Goal: Communication & Community: Connect with others

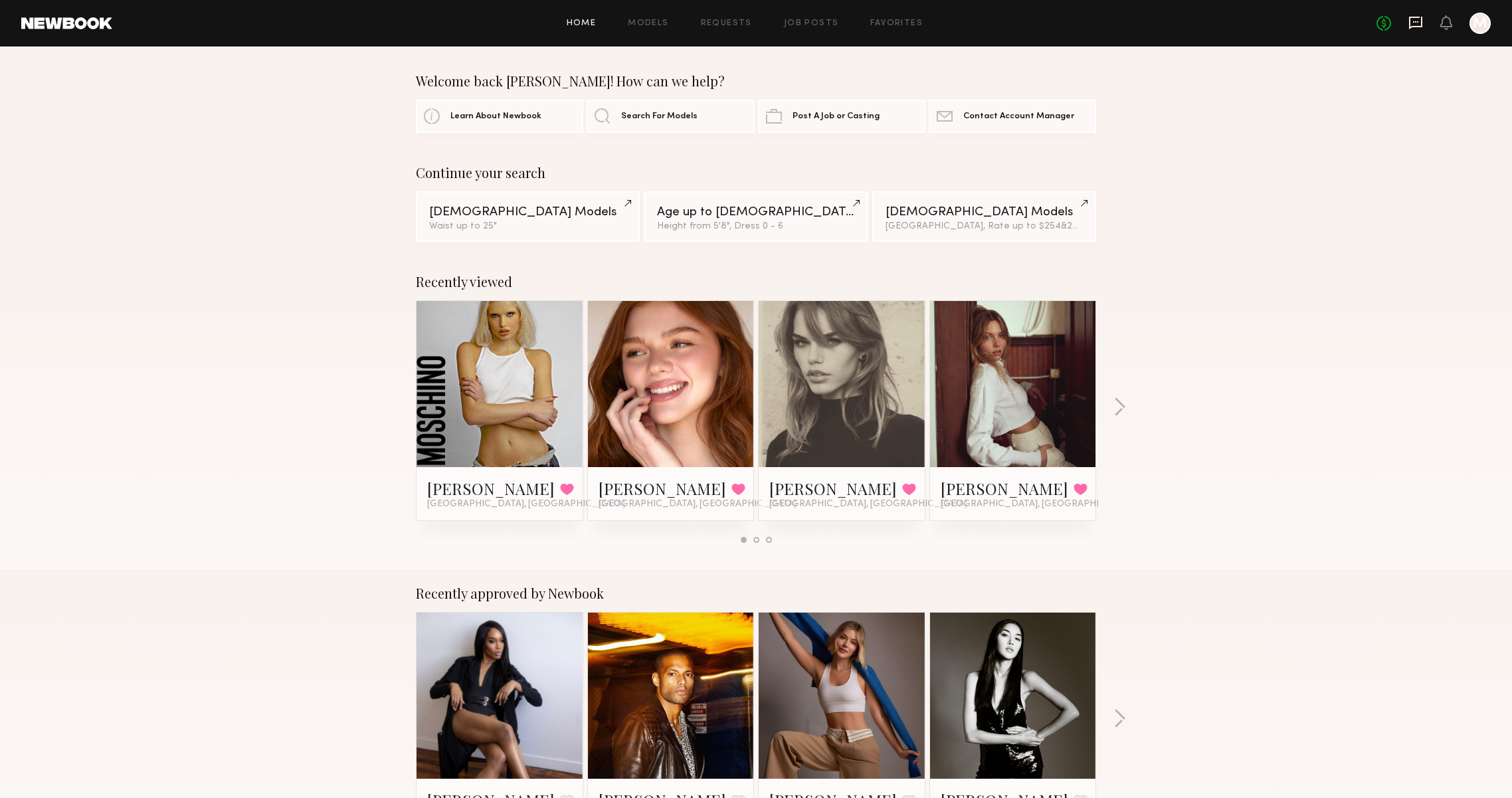
click at [1409, 24] on icon at bounding box center [1416, 23] width 14 height 13
click at [816, 413] on link at bounding box center [842, 384] width 81 height 166
click at [974, 436] on link at bounding box center [1013, 384] width 81 height 166
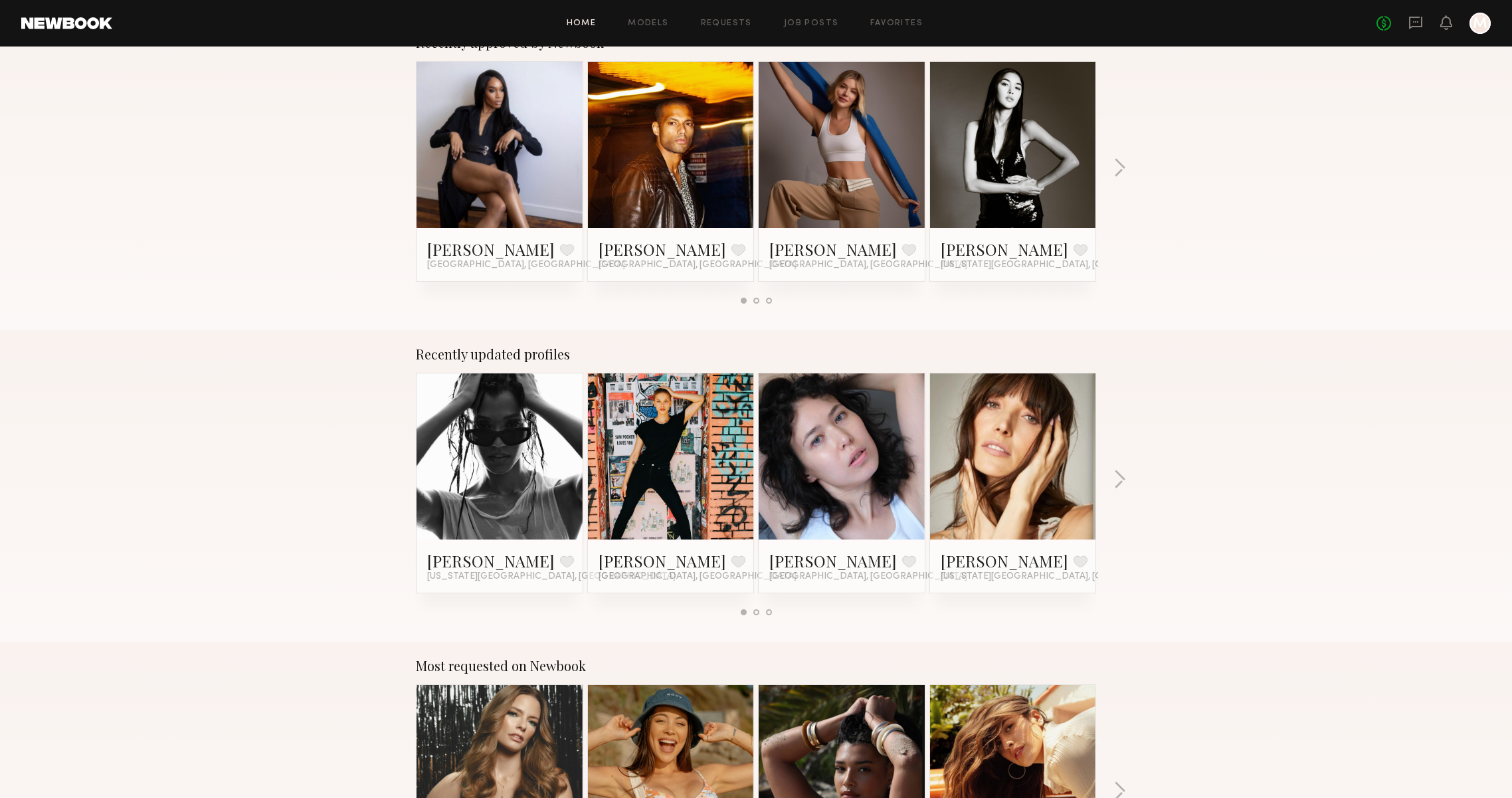
scroll to position [680, 0]
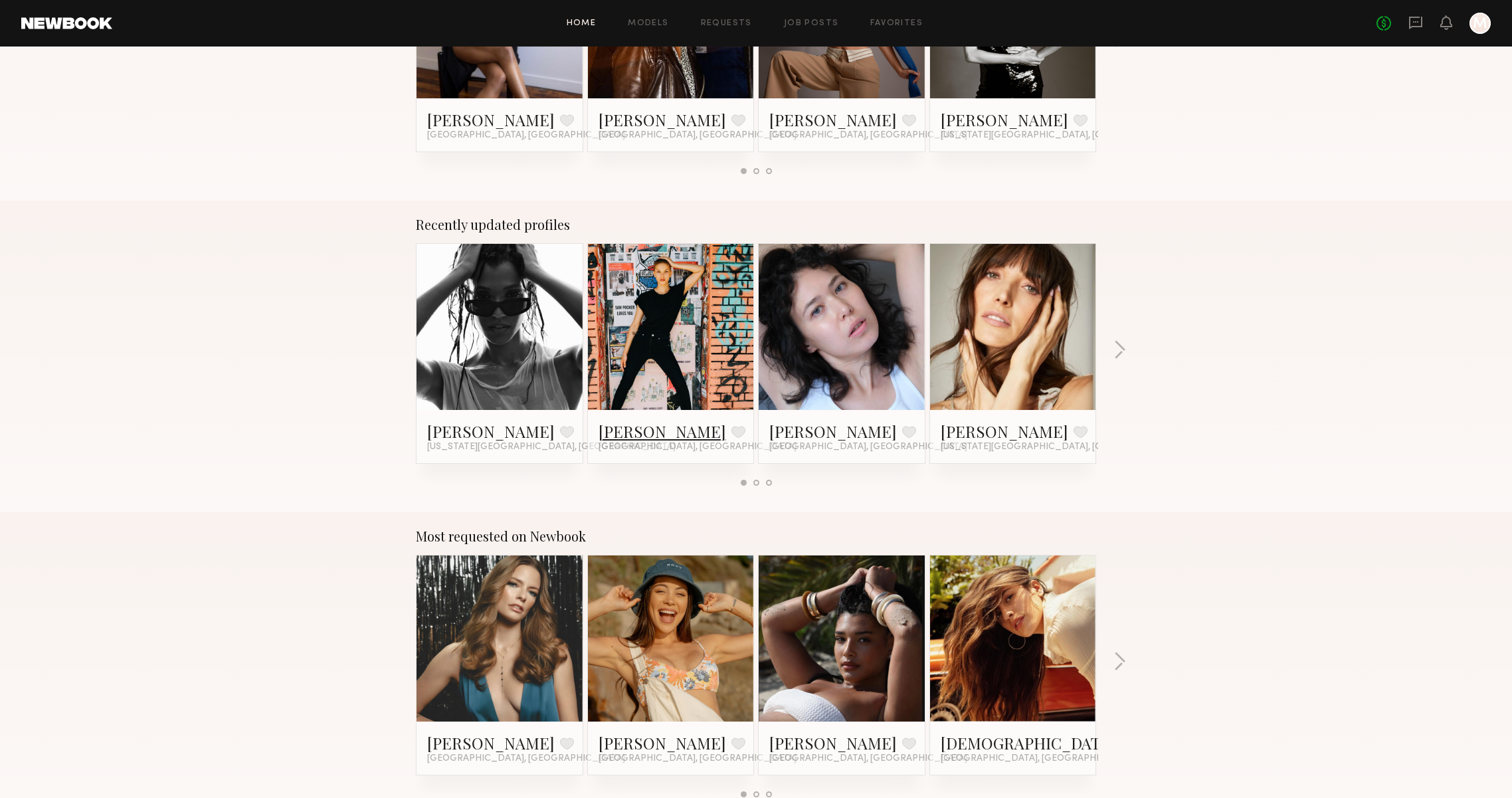
click at [637, 421] on link "Sherease S." at bounding box center [662, 431] width 127 height 22
click at [1118, 342] on button "button" at bounding box center [1120, 351] width 13 height 22
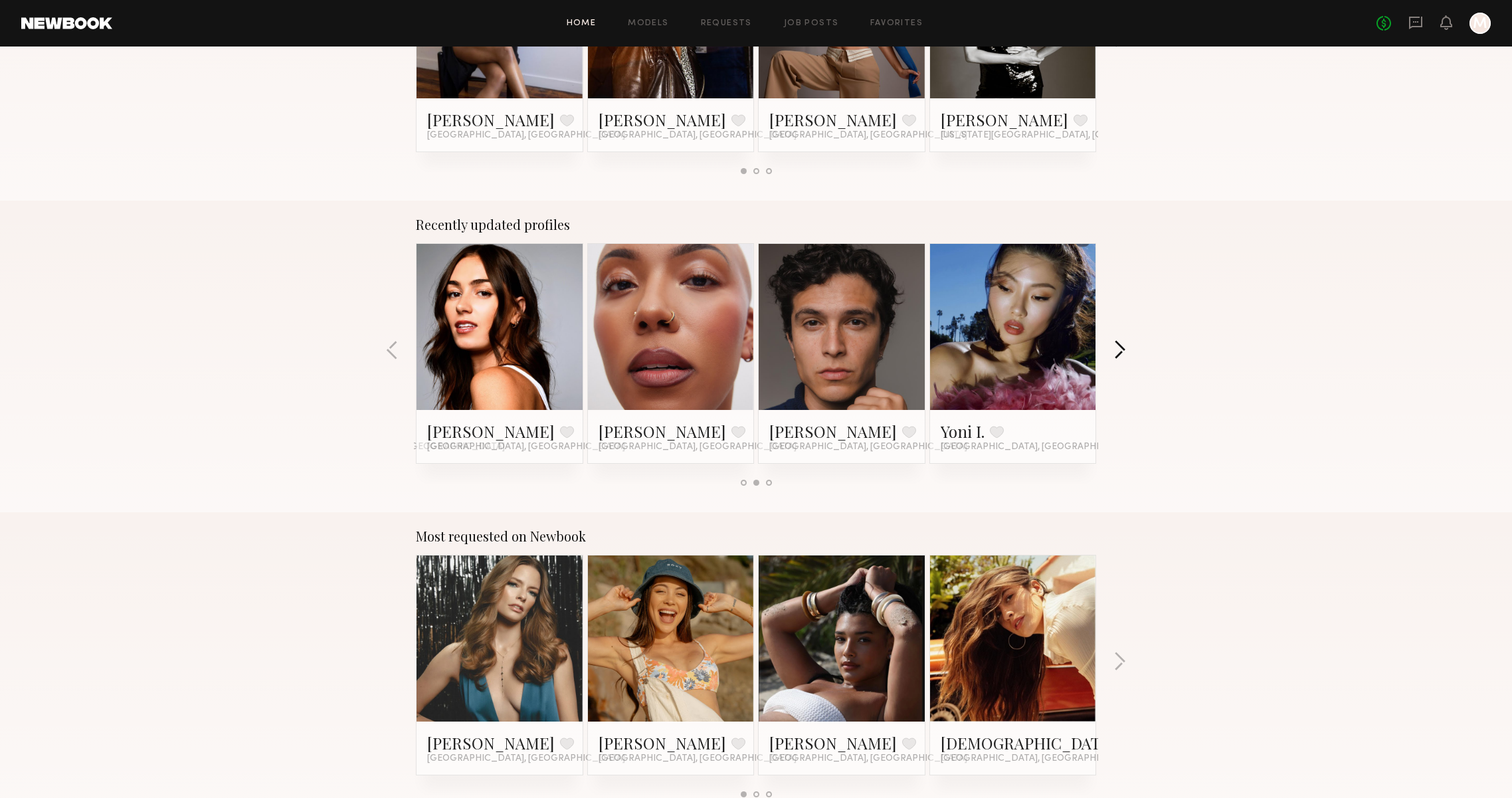
click at [1118, 342] on button "button" at bounding box center [1120, 351] width 13 height 22
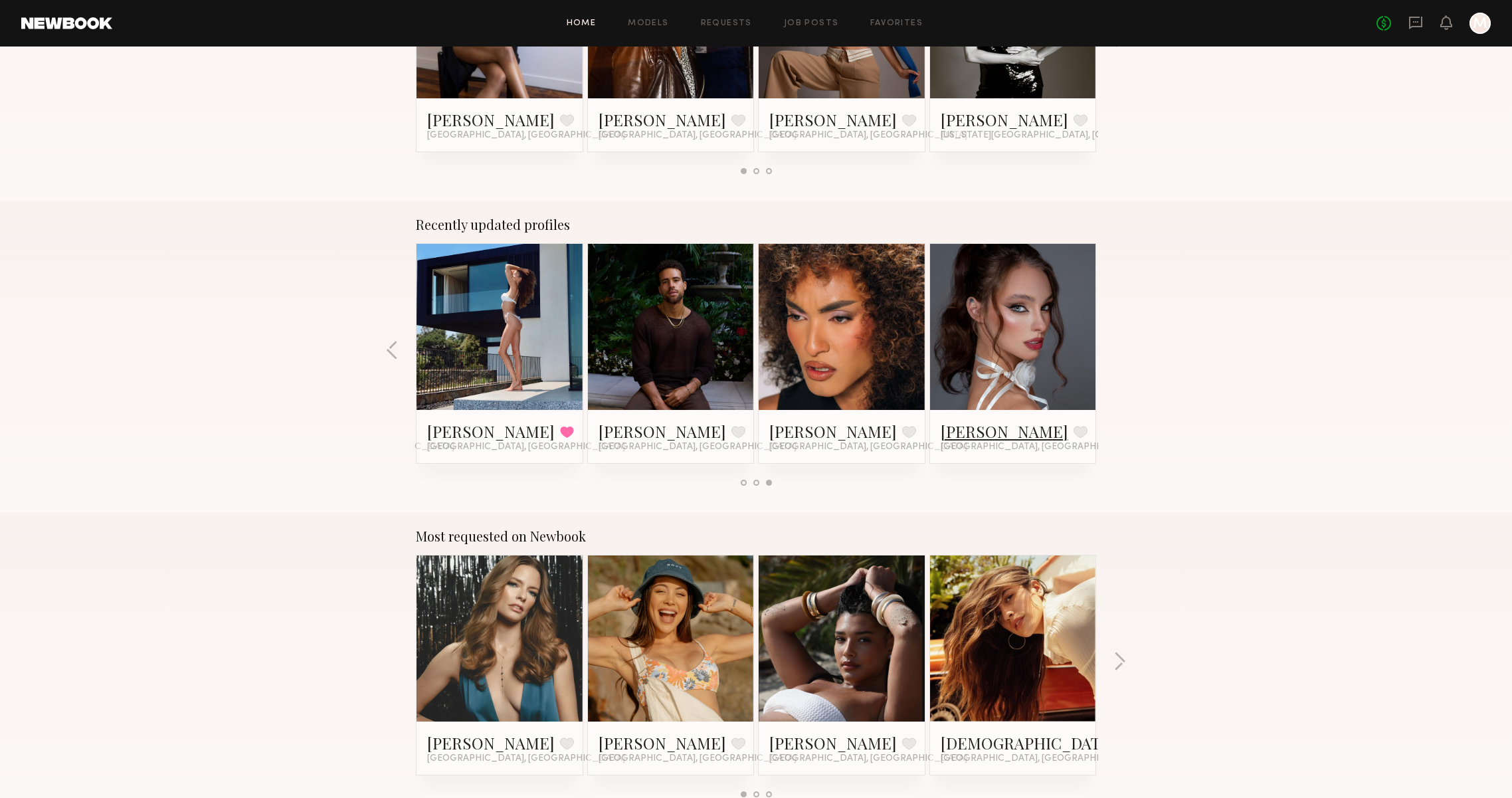
click at [954, 431] on link "Maria F." at bounding box center [1005, 431] width 127 height 22
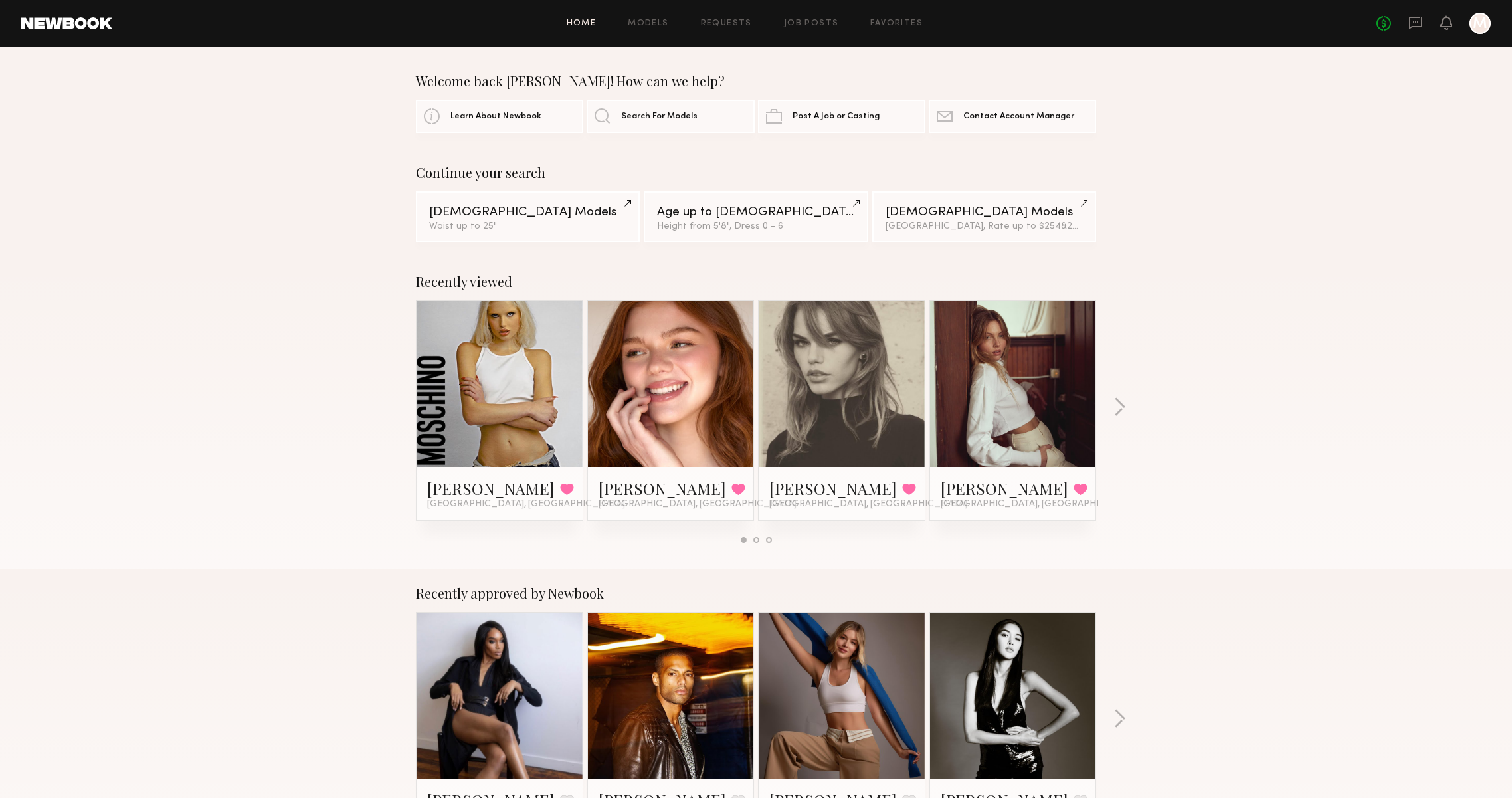
scroll to position [0, 0]
click at [664, 113] on span "Search For Models" at bounding box center [660, 115] width 76 height 9
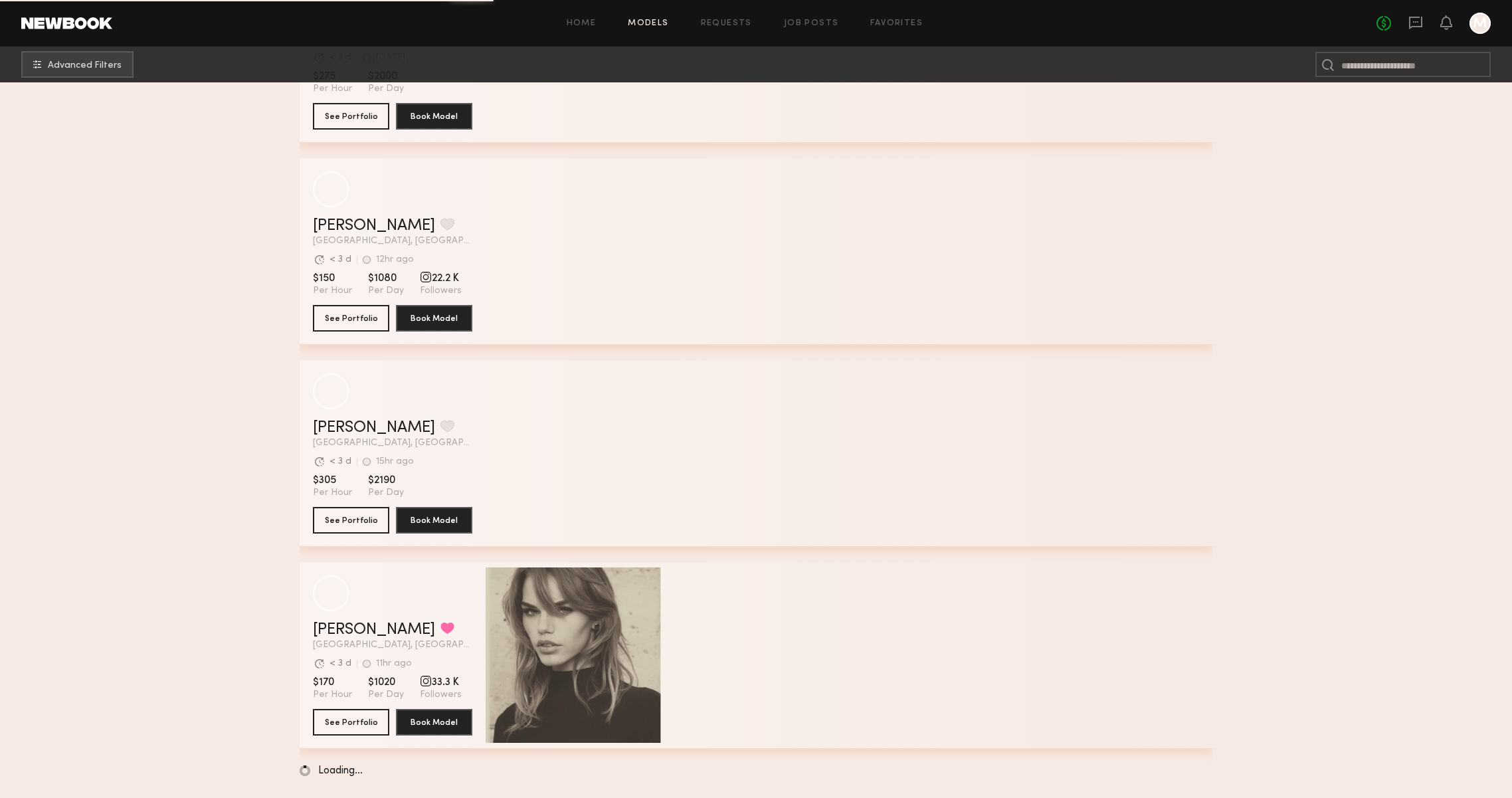
scroll to position [6805, 0]
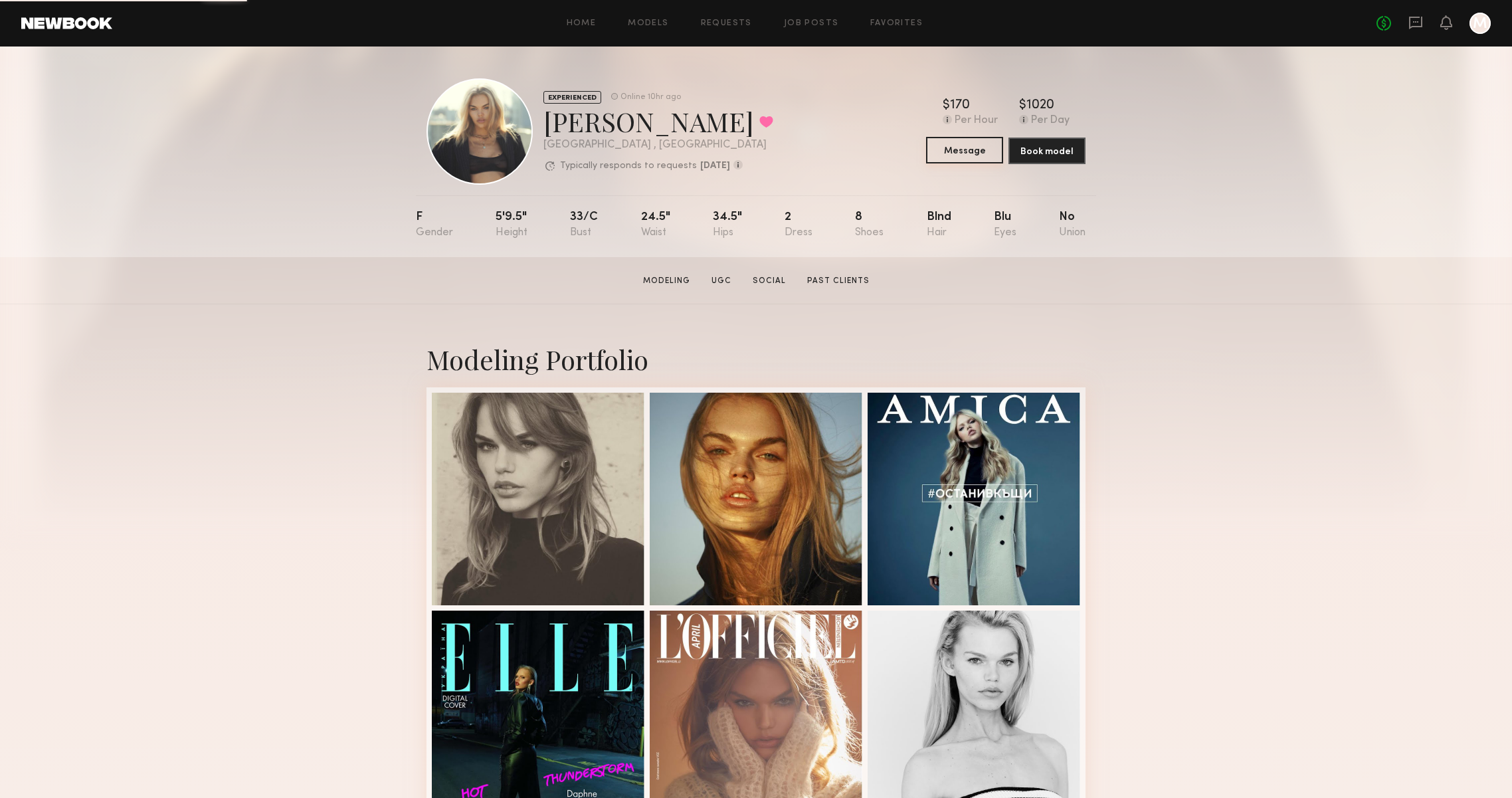
click at [978, 150] on button "Message" at bounding box center [965, 150] width 77 height 26
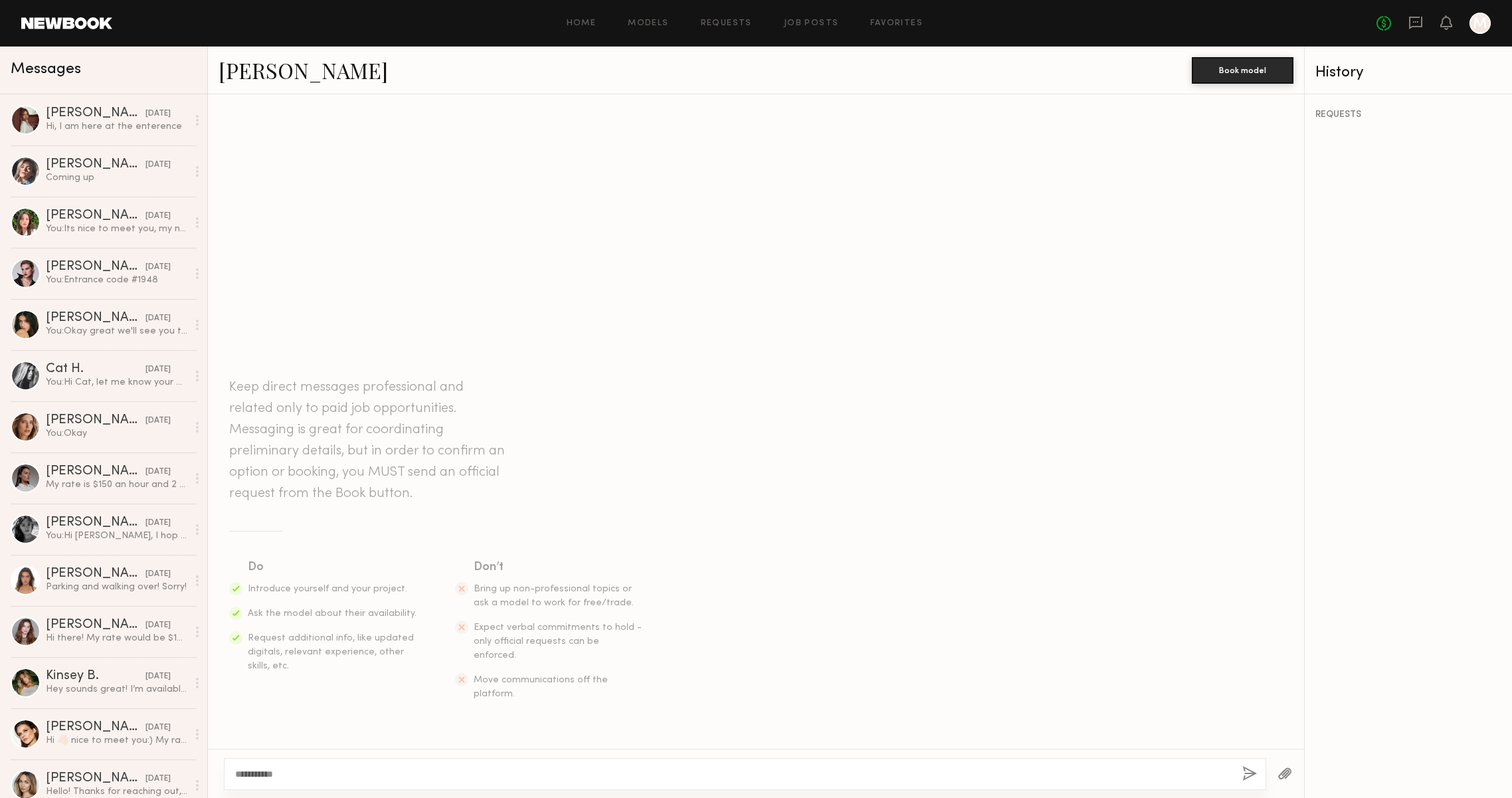
type textarea "**********"
click at [1243, 774] on button "button" at bounding box center [1250, 774] width 14 height 17
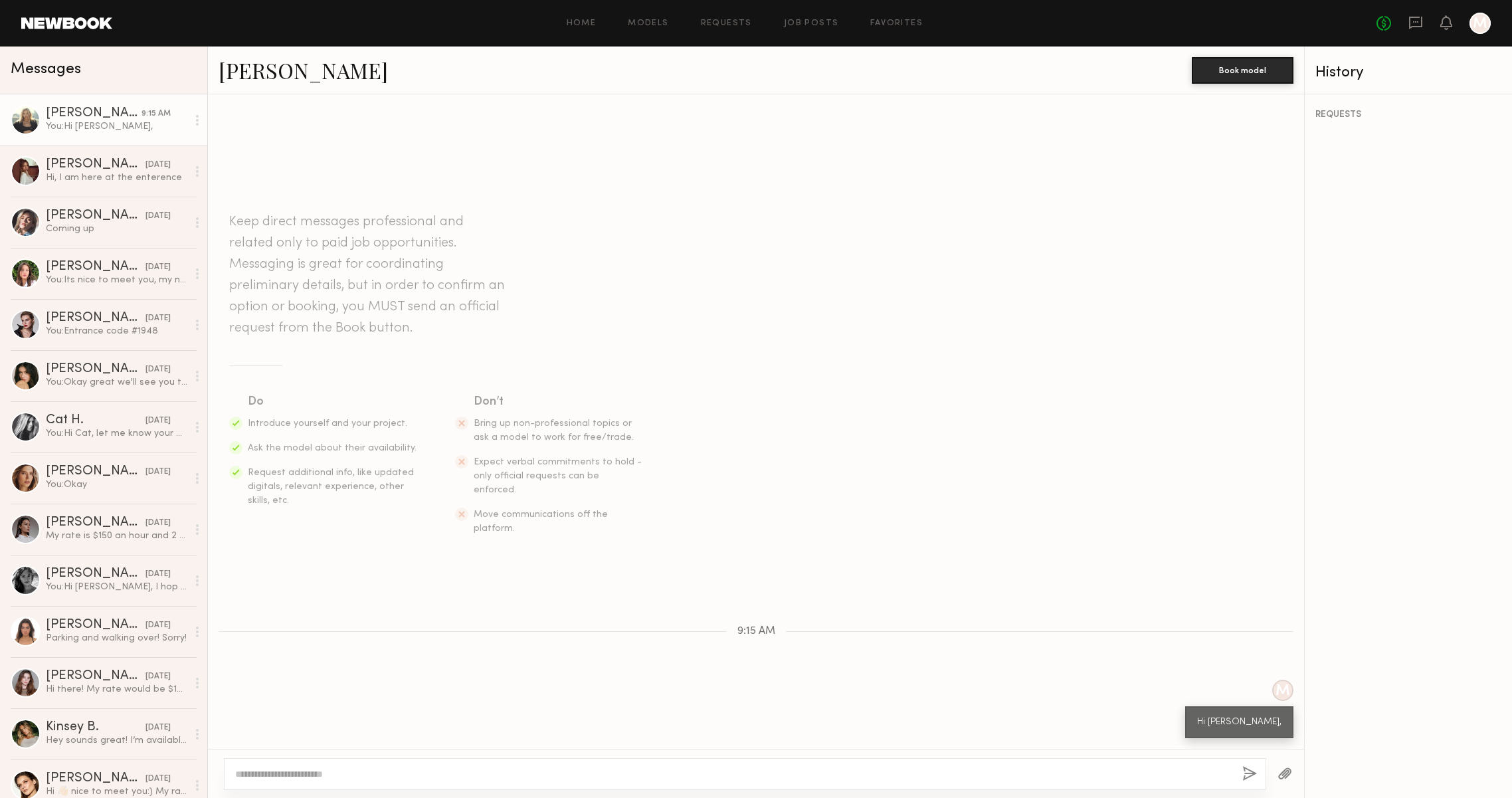
click at [1210, 774] on textarea at bounding box center [728, 773] width 986 height 14
type textarea "*"
click at [250, 78] on link "Daphne L." at bounding box center [303, 70] width 170 height 29
click at [722, 773] on textarea "**********" at bounding box center [728, 773] width 986 height 14
click at [848, 774] on textarea "**********" at bounding box center [728, 773] width 986 height 14
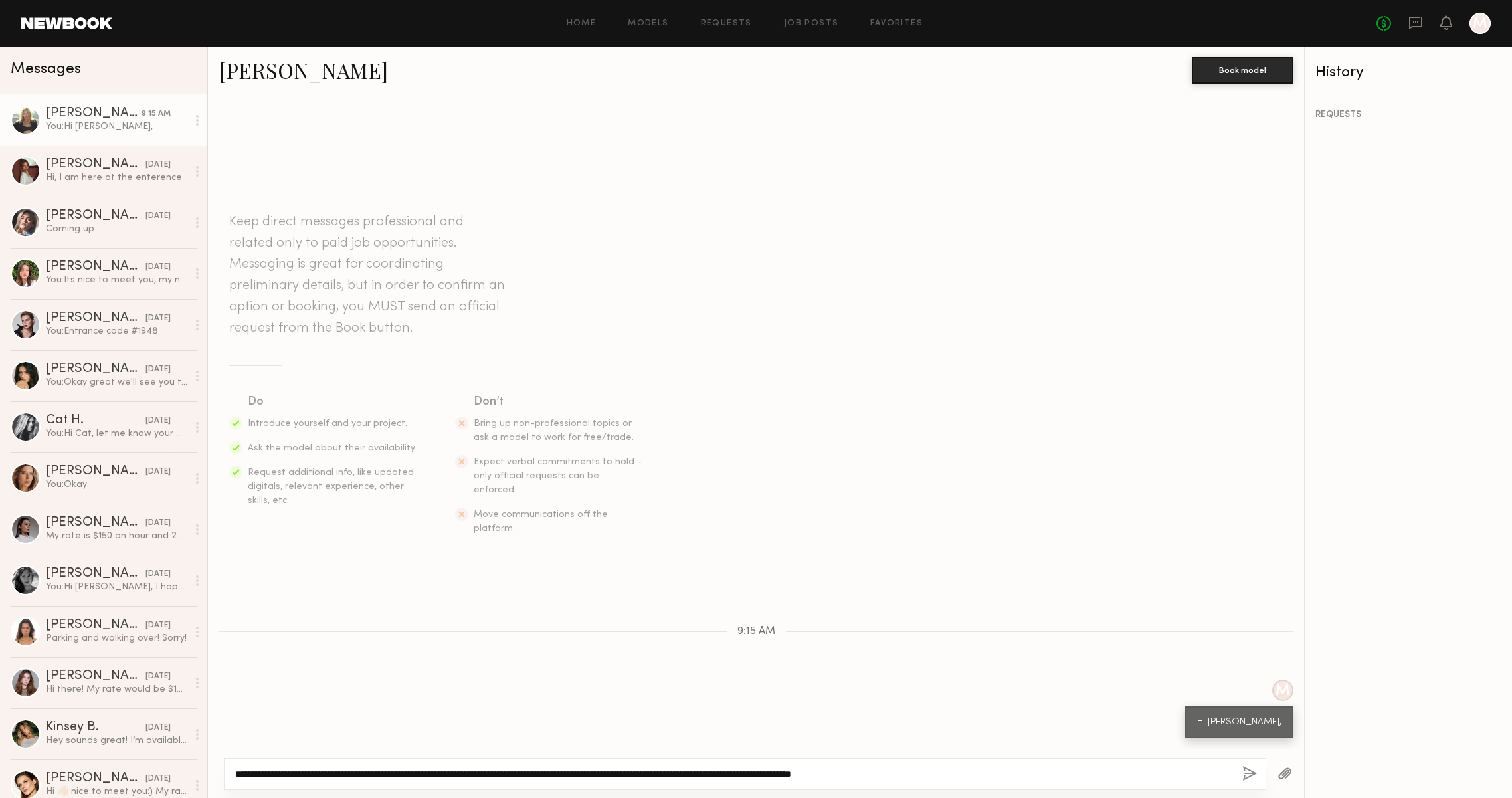
click at [968, 769] on textarea "**********" at bounding box center [728, 773] width 986 height 14
type textarea "**********"
click at [1243, 766] on button "button" at bounding box center [1250, 774] width 14 height 17
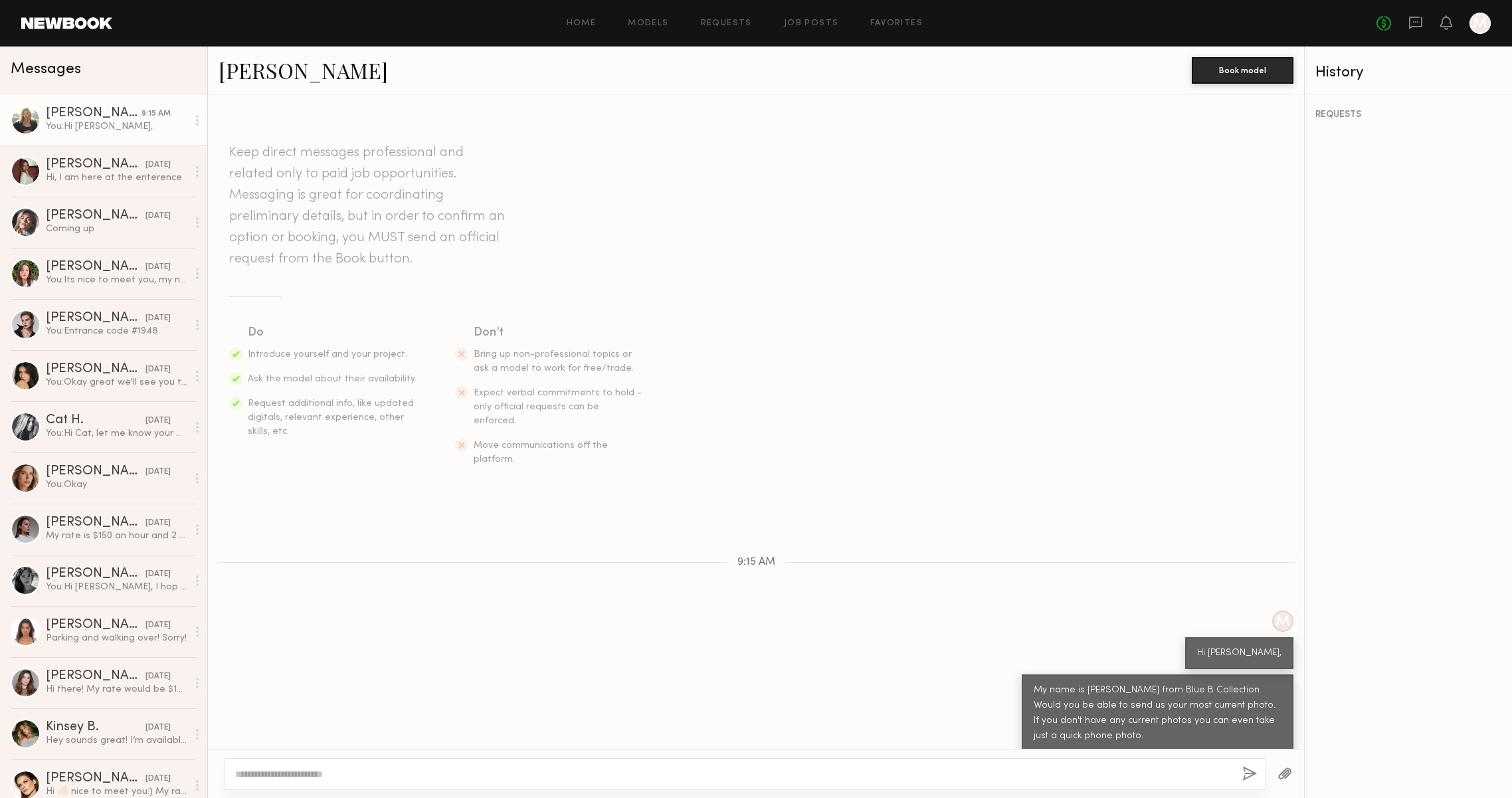
scroll to position [72, 0]
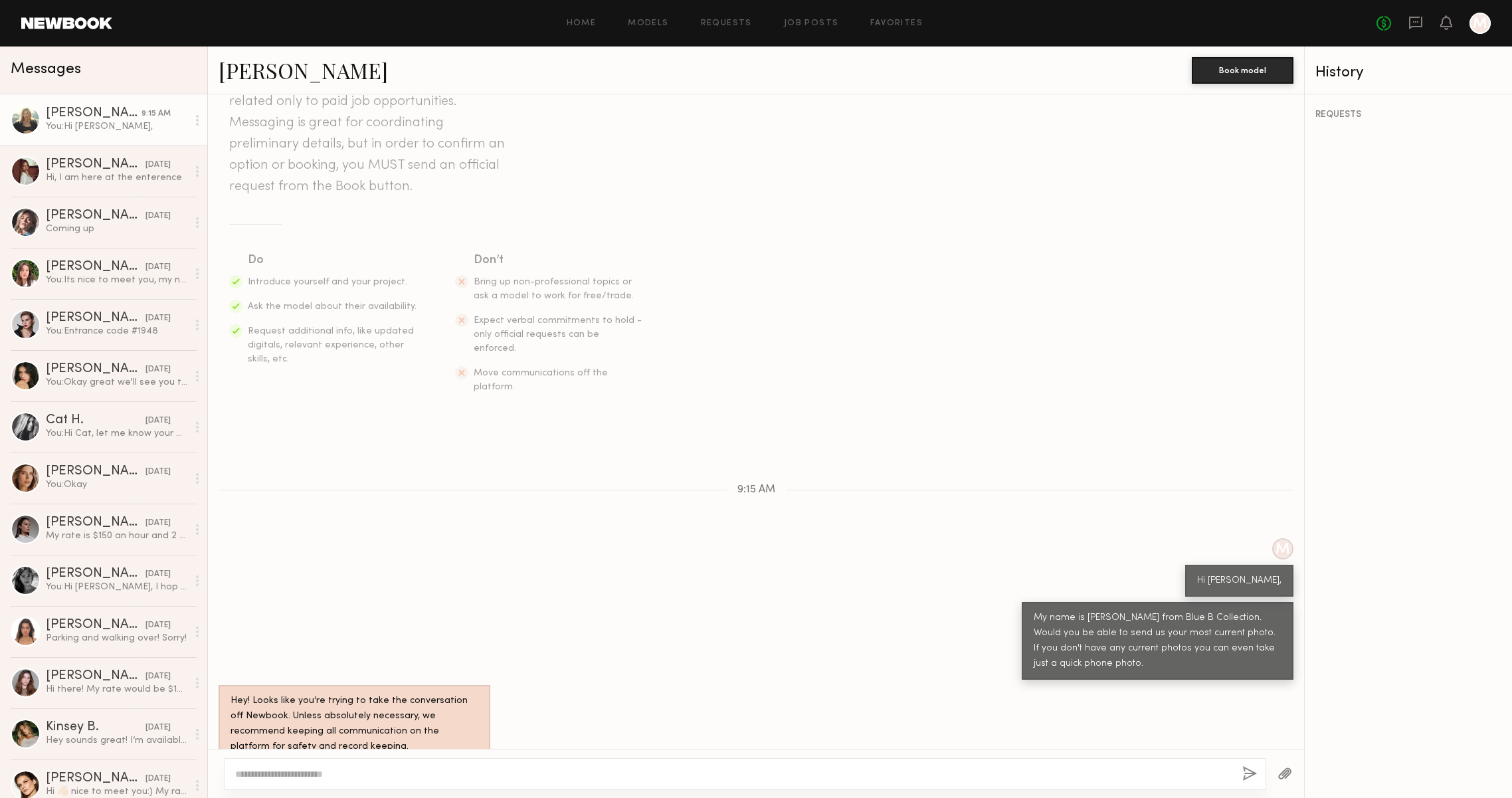
click at [394, 764] on div at bounding box center [745, 774] width 1043 height 32
click at [394, 774] on textarea at bounding box center [728, 773] width 986 height 14
click at [612, 772] on textarea "**********" at bounding box center [728, 773] width 986 height 14
drag, startPoint x: 772, startPoint y: 774, endPoint x: 173, endPoint y: 772, distance: 599.0
click at [173, 772] on div "Messages Daphne L. 9:15 AM You: Hi Daphne, Ellie G. 08/08/2025 Hi, I am here at…" at bounding box center [756, 421] width 1512 height 751
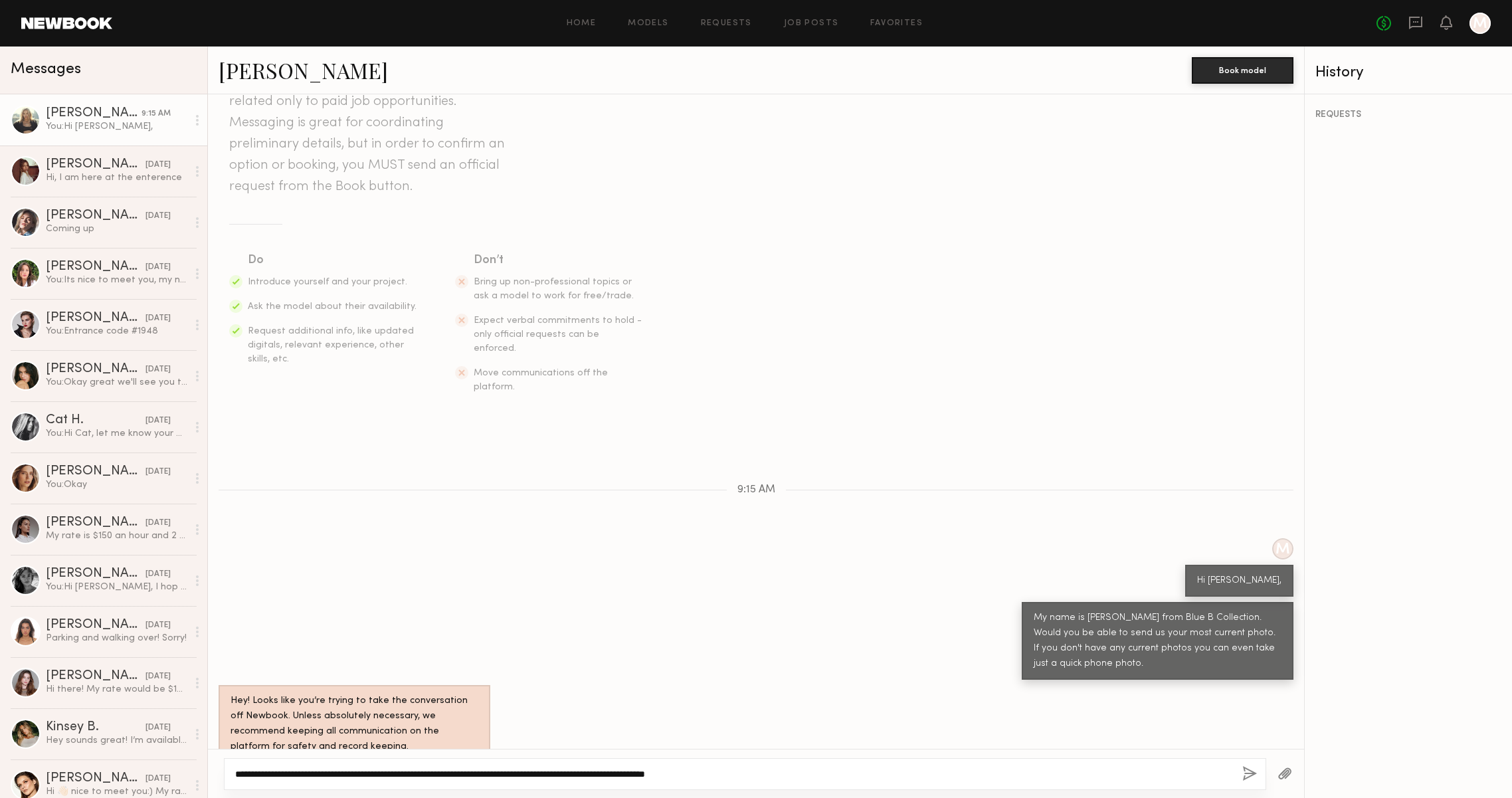
type textarea "**********"
click at [1247, 766] on button "button" at bounding box center [1250, 774] width 14 height 17
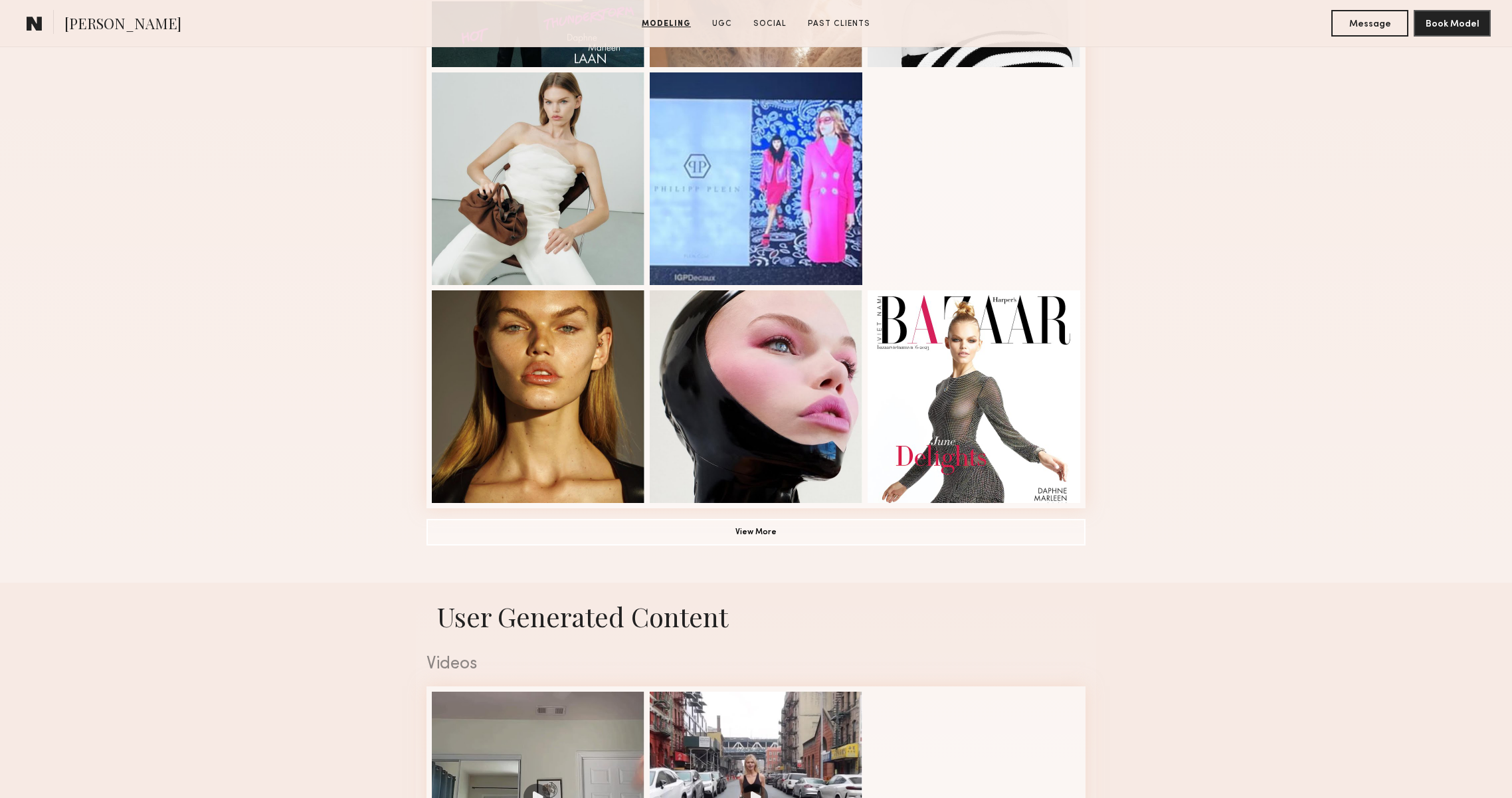
scroll to position [758, 0]
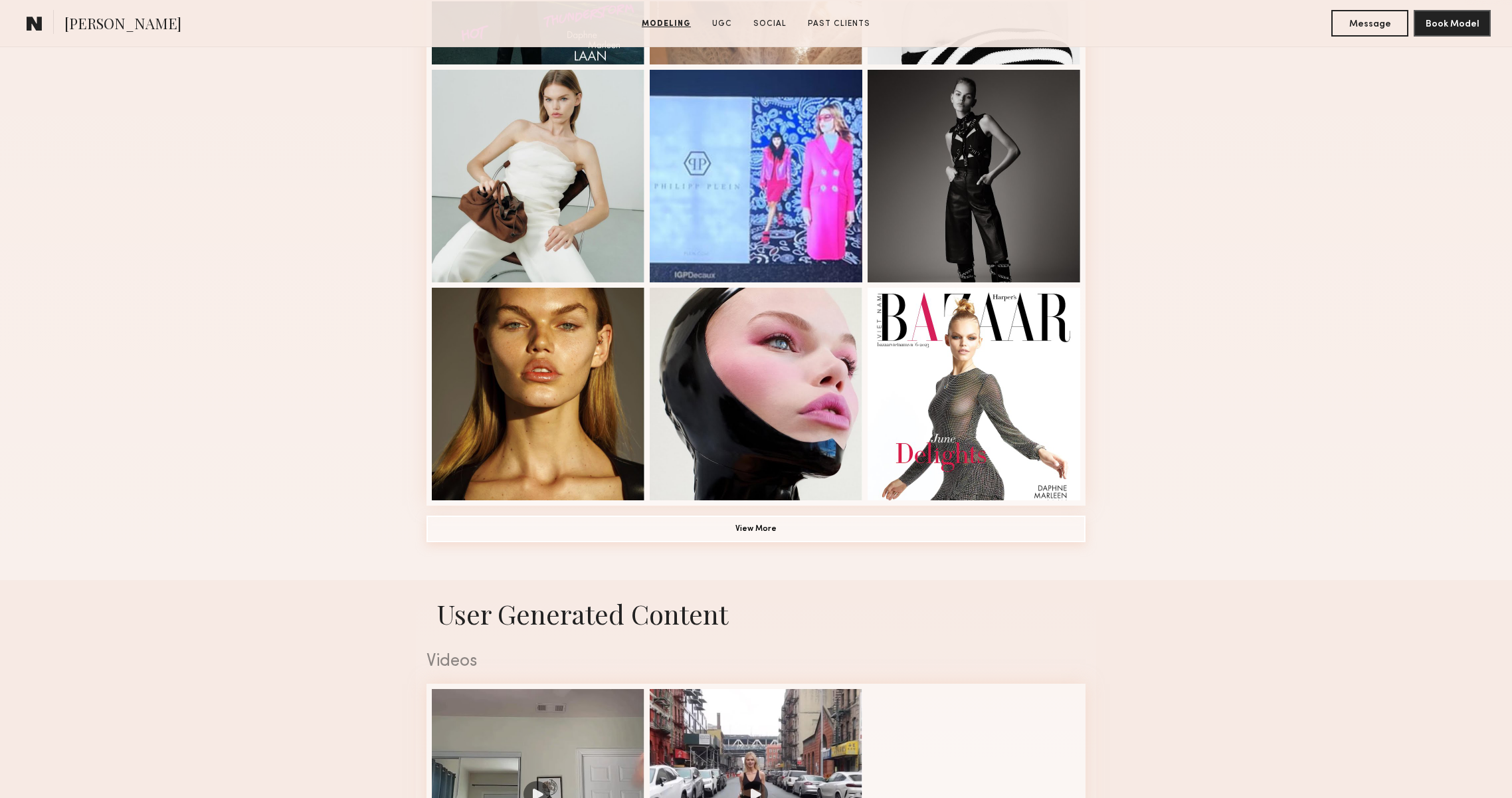
click at [979, 520] on button "View More" at bounding box center [755, 528] width 659 height 26
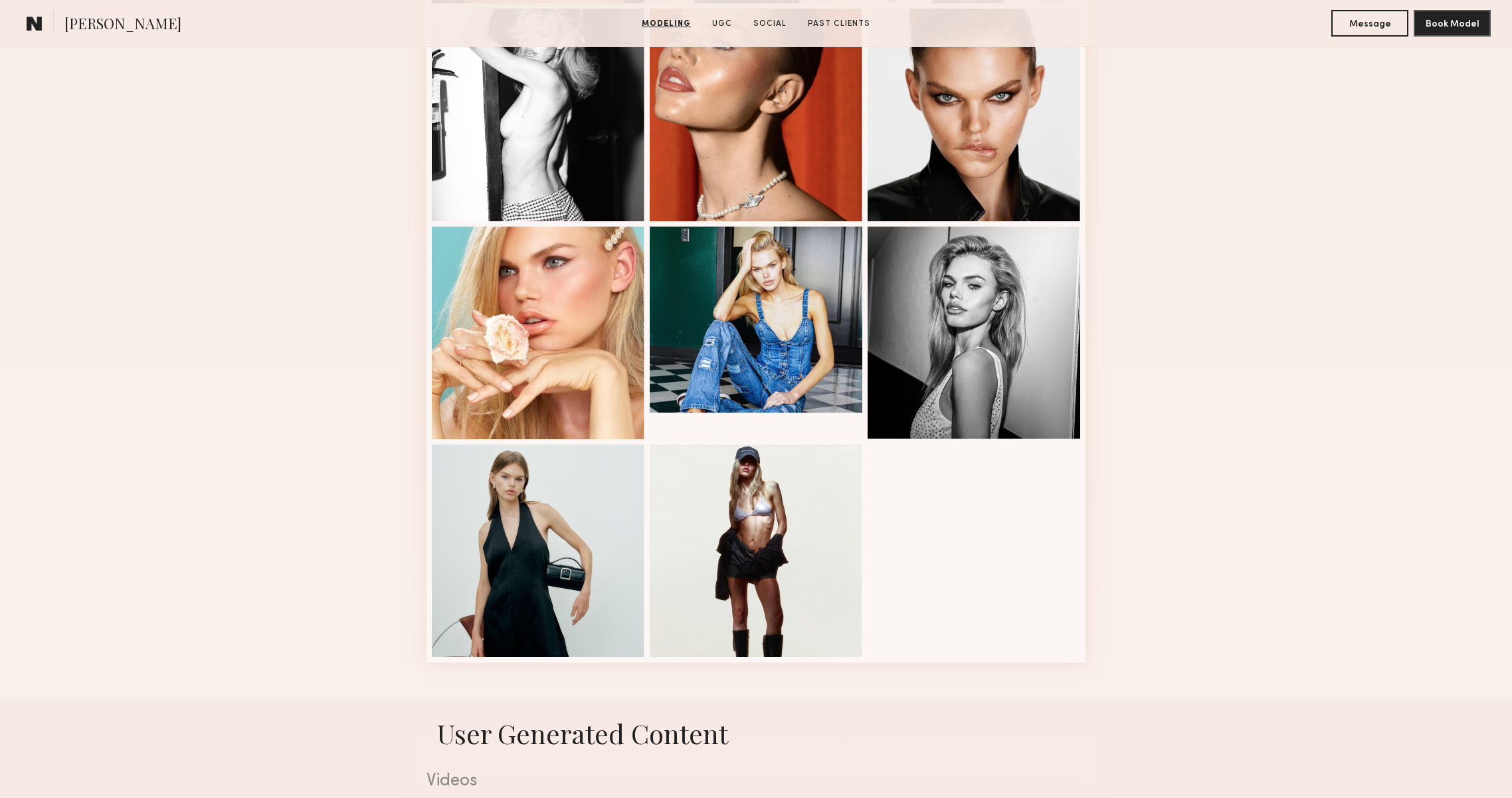
scroll to position [1215, 0]
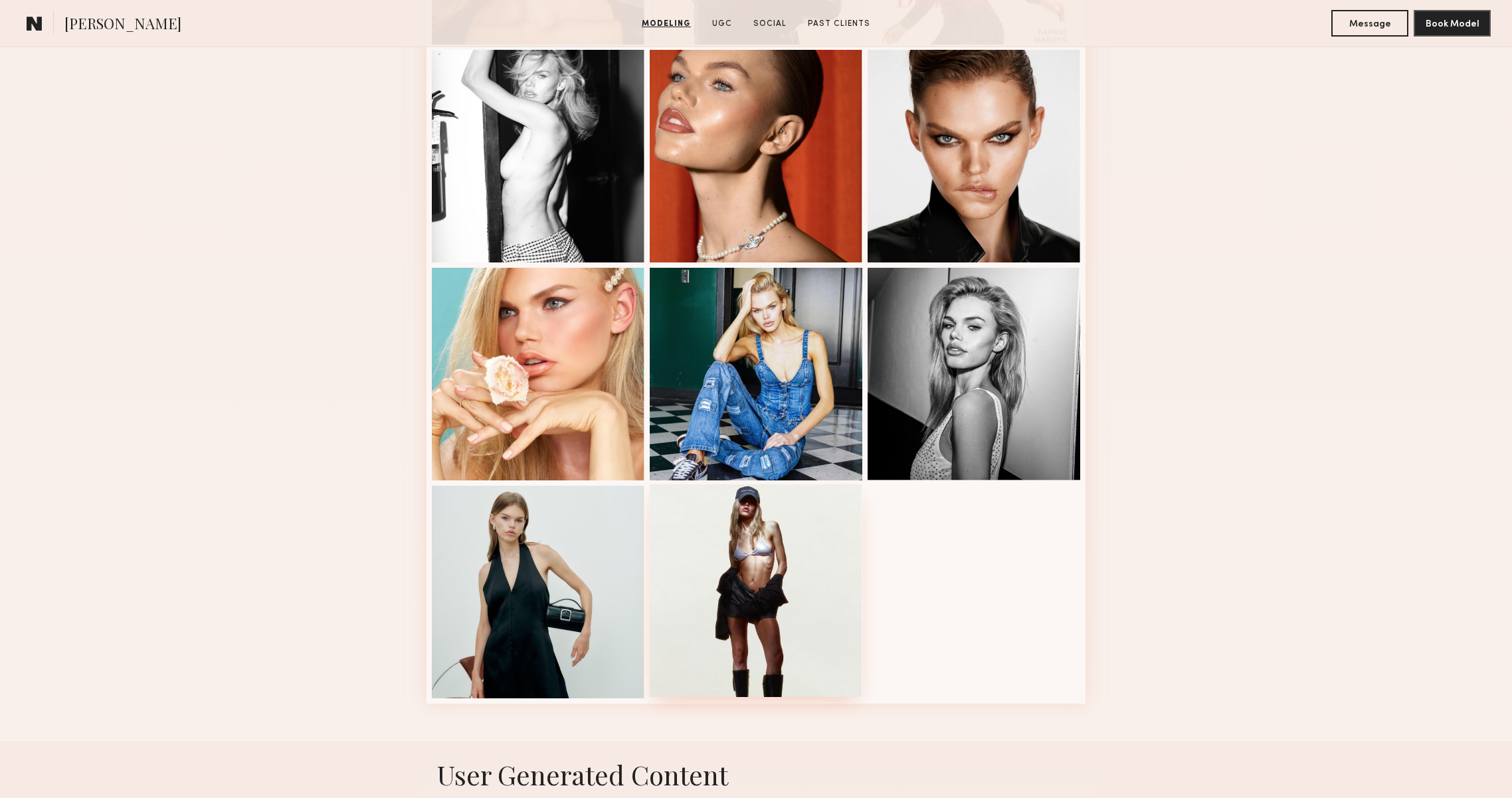
click at [822, 558] on div at bounding box center [756, 590] width 213 height 213
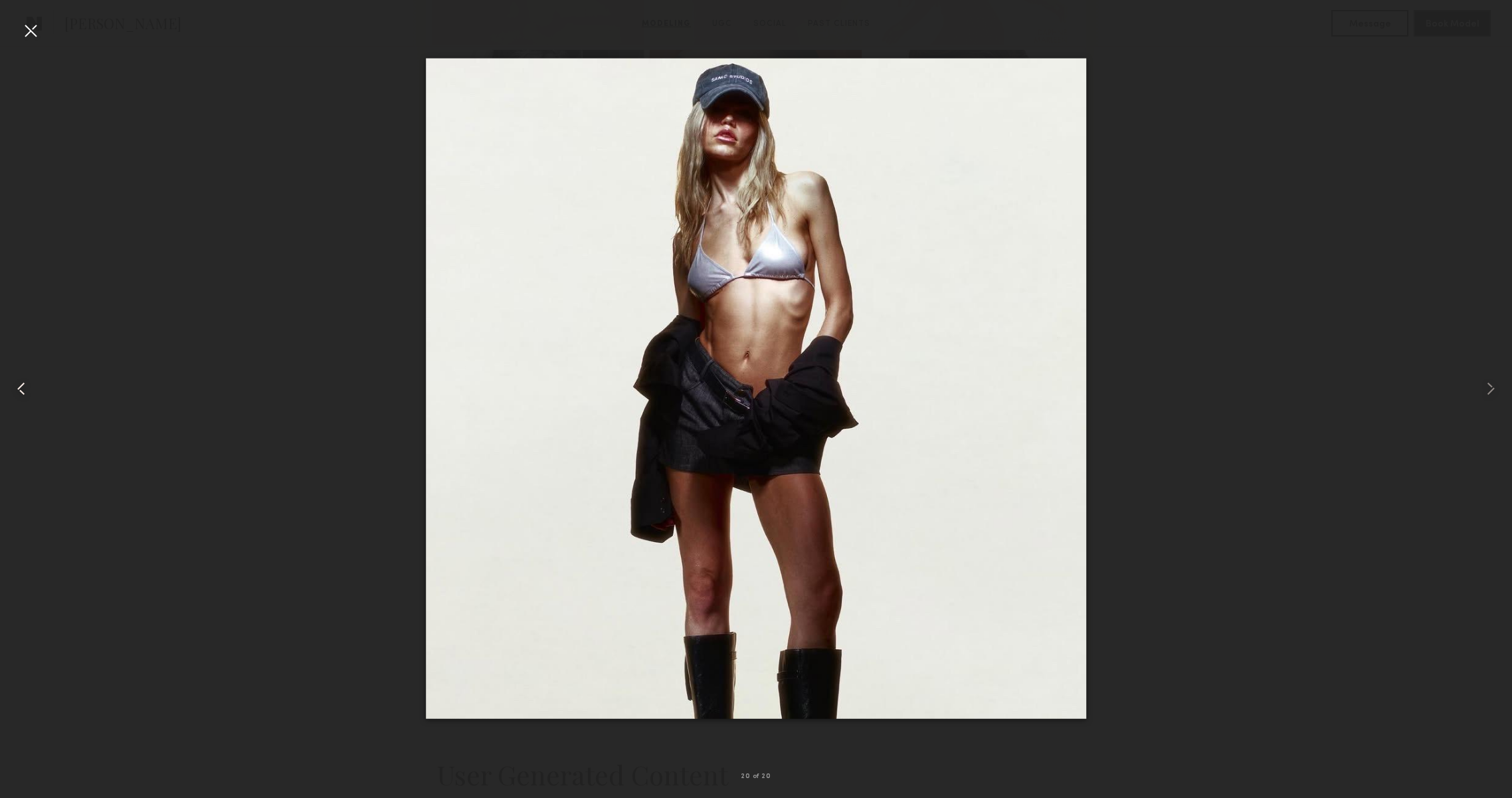
click at [19, 378] on common-icon at bounding box center [21, 389] width 22 height 22
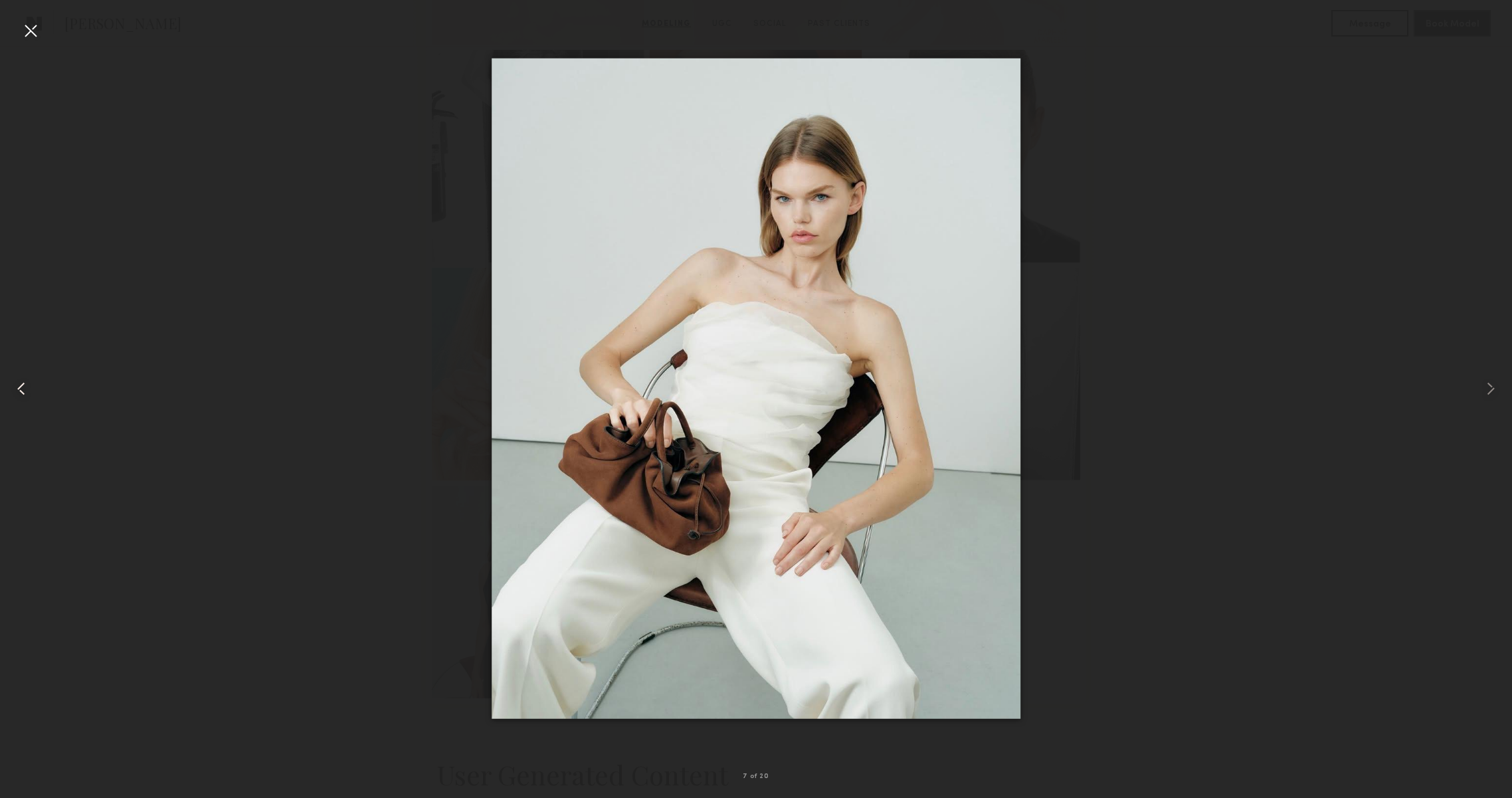
click at [37, 41] on div at bounding box center [30, 389] width 61 height 734
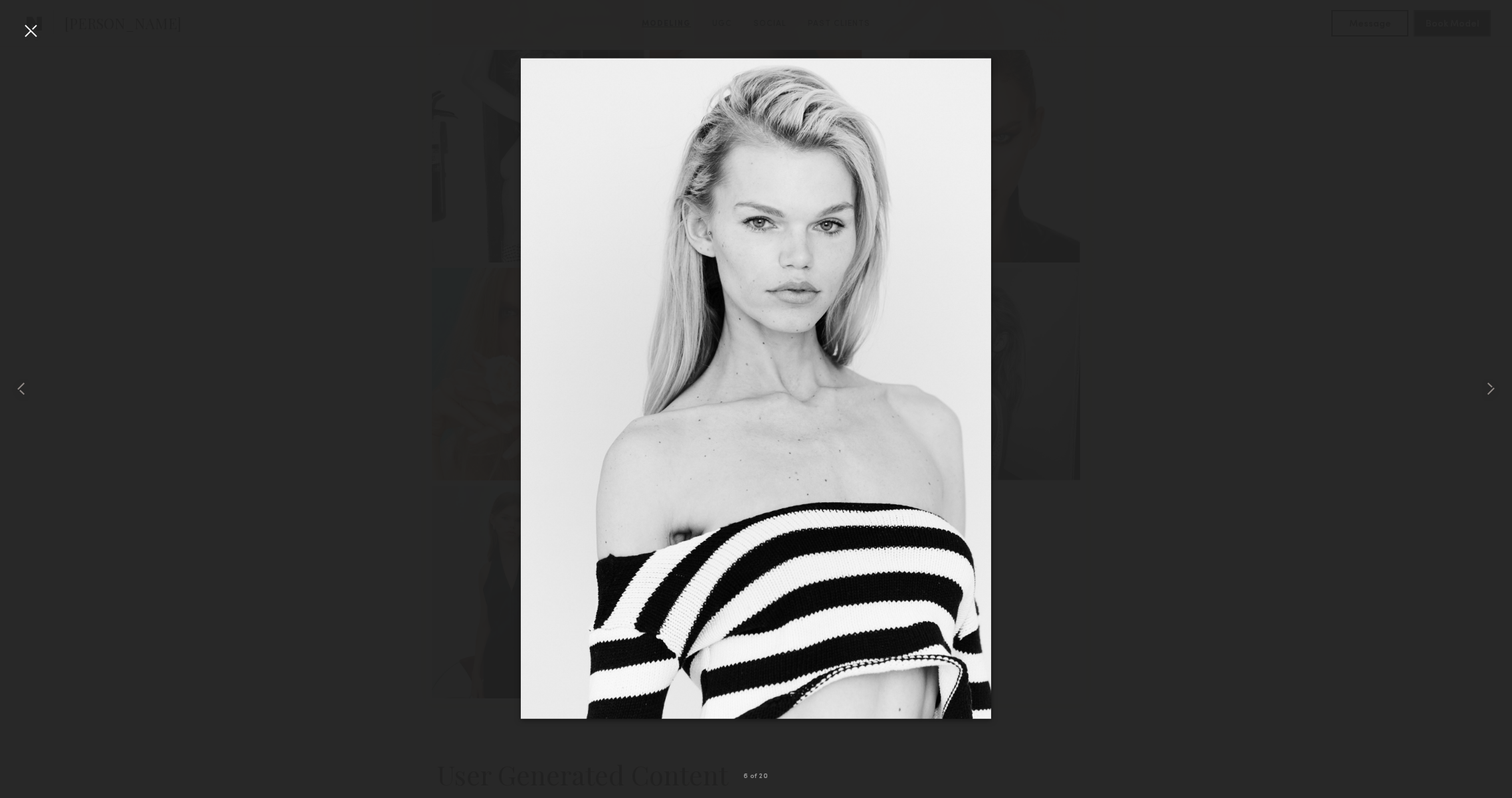
click at [34, 29] on div at bounding box center [30, 30] width 22 height 22
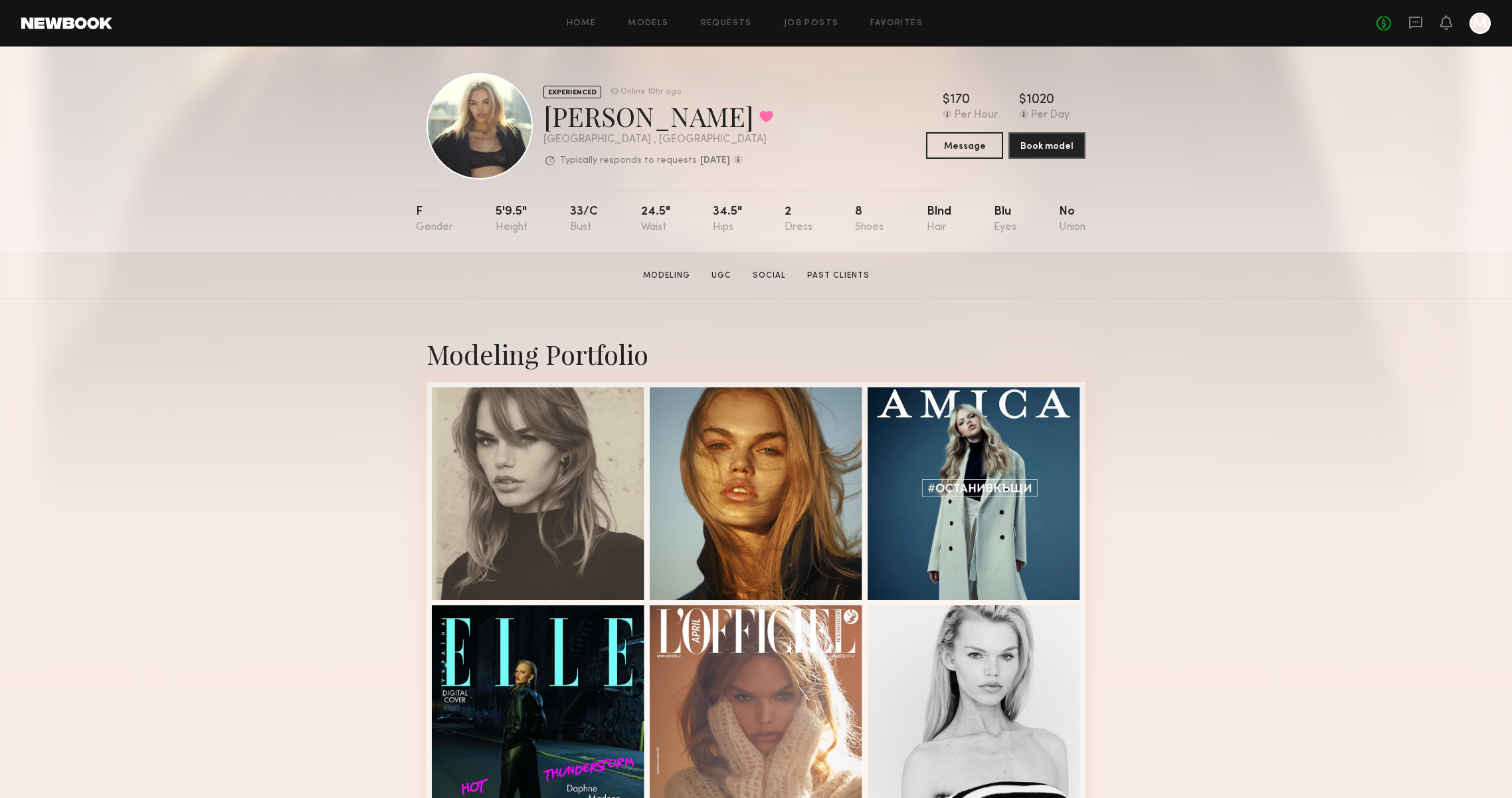
scroll to position [4, 0]
click at [859, 280] on link "Past Clients" at bounding box center [839, 276] width 73 height 12
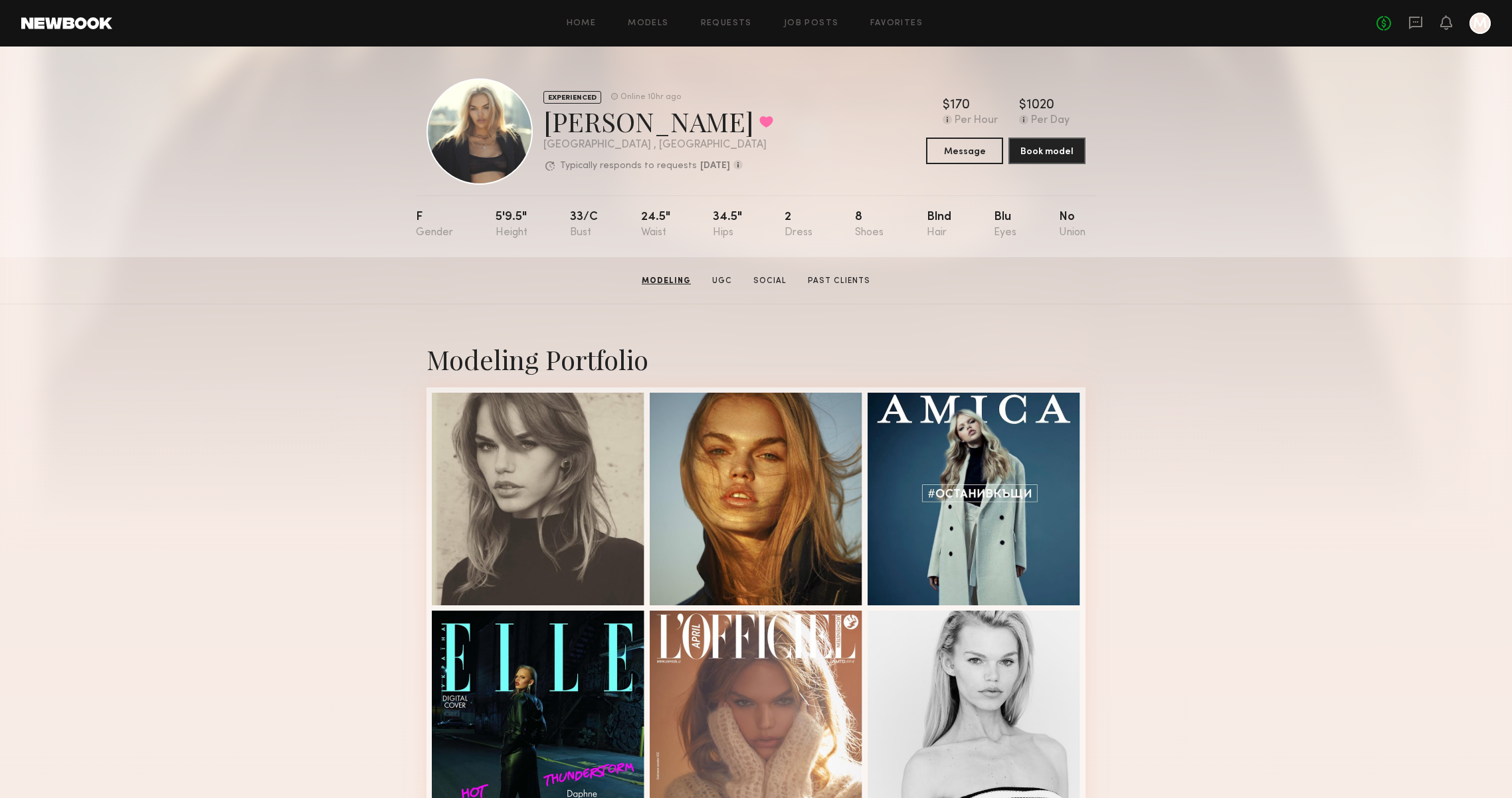
scroll to position [0, 0]
click at [1039, 1] on header "Home Models Requests Job Posts Favorites Sign Out No fees up to $5,000 M" at bounding box center [756, 23] width 1512 height 46
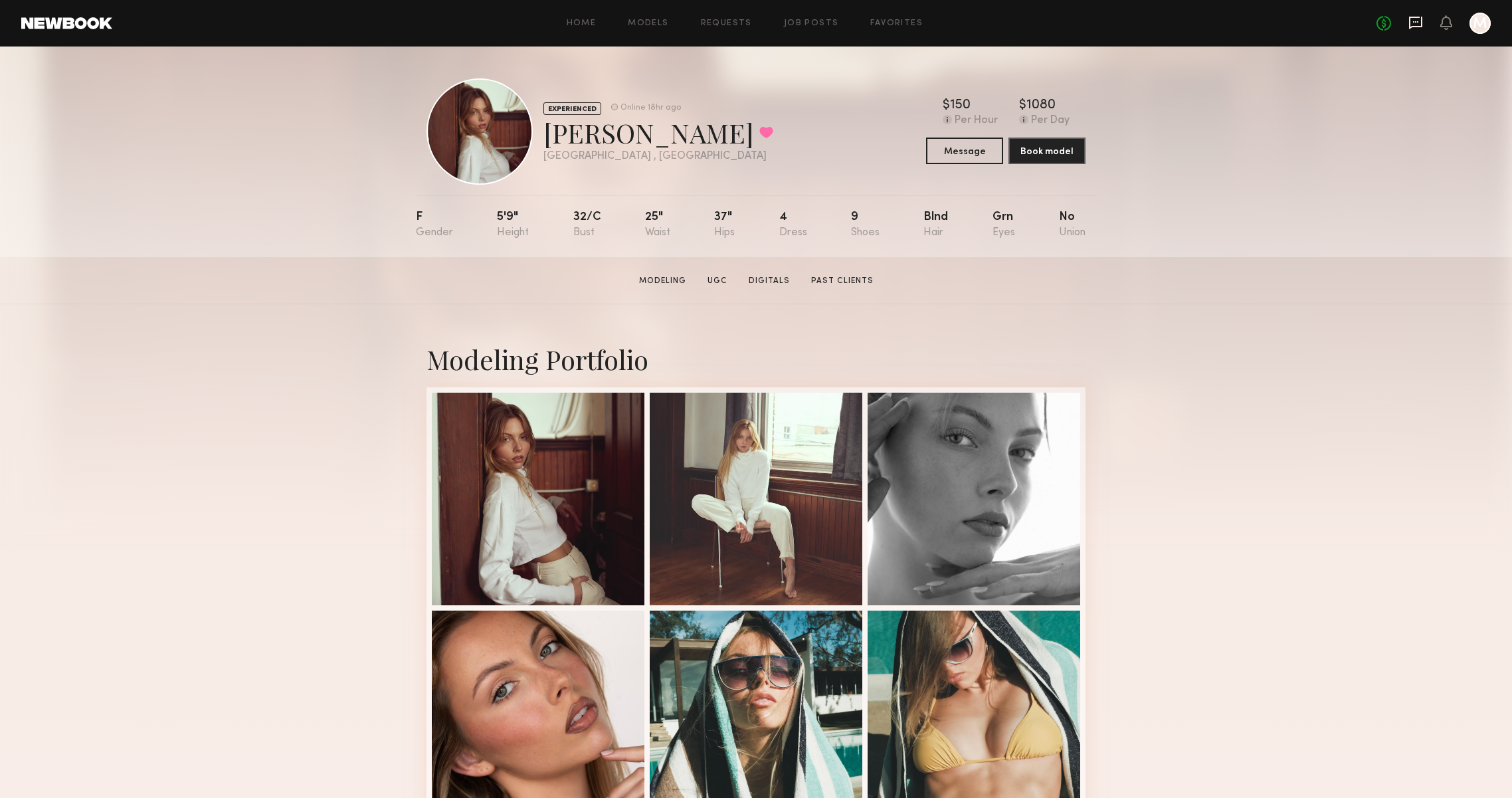
click at [1418, 16] on icon at bounding box center [1416, 22] width 14 height 14
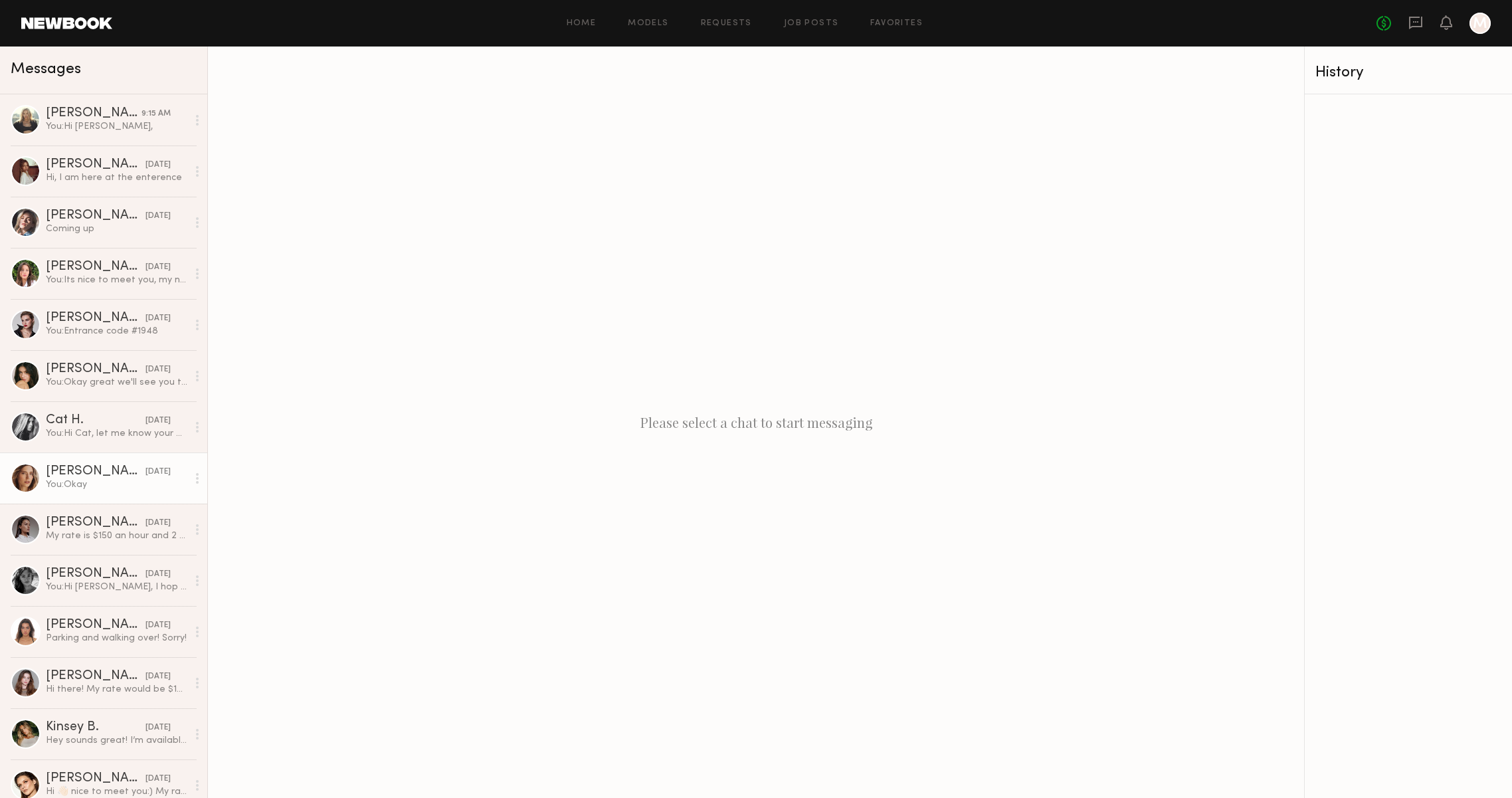
click at [62, 452] on link "Oxana Z. 07/08/2025 You: Okay" at bounding box center [104, 478] width 207 height 51
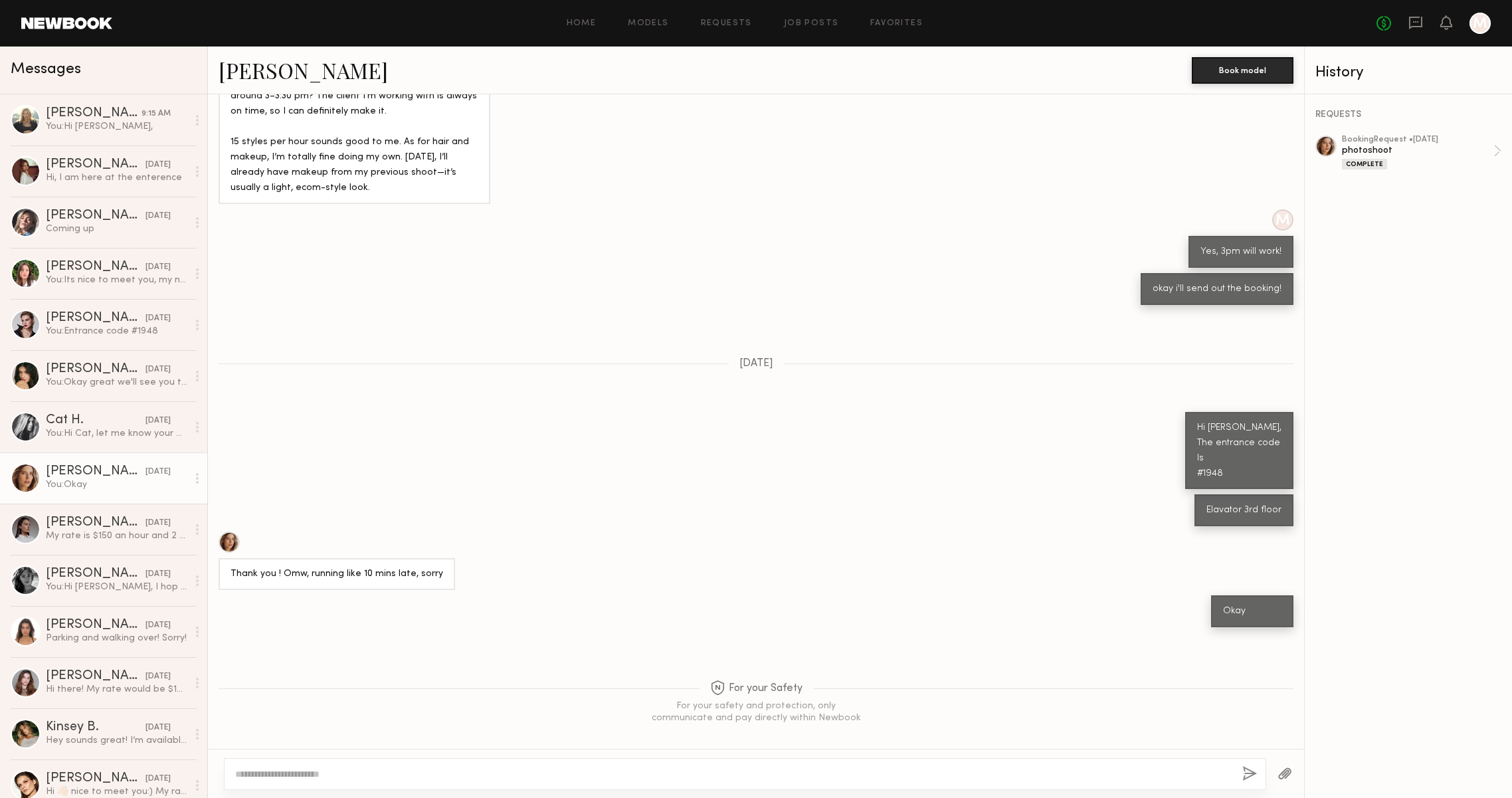
scroll to position [671, 0]
click at [266, 73] on link "[PERSON_NAME]" at bounding box center [303, 70] width 170 height 29
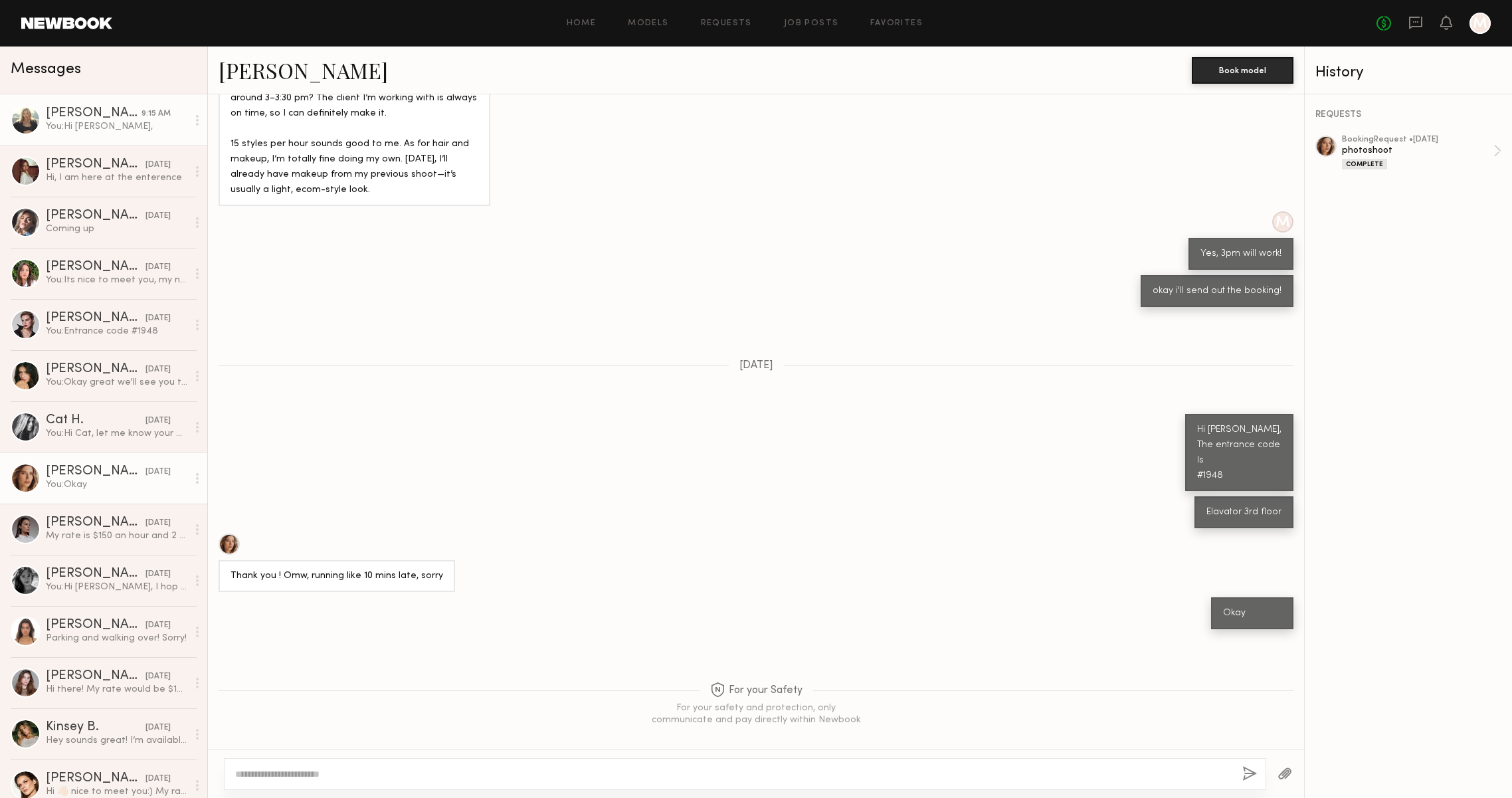
click at [112, 131] on div "You: Hi Daphne," at bounding box center [117, 127] width 142 height 13
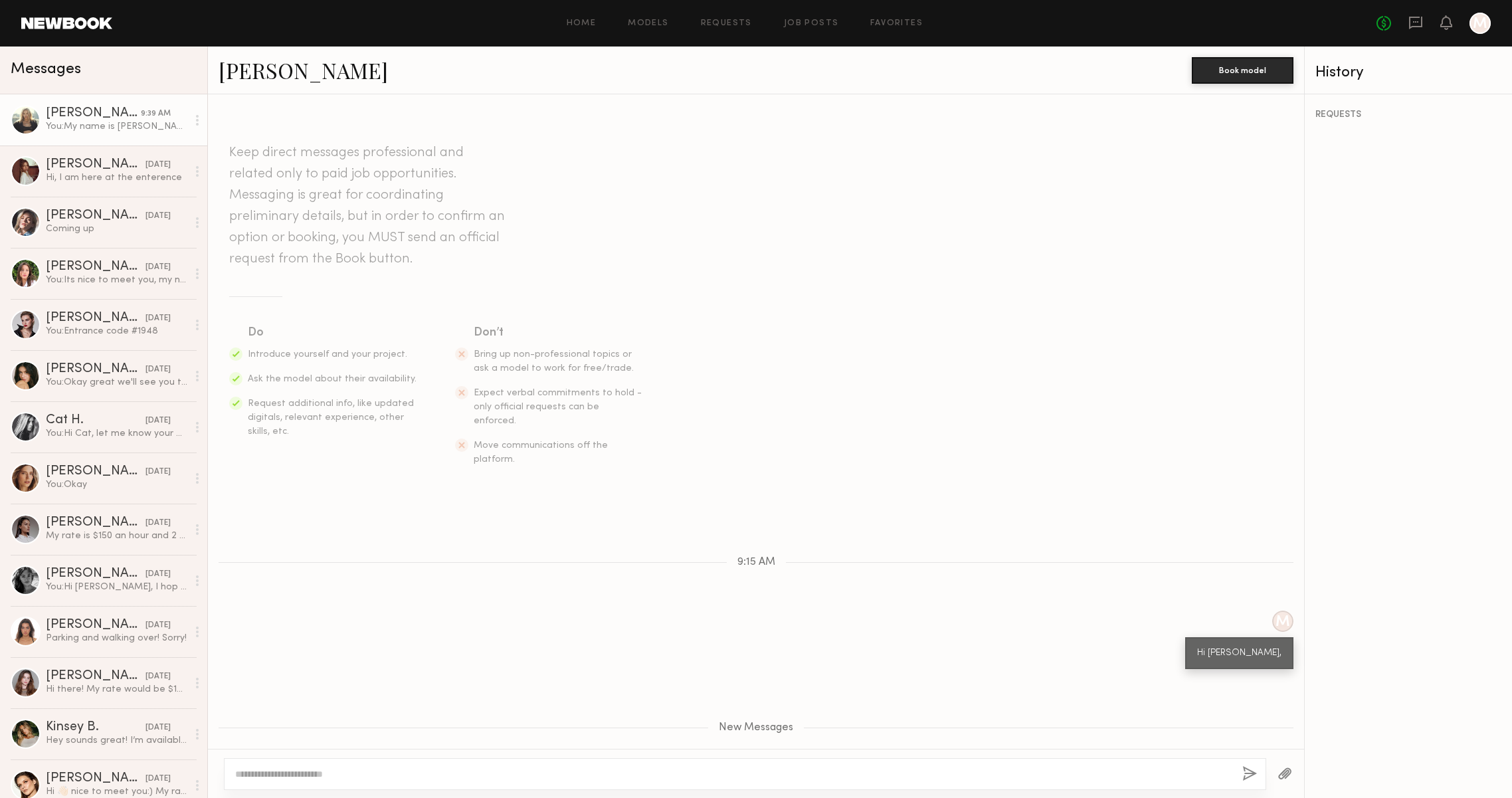
scroll to position [92, 0]
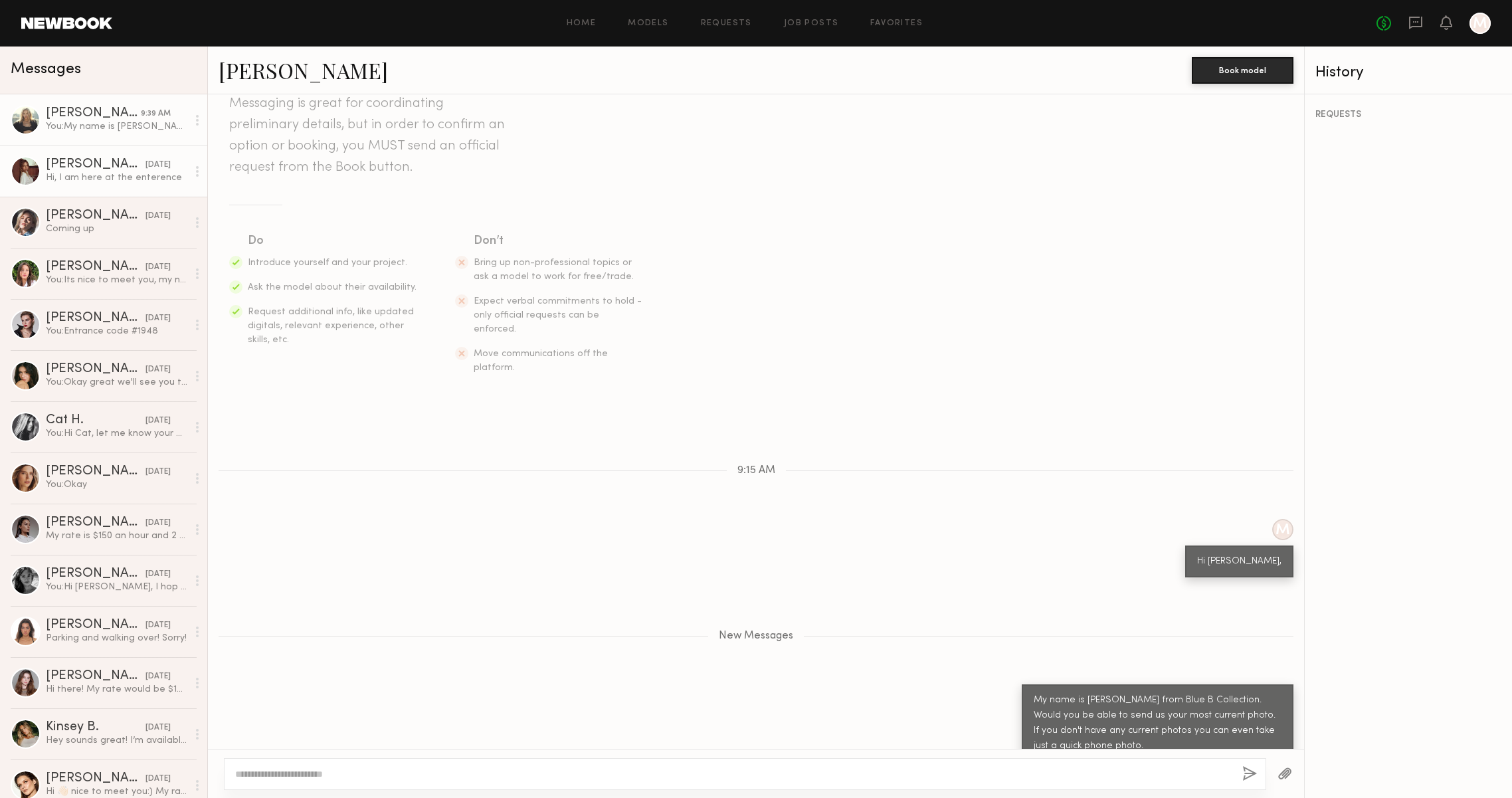
click at [110, 178] on div "Hi, I am here at the enterence" at bounding box center [117, 178] width 142 height 13
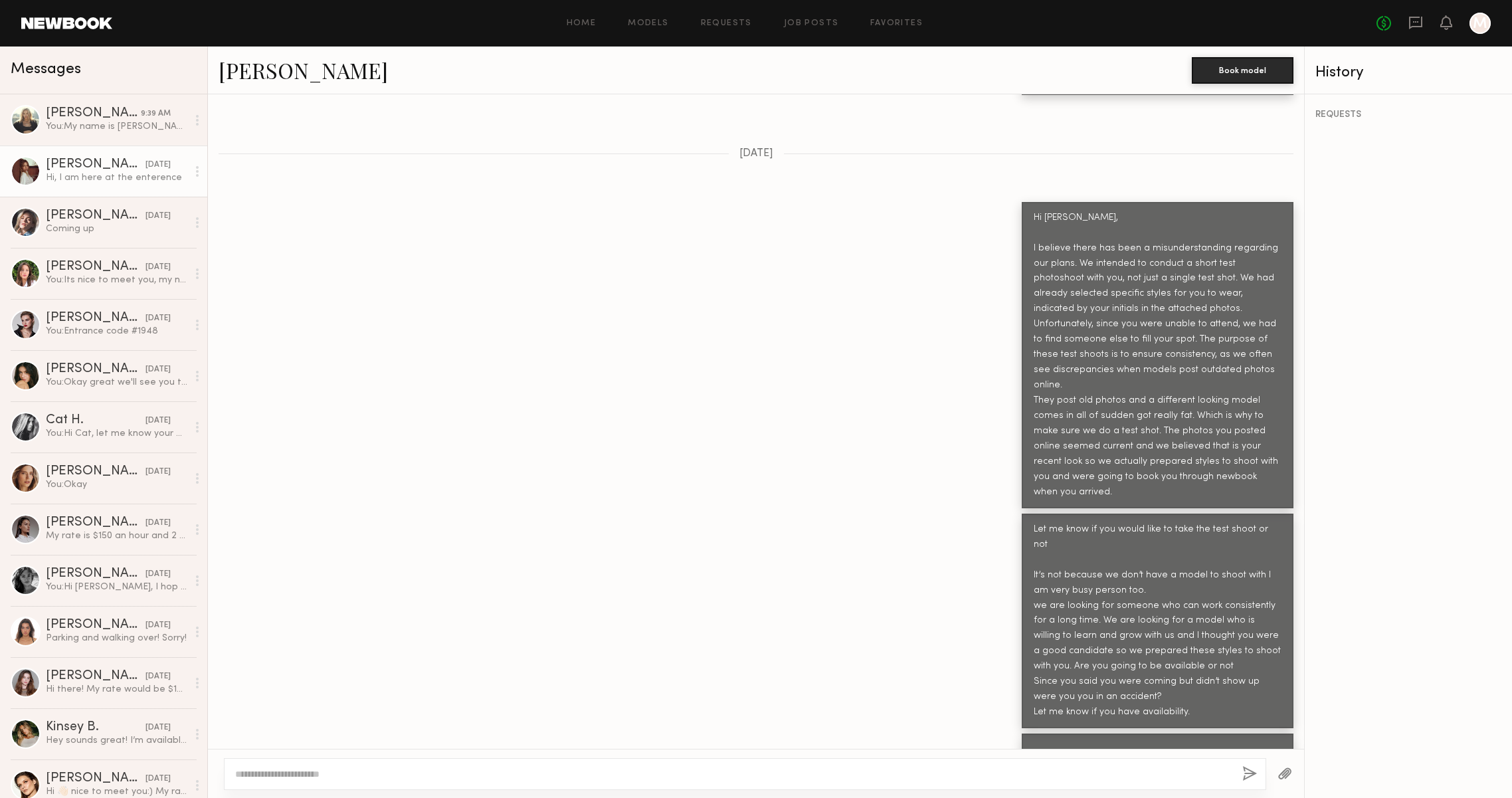
scroll to position [1655, 0]
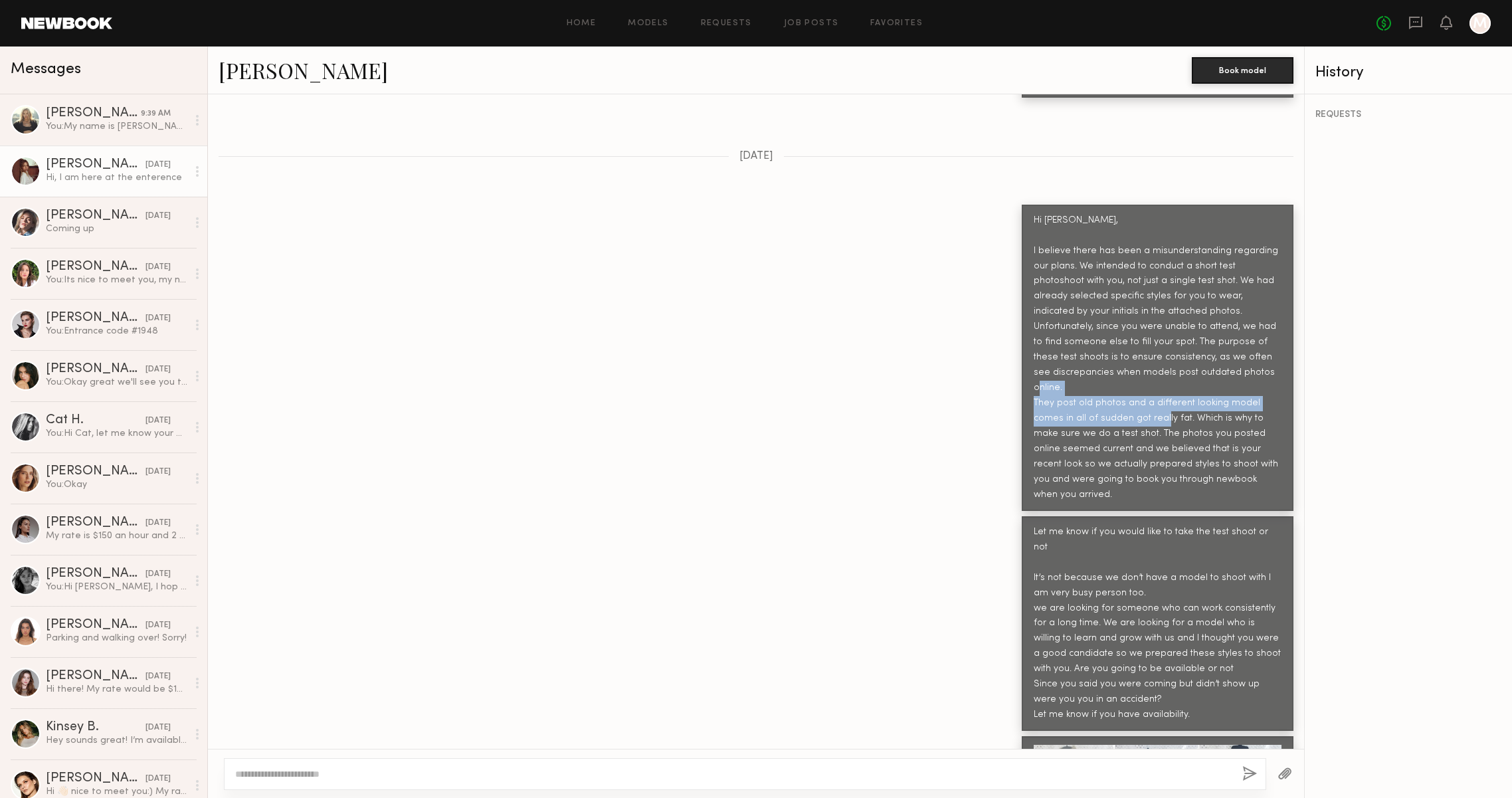
drag, startPoint x: 1035, startPoint y: 324, endPoint x: 1159, endPoint y: 334, distance: 124.4
click at [1159, 334] on div "Hi Ellie, I believe there has been a misunderstanding regarding our plans. We i…" at bounding box center [1158, 358] width 248 height 290
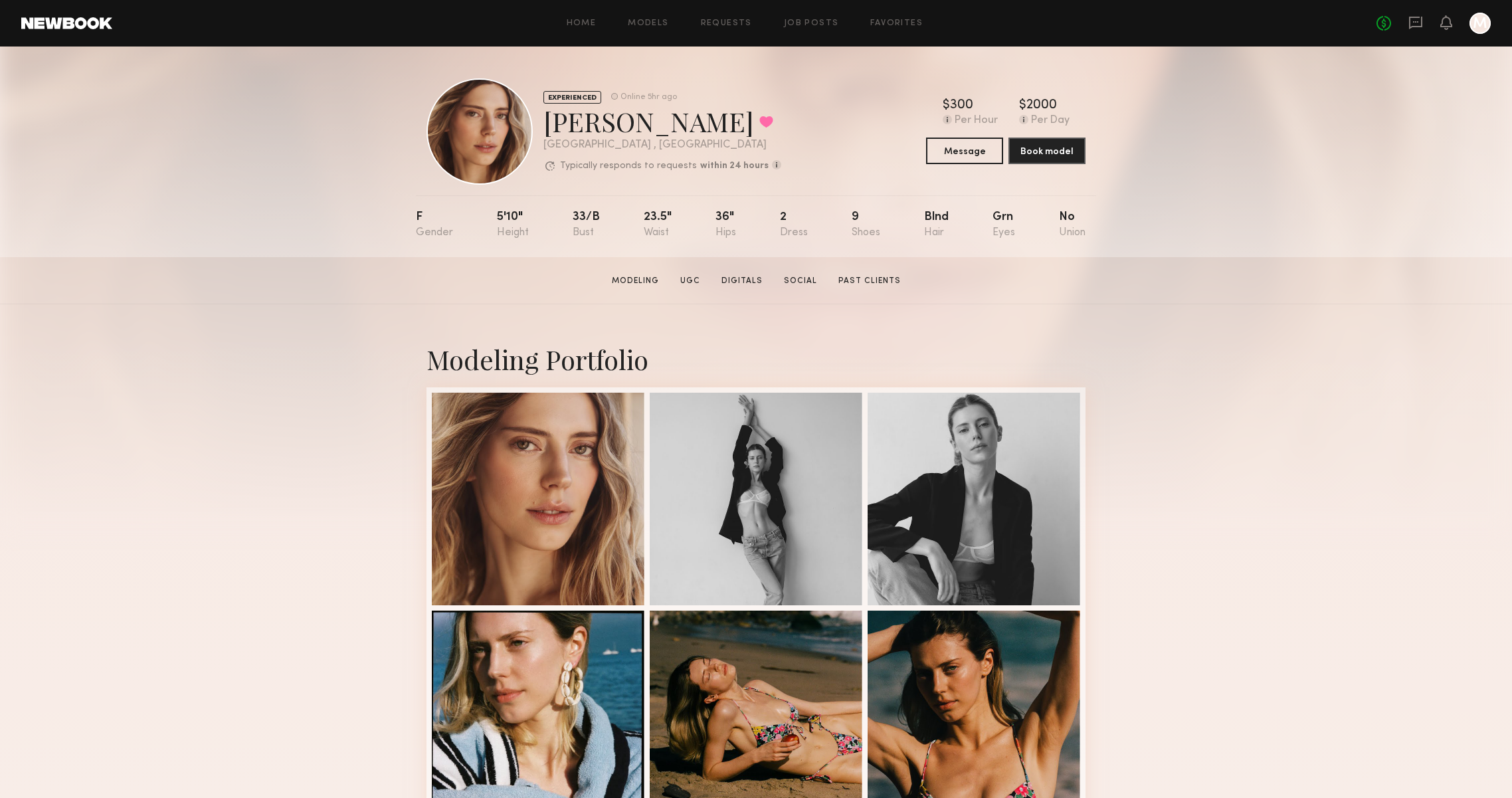
click at [652, 22] on link "Models" at bounding box center [648, 23] width 41 height 9
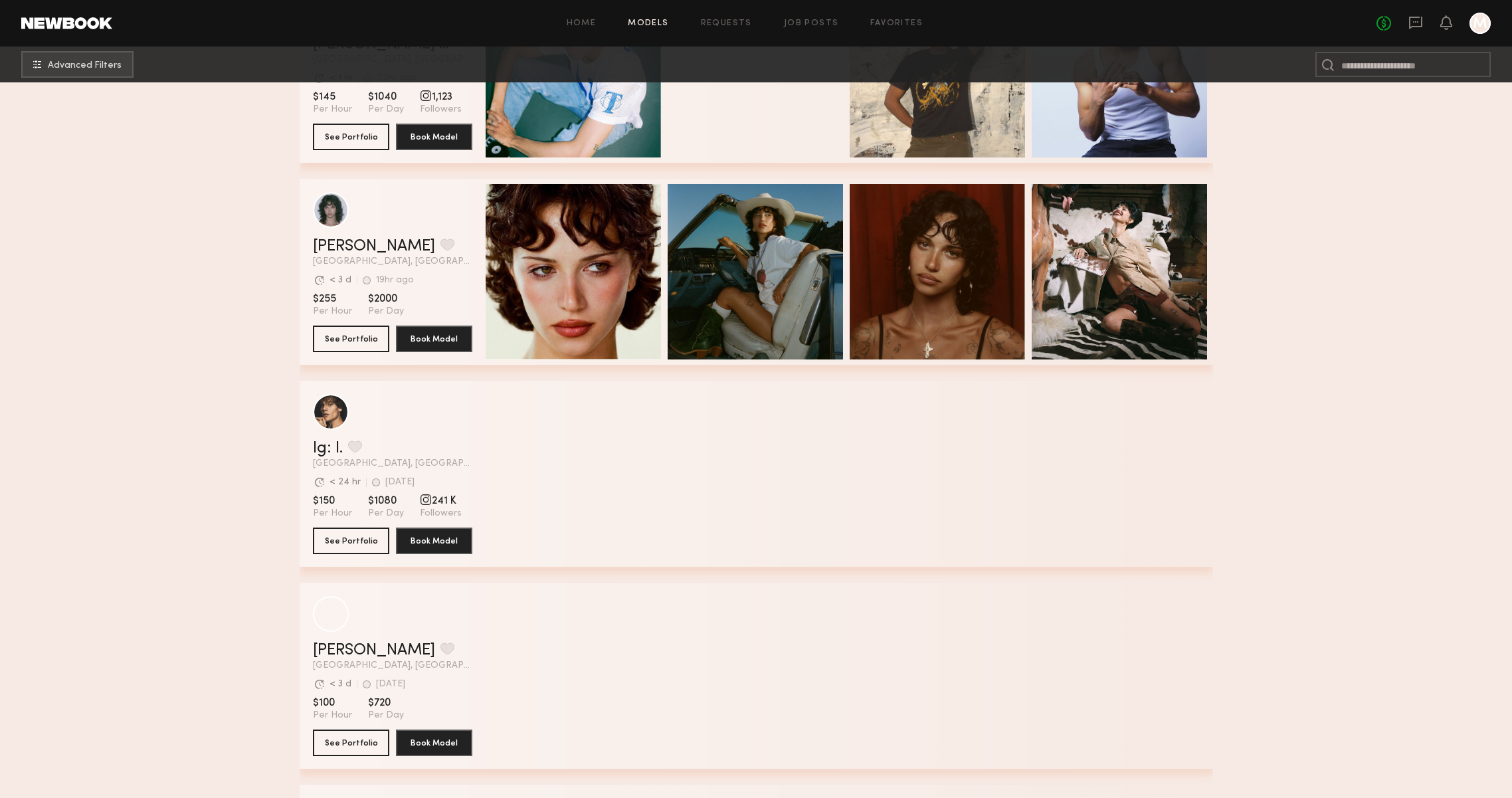
scroll to position [37, 0]
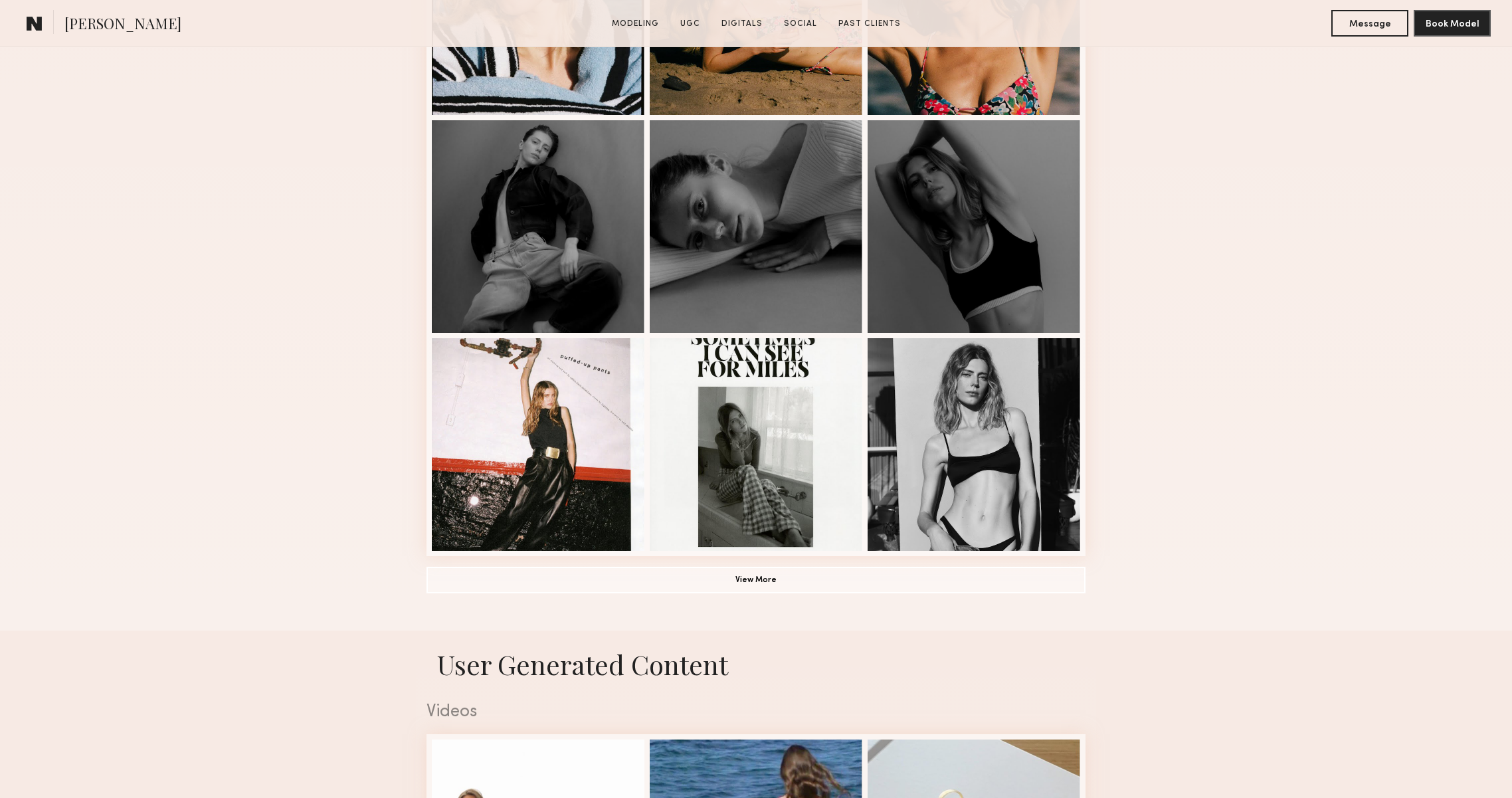
scroll to position [747, 0]
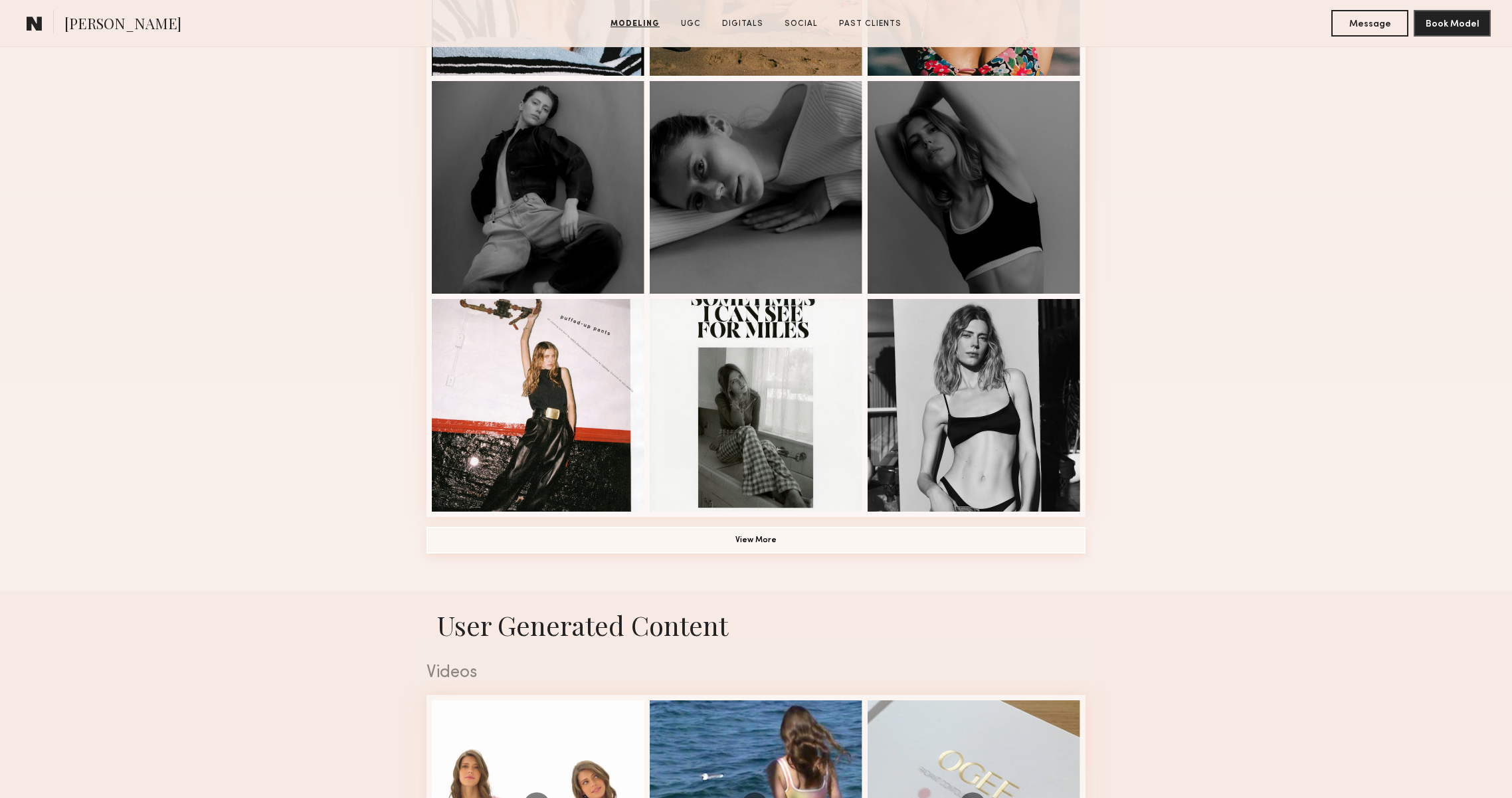
click at [1050, 551] on button "View More" at bounding box center [755, 539] width 659 height 26
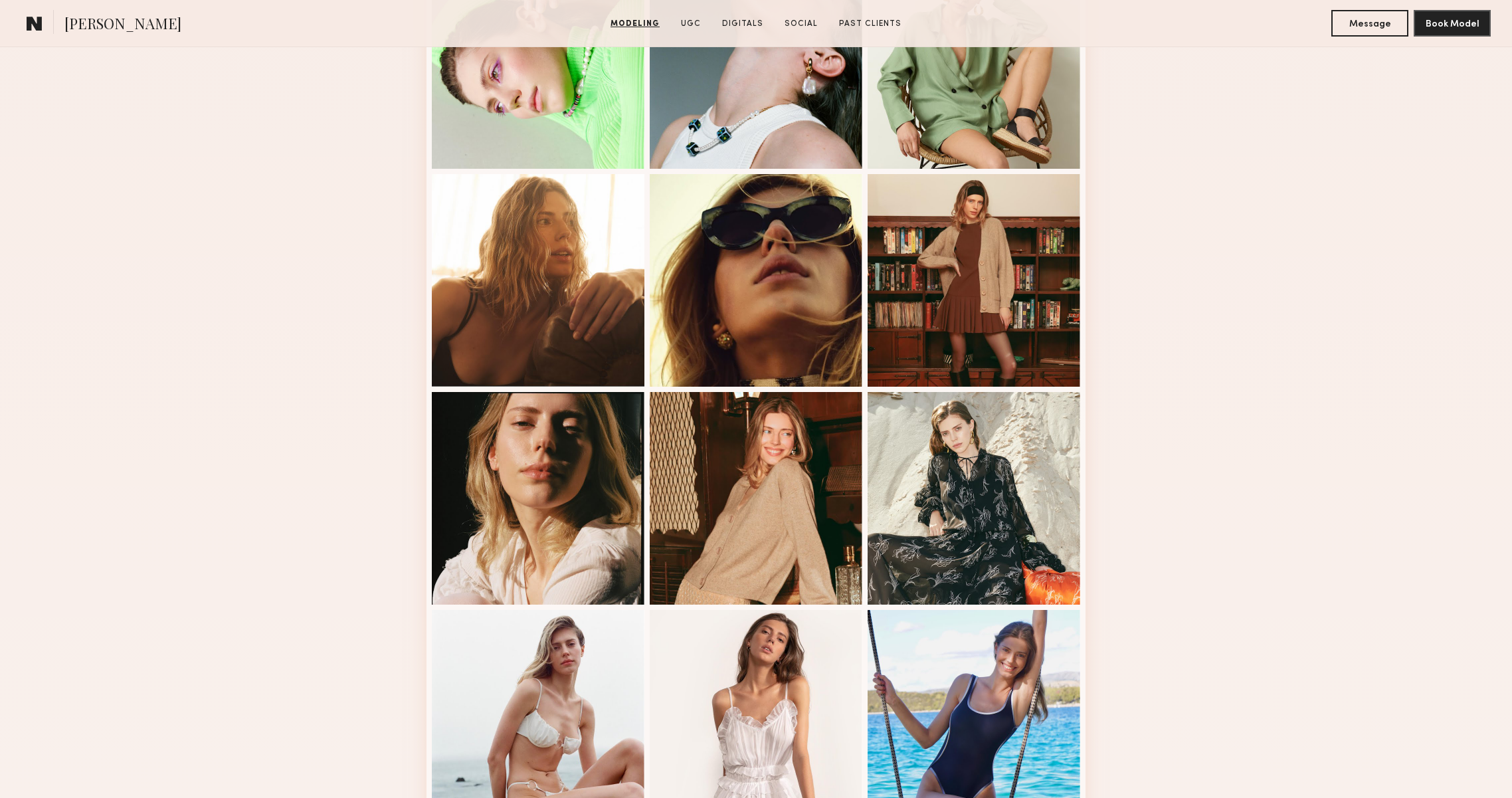
scroll to position [1376, 0]
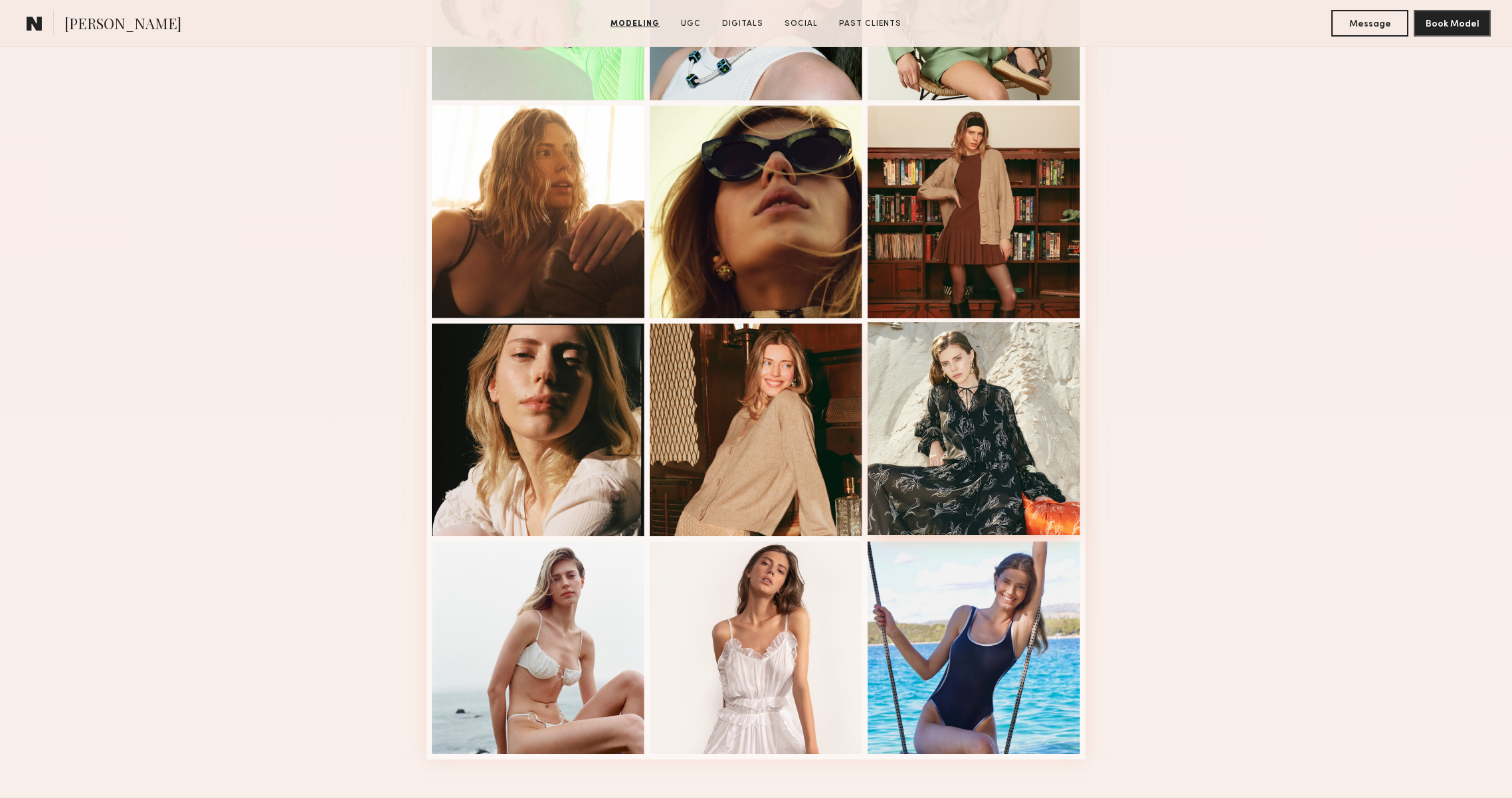
click at [1055, 436] on div at bounding box center [973, 428] width 213 height 213
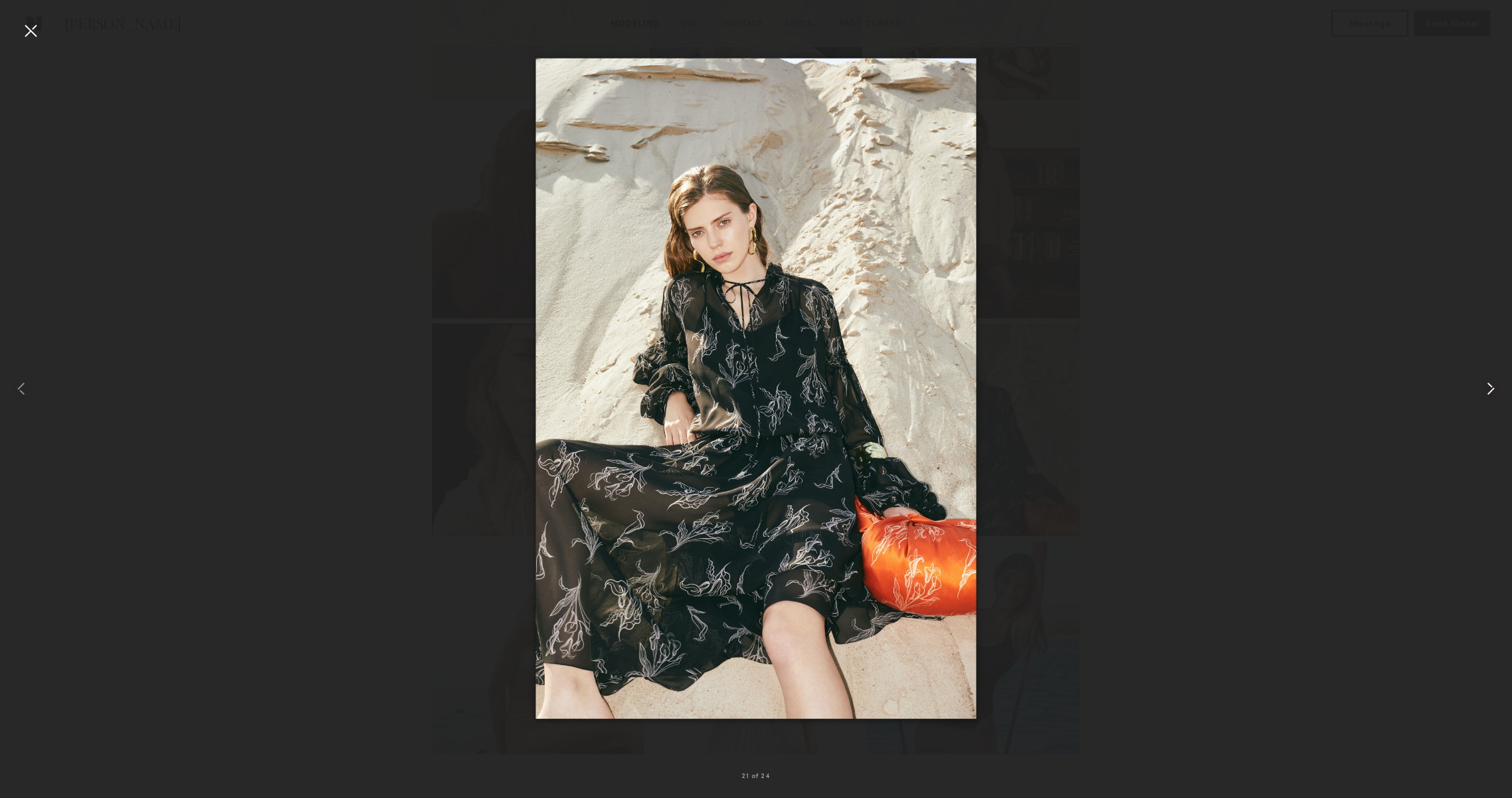
click at [1486, 391] on common-icon at bounding box center [1490, 389] width 22 height 22
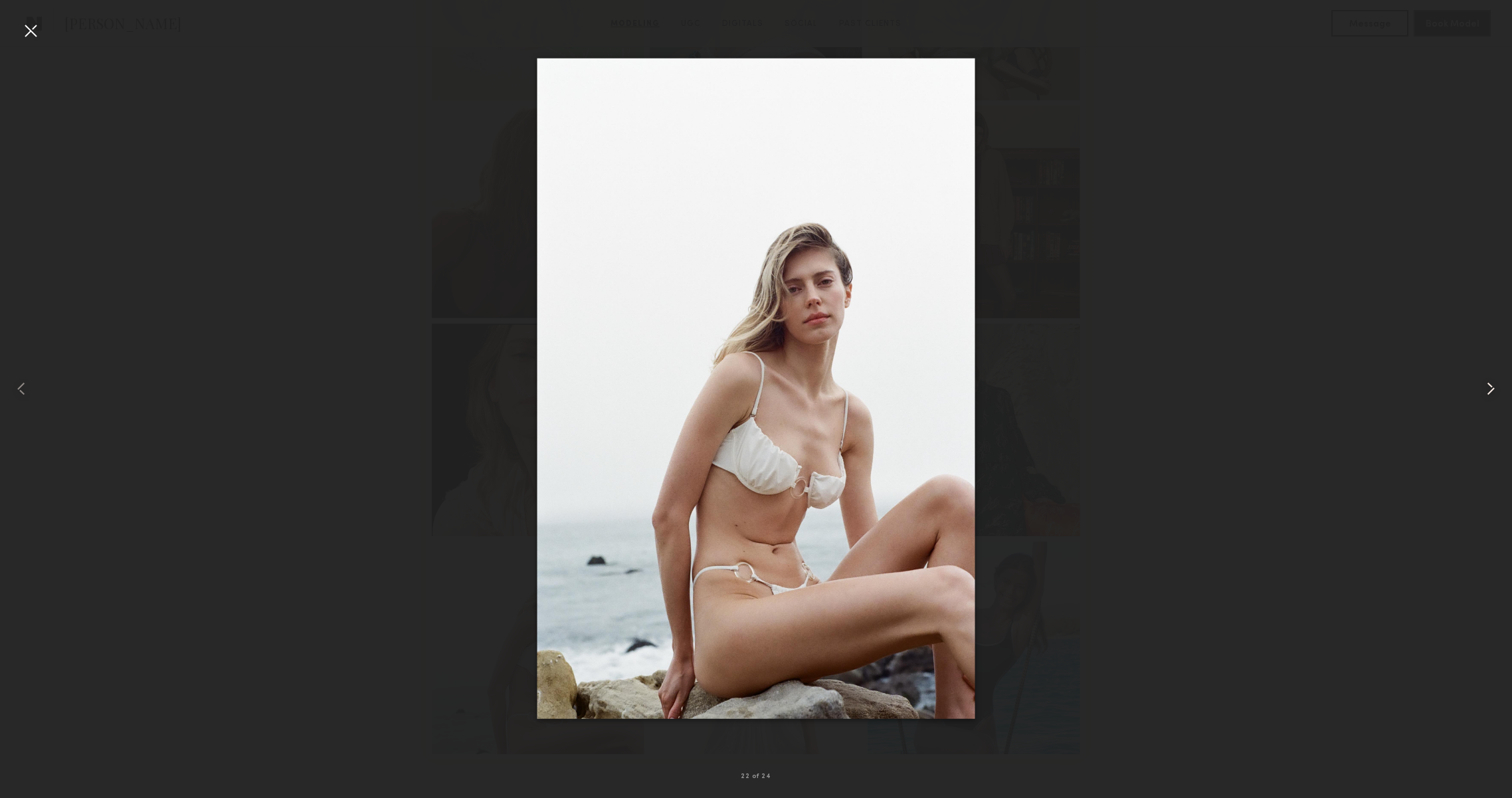
click at [1486, 391] on common-icon at bounding box center [1490, 389] width 22 height 22
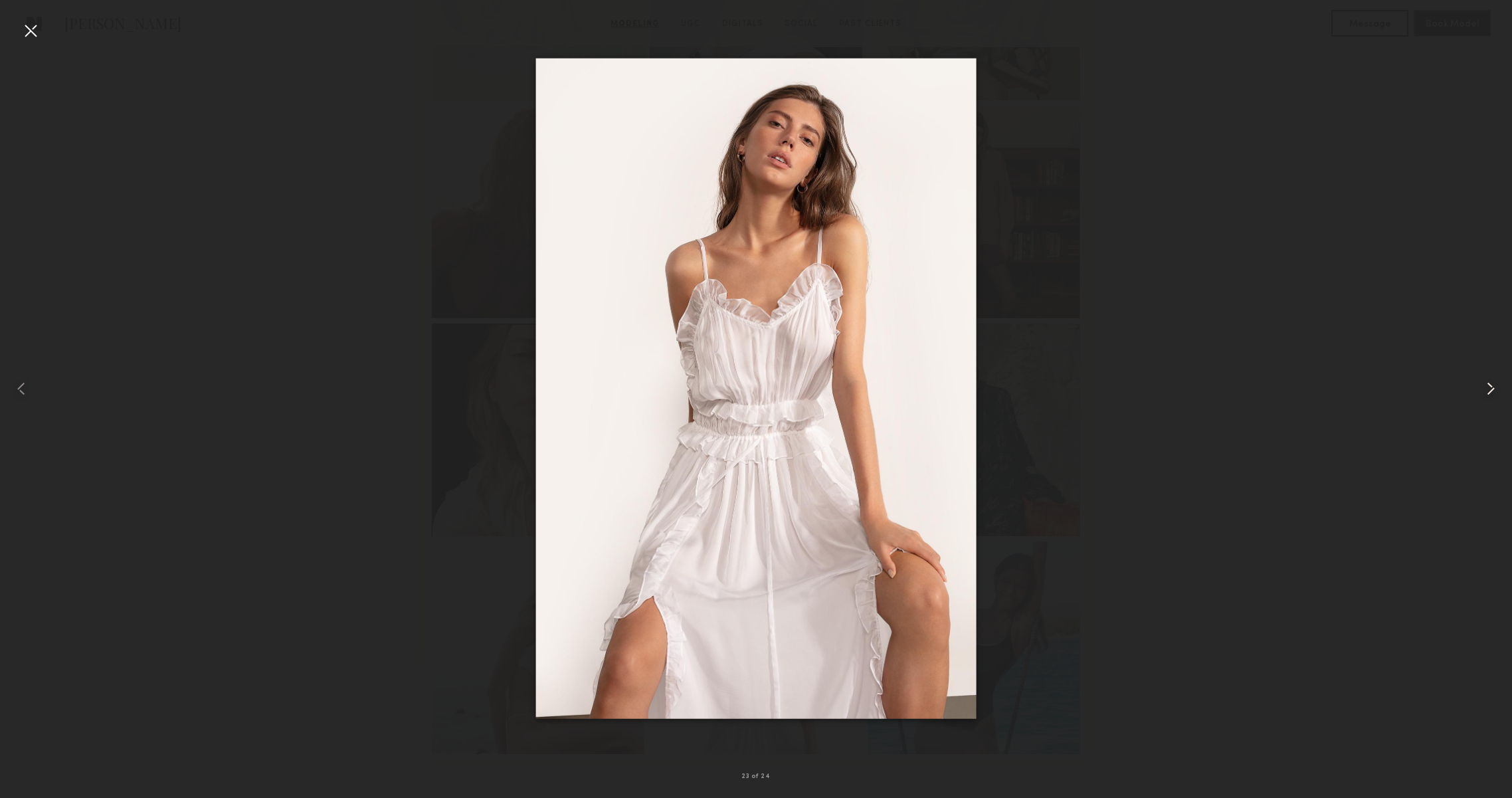
click at [1486, 391] on common-icon at bounding box center [1490, 389] width 22 height 22
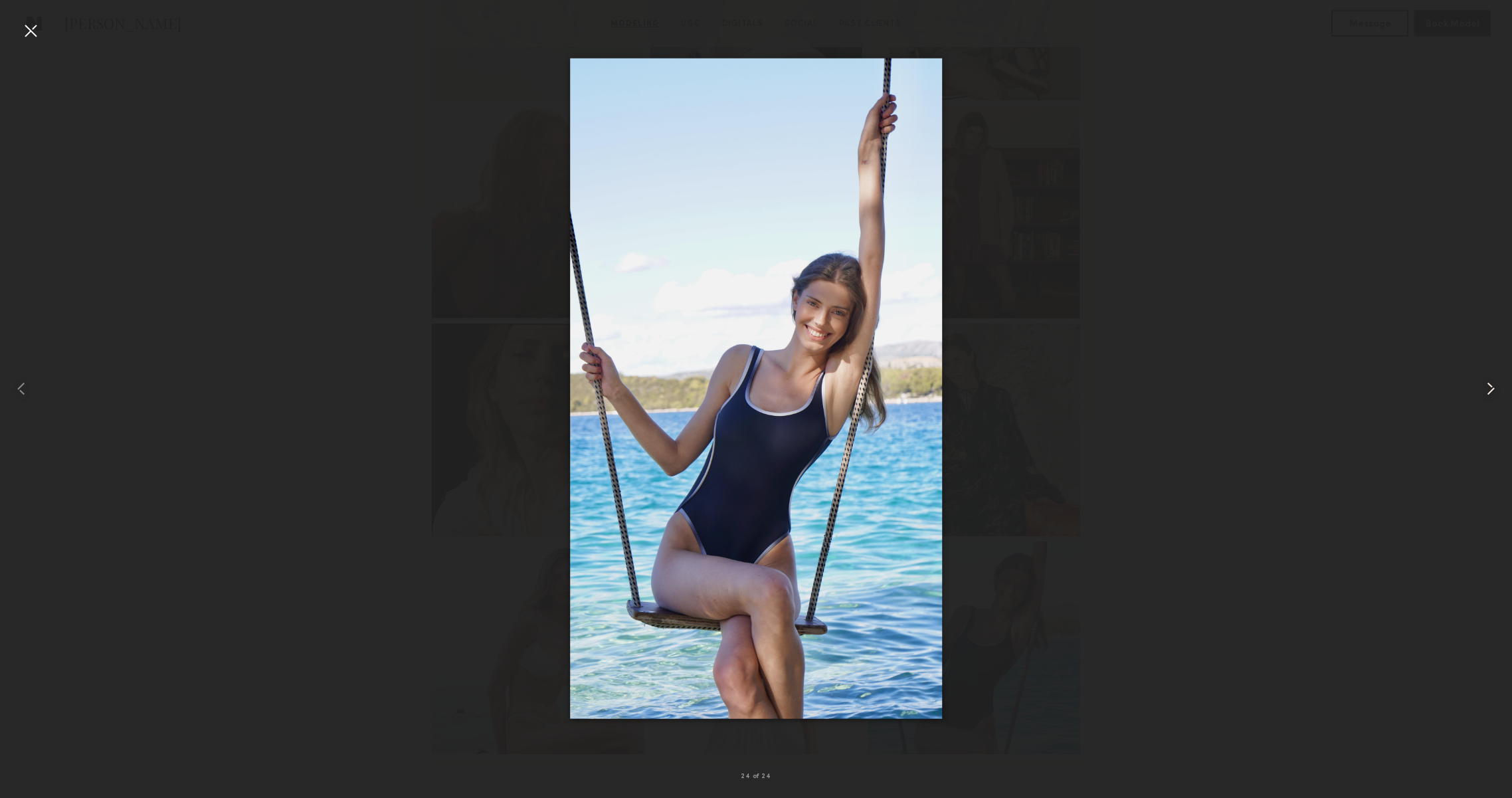
click at [1482, 393] on common-icon at bounding box center [1490, 389] width 22 height 22
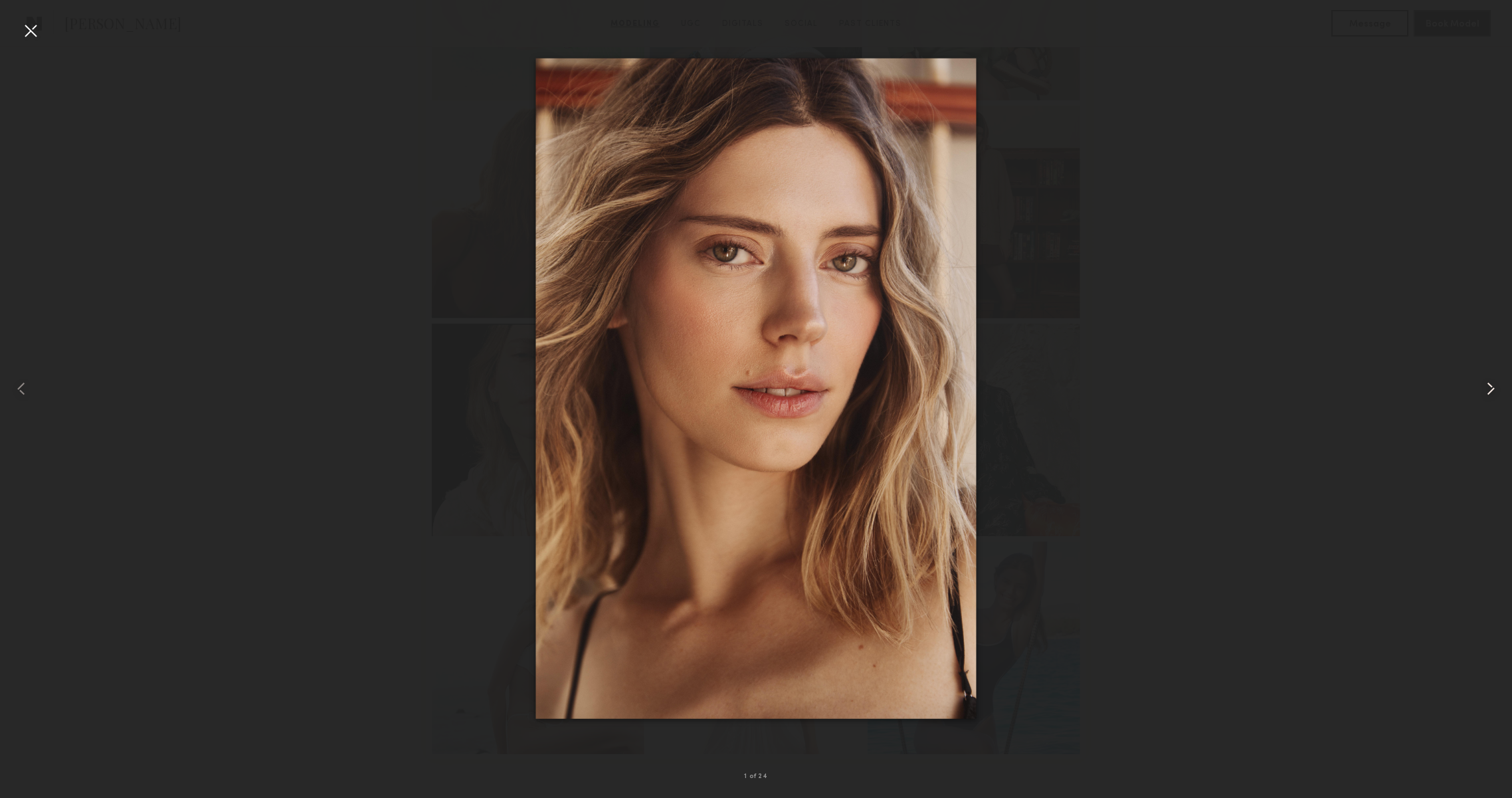
click at [1482, 393] on common-icon at bounding box center [1490, 389] width 22 height 22
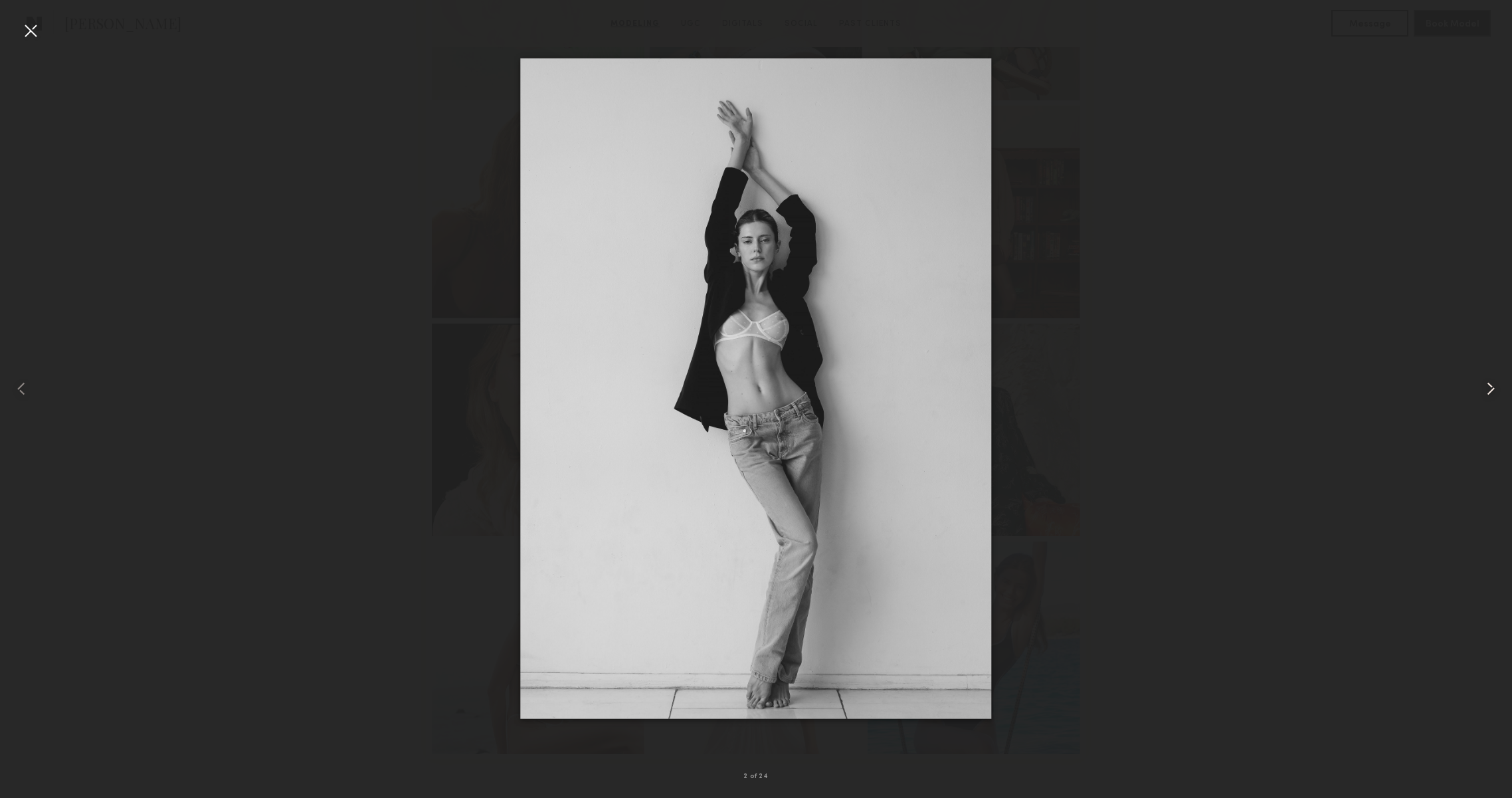
click at [1482, 393] on common-icon at bounding box center [1490, 389] width 22 height 22
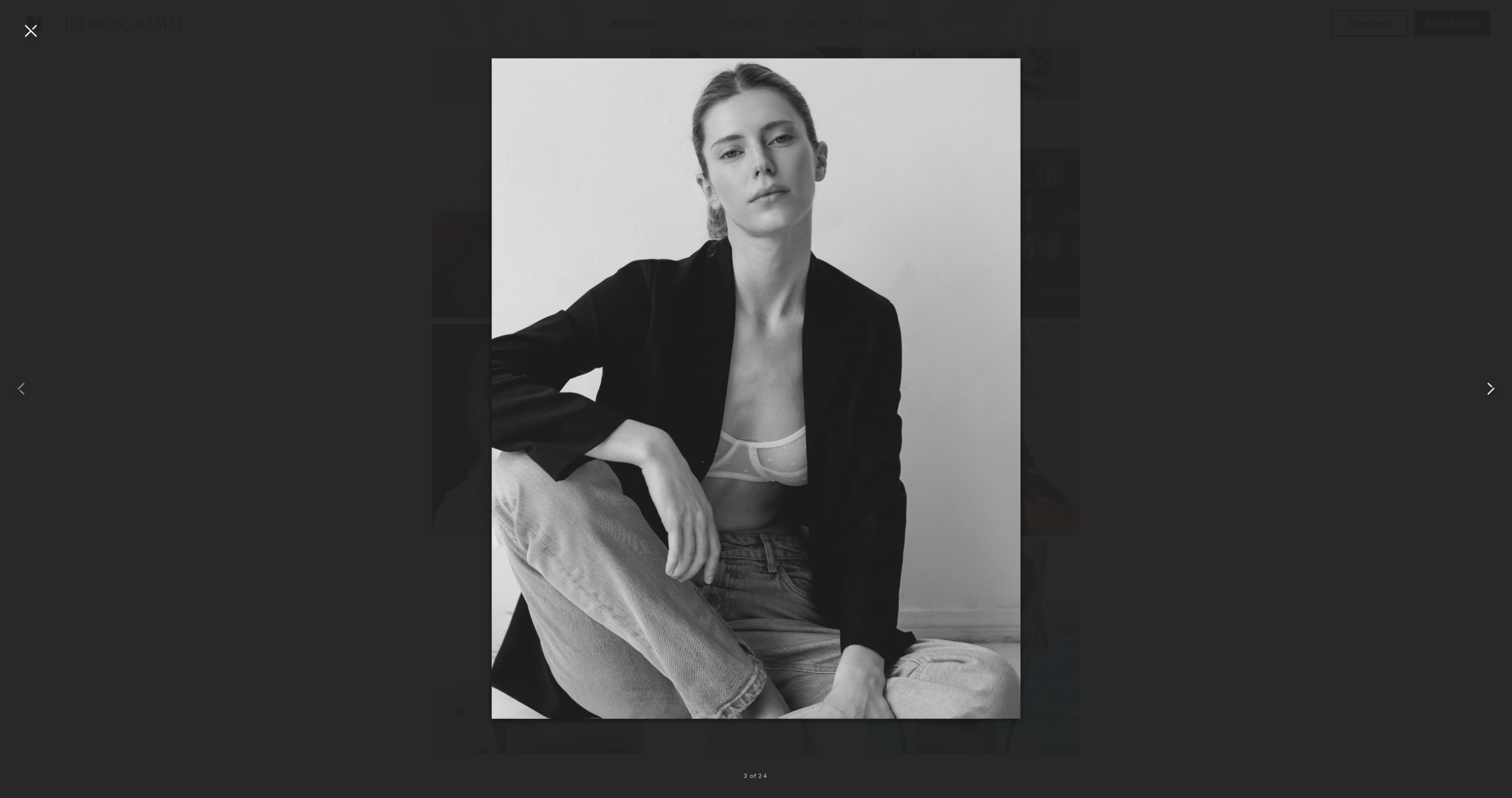
click at [1482, 393] on common-icon at bounding box center [1490, 389] width 22 height 22
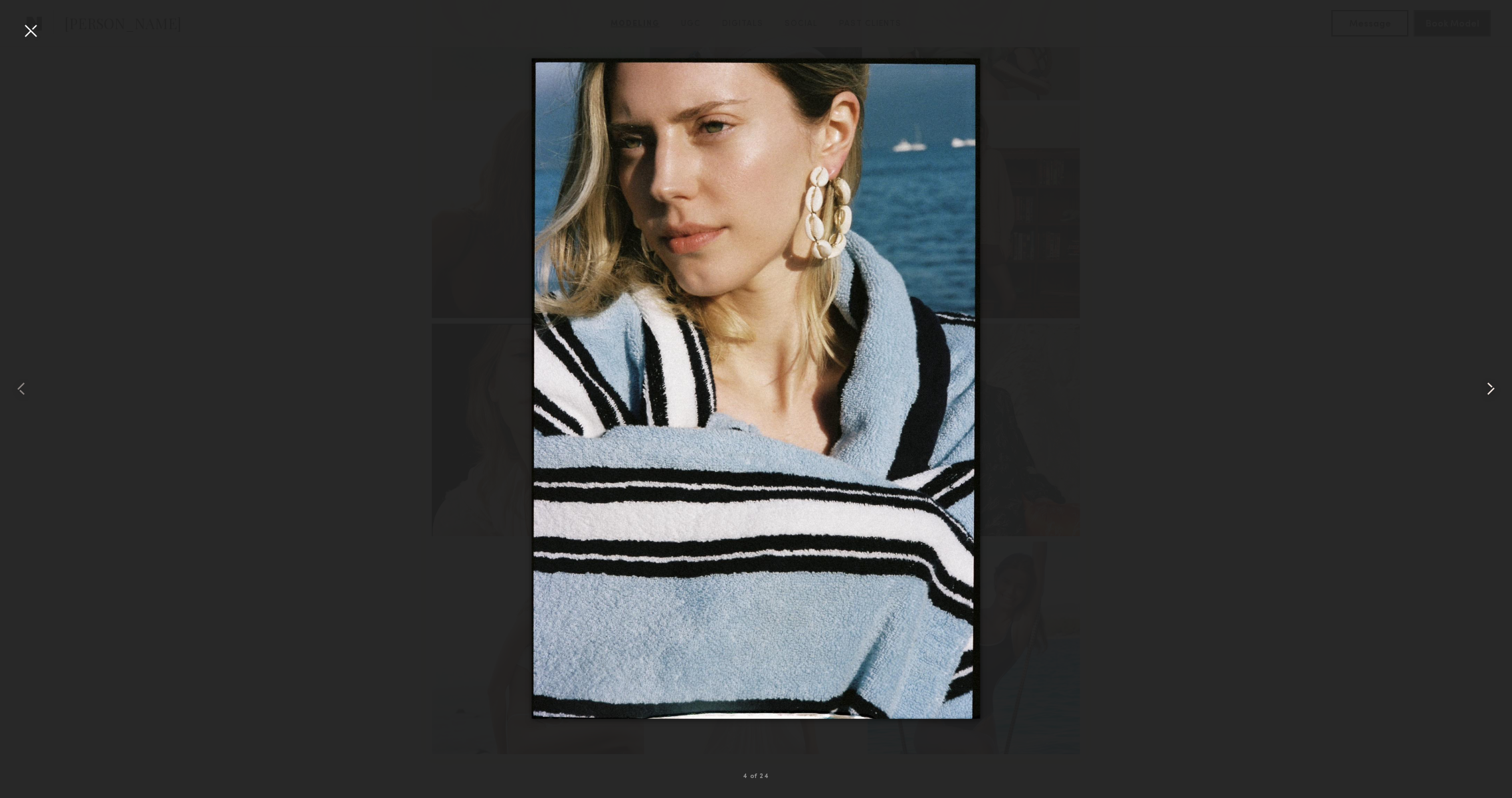
click at [1482, 393] on common-icon at bounding box center [1490, 389] width 22 height 22
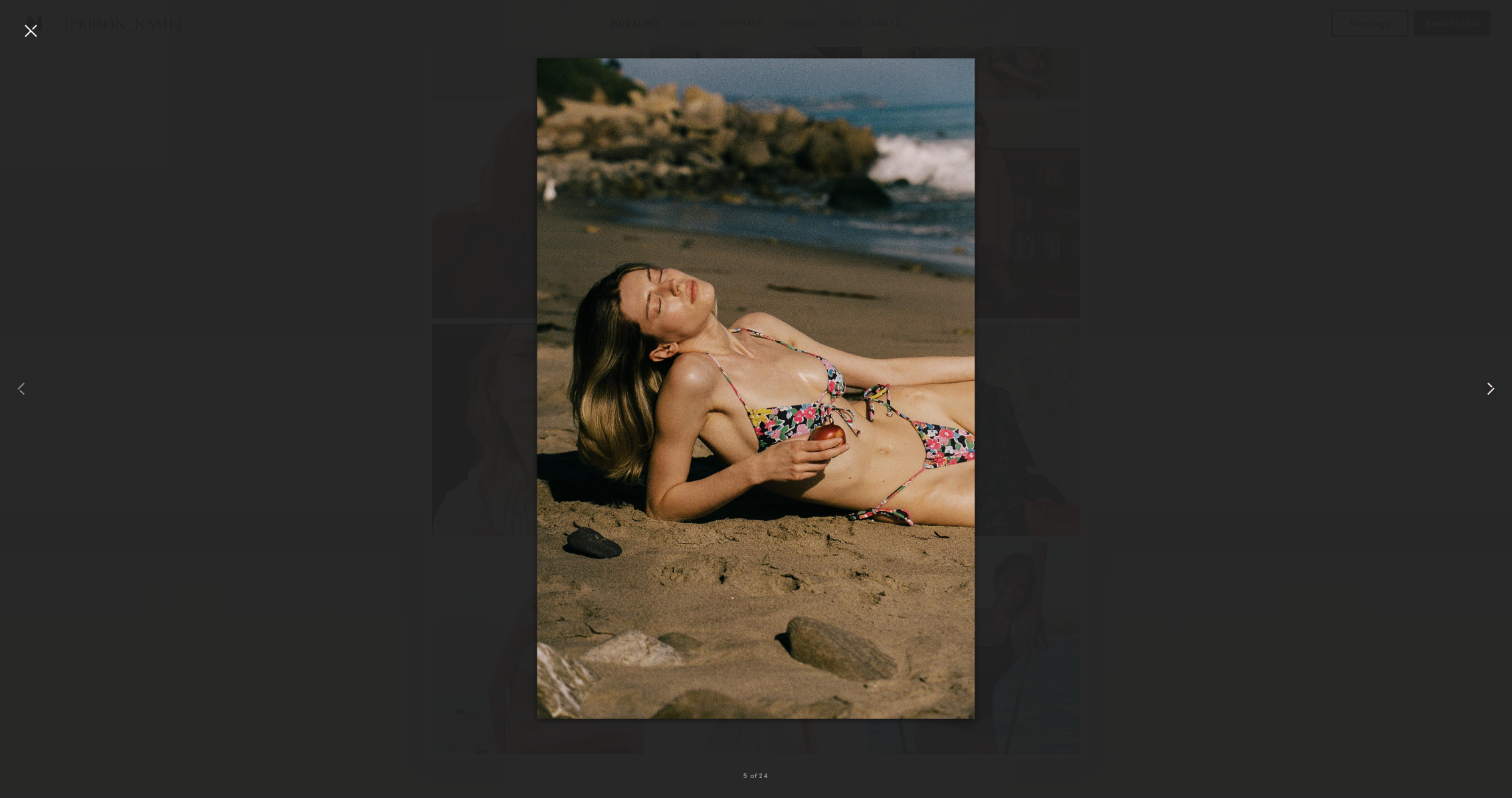
click at [1482, 393] on common-icon at bounding box center [1490, 389] width 22 height 22
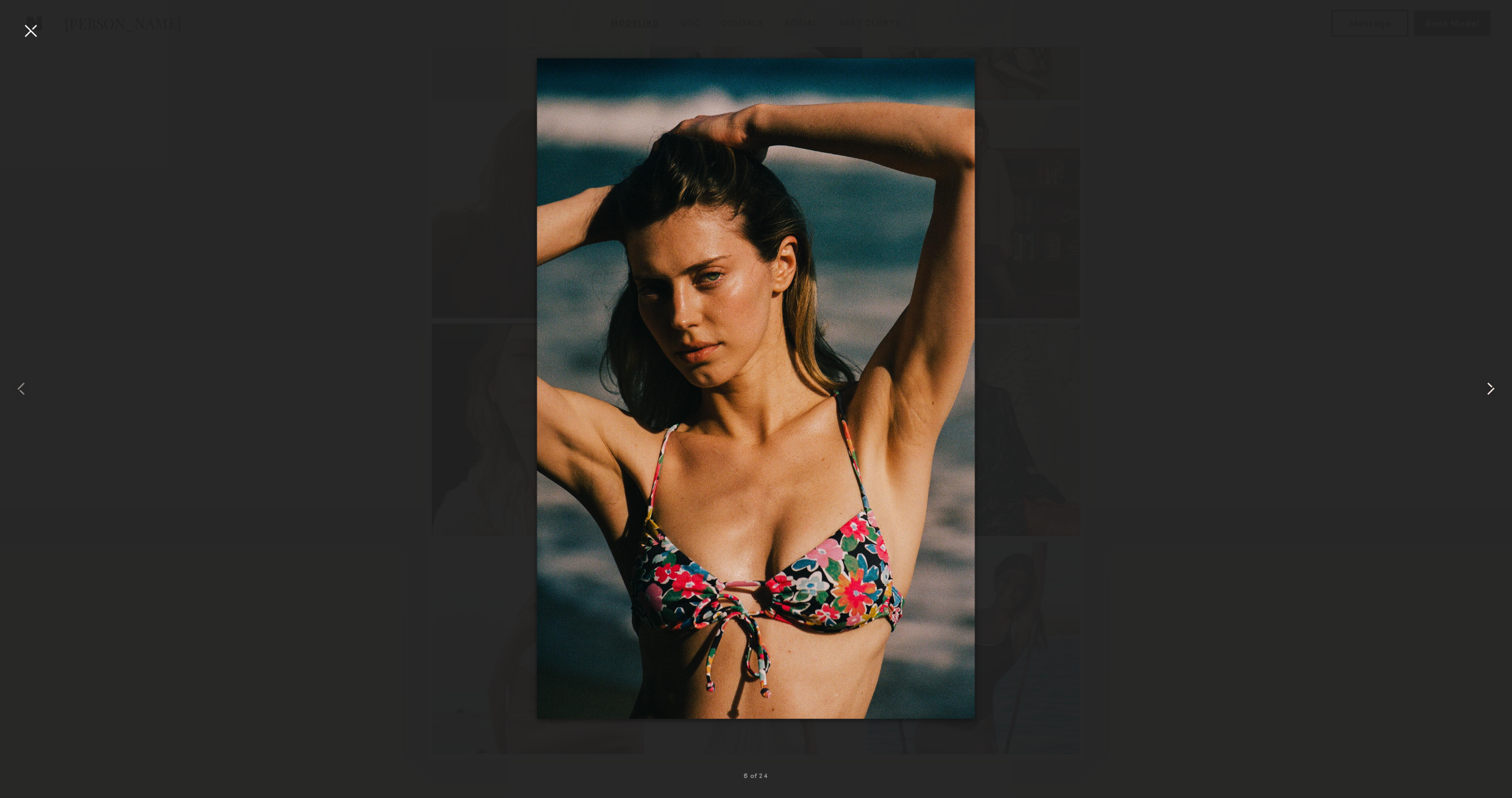
click at [1482, 393] on common-icon at bounding box center [1490, 389] width 22 height 22
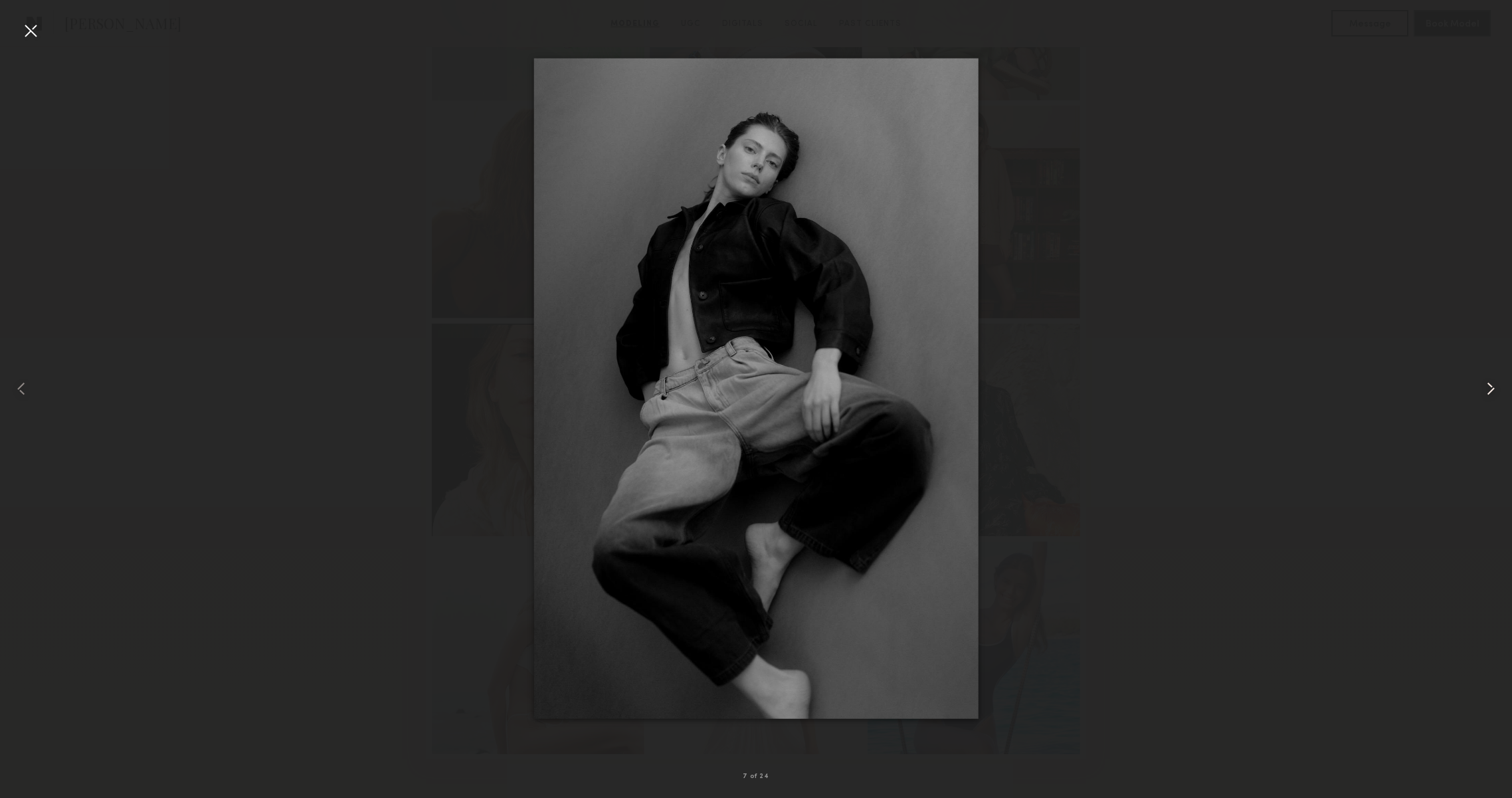
click at [1482, 393] on common-icon at bounding box center [1490, 389] width 22 height 22
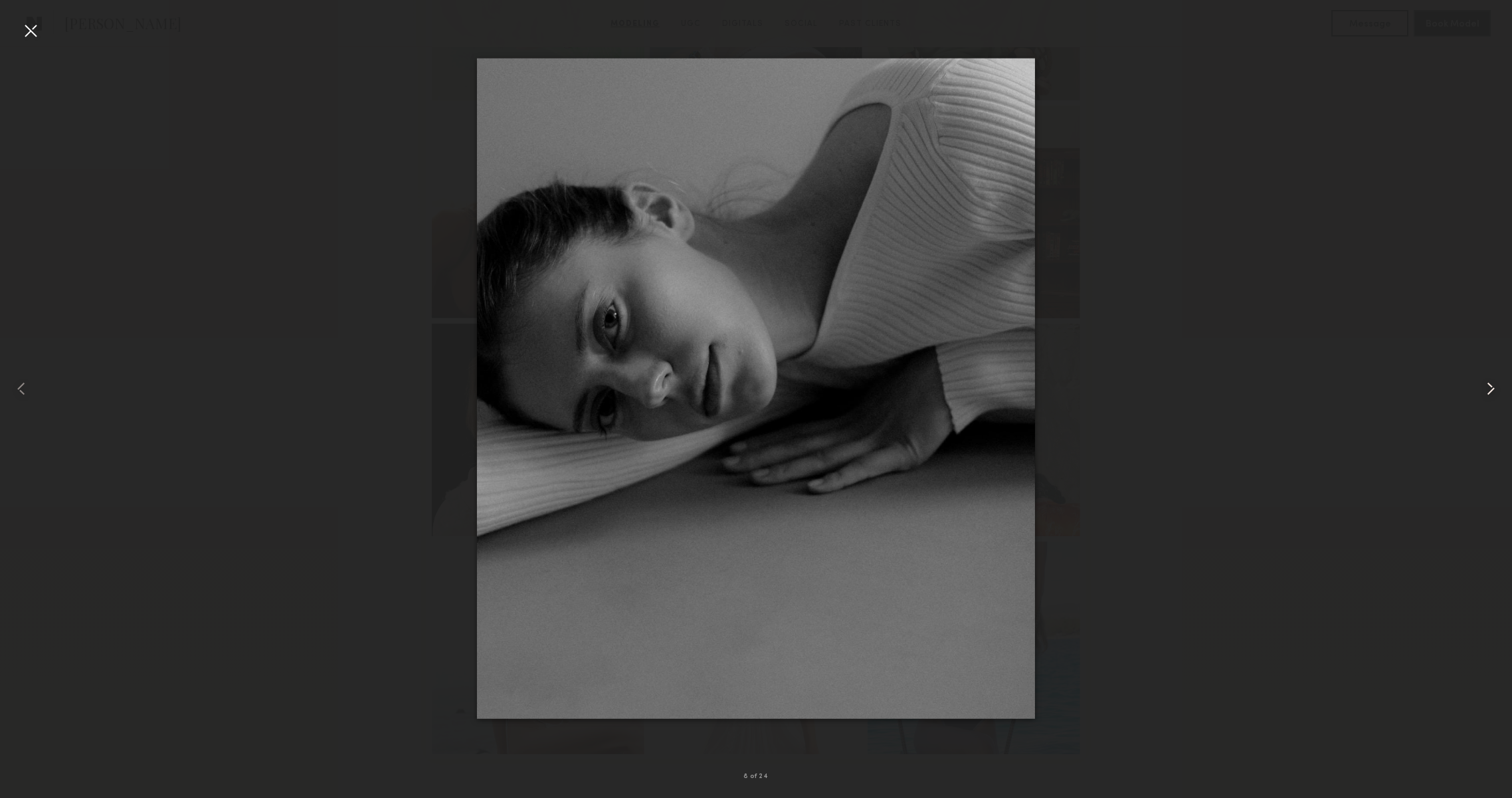
click at [1482, 393] on common-icon at bounding box center [1490, 389] width 22 height 22
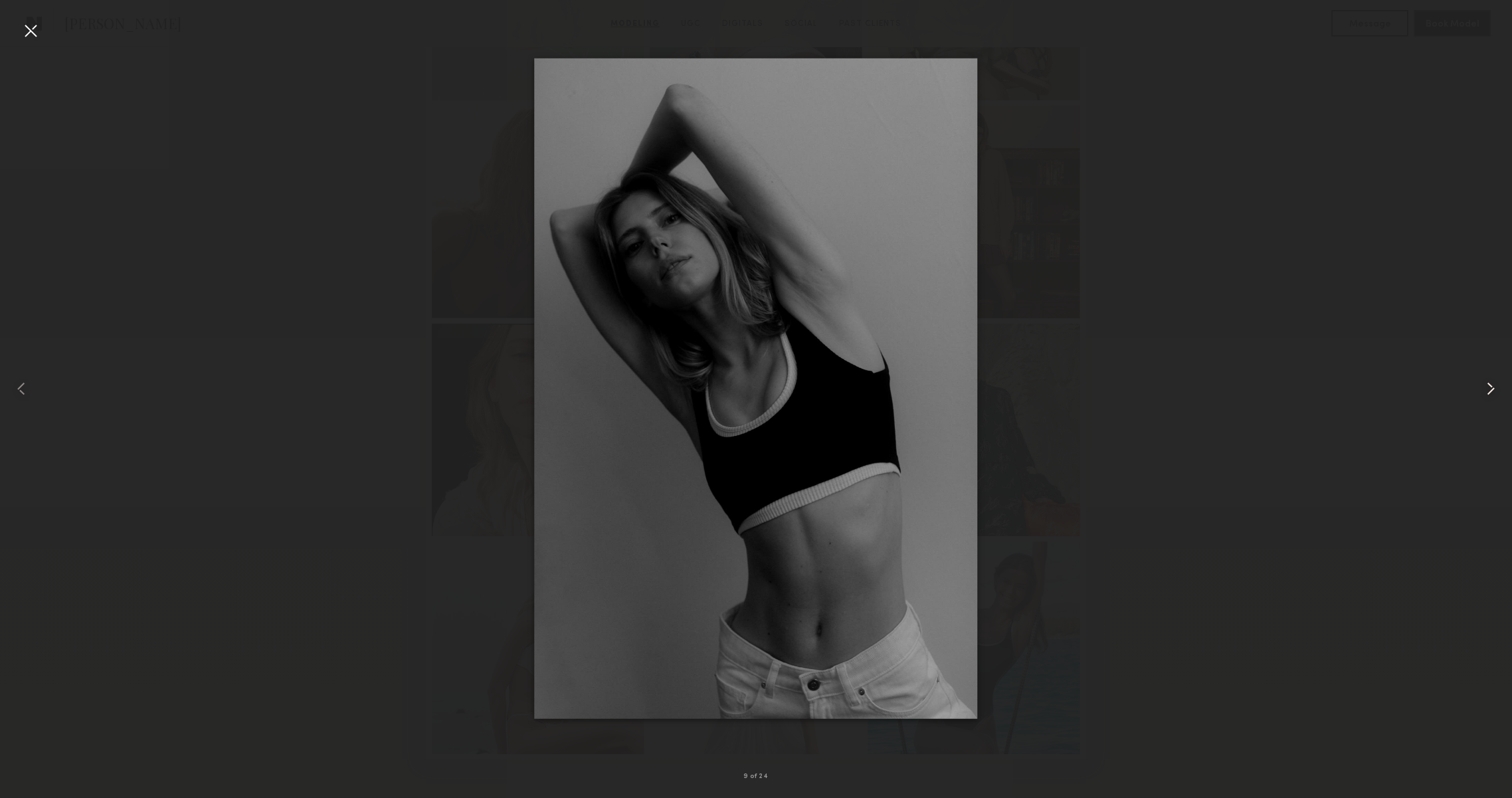
click at [1482, 393] on common-icon at bounding box center [1490, 389] width 22 height 22
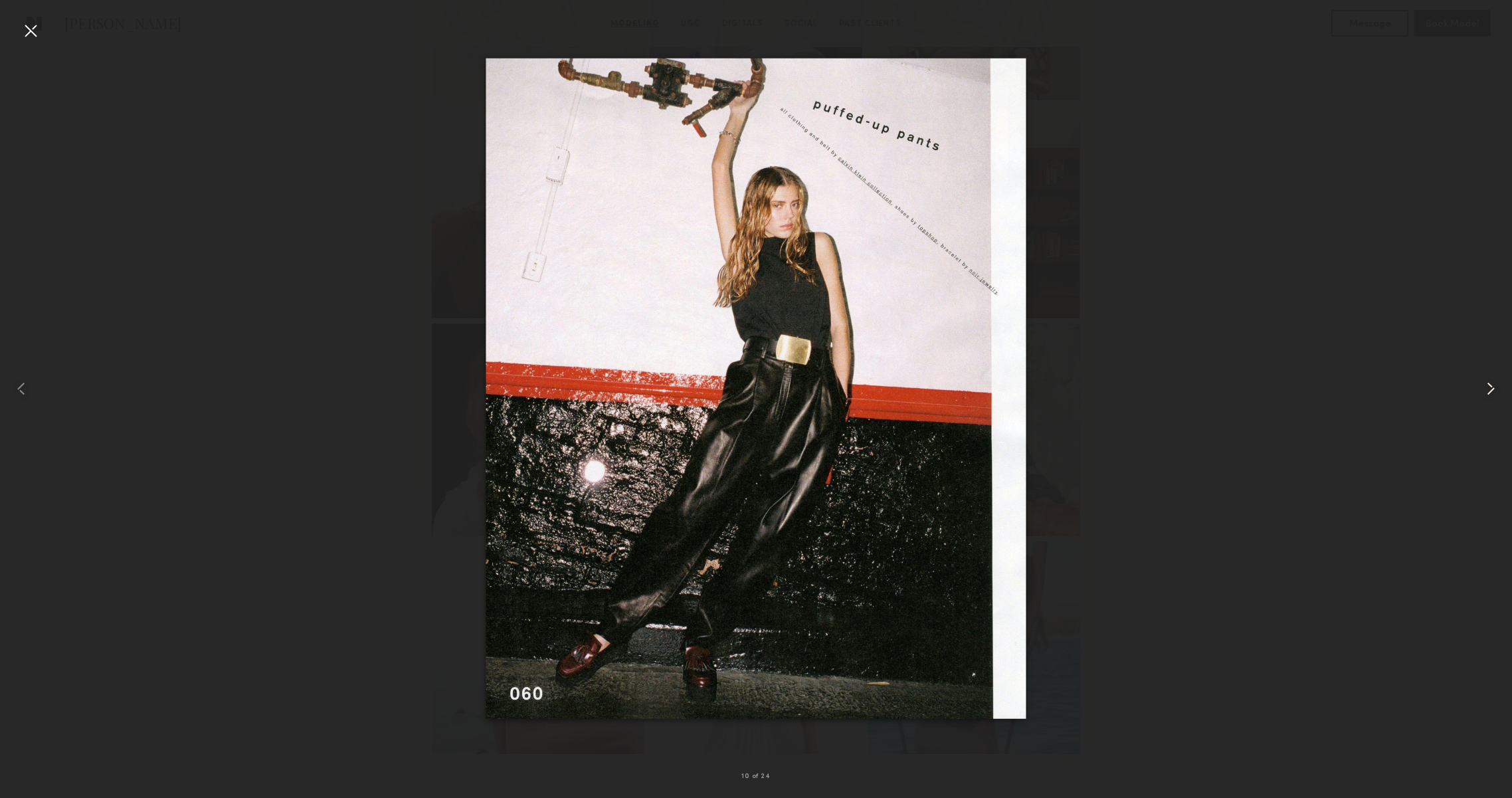
click at [1482, 393] on common-icon at bounding box center [1490, 389] width 22 height 22
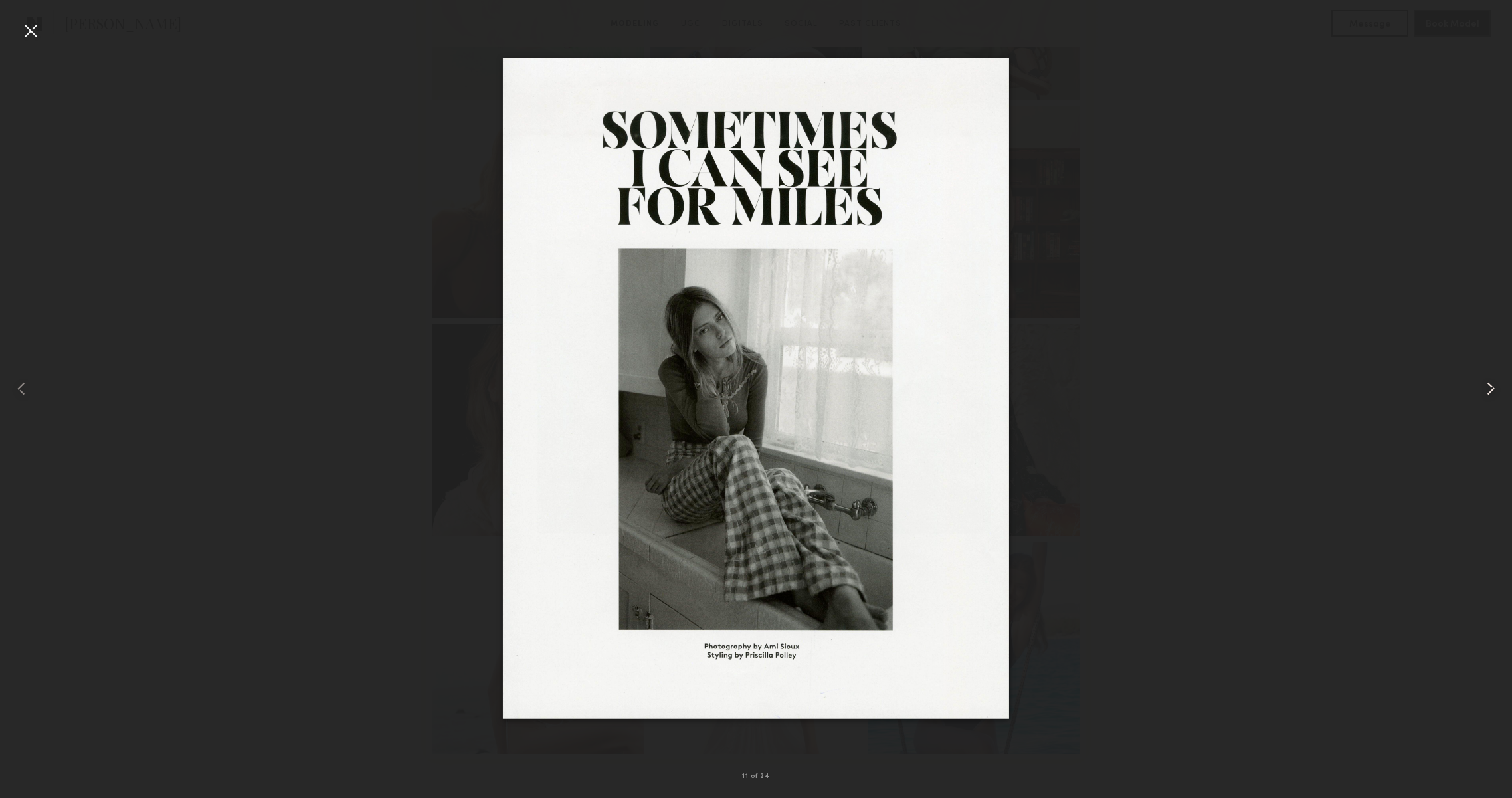
click at [1482, 393] on common-icon at bounding box center [1490, 389] width 22 height 22
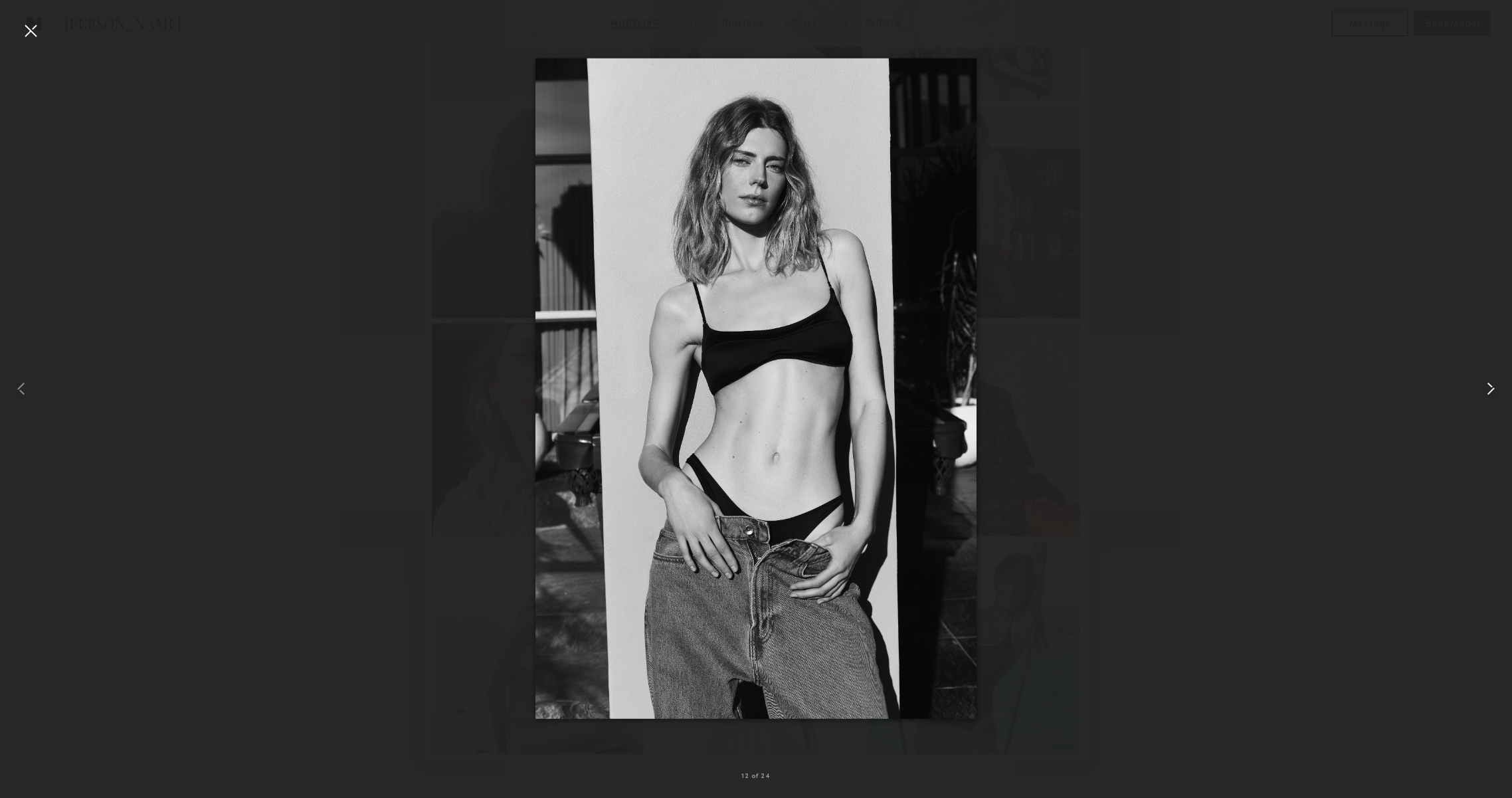
click at [1482, 393] on common-icon at bounding box center [1490, 389] width 22 height 22
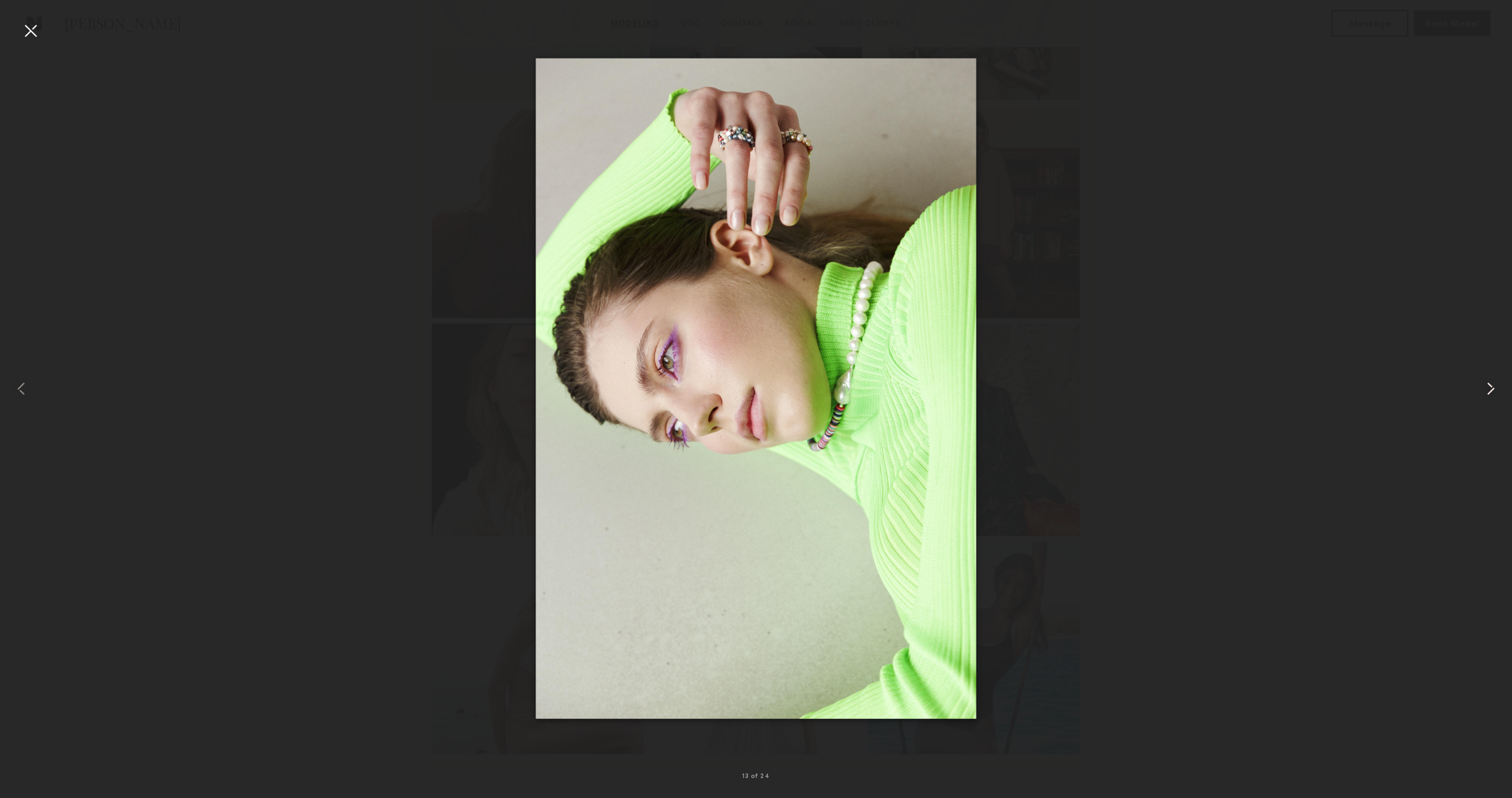
click at [1482, 393] on common-icon at bounding box center [1490, 389] width 22 height 22
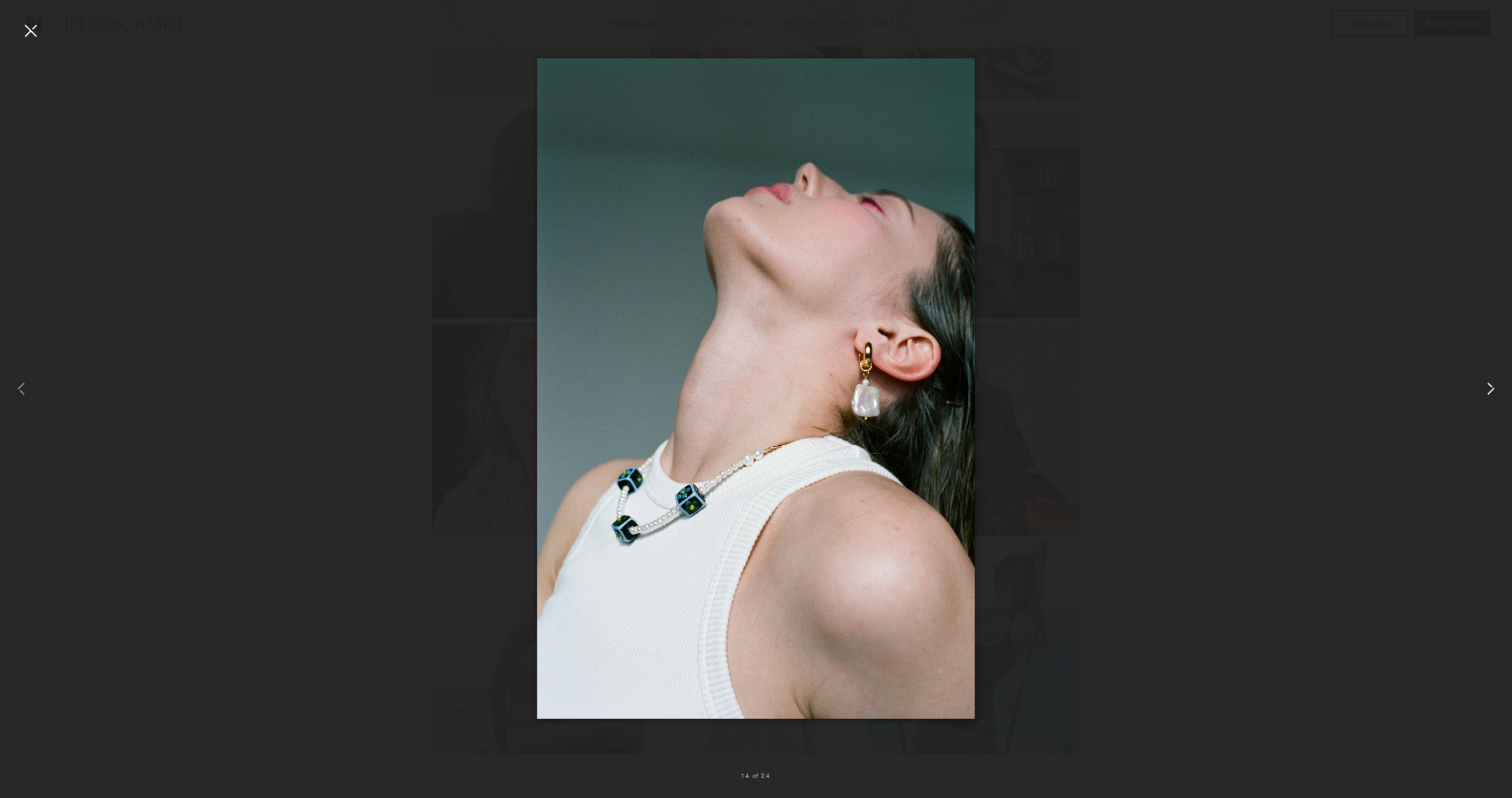
click at [1482, 393] on common-icon at bounding box center [1490, 389] width 22 height 22
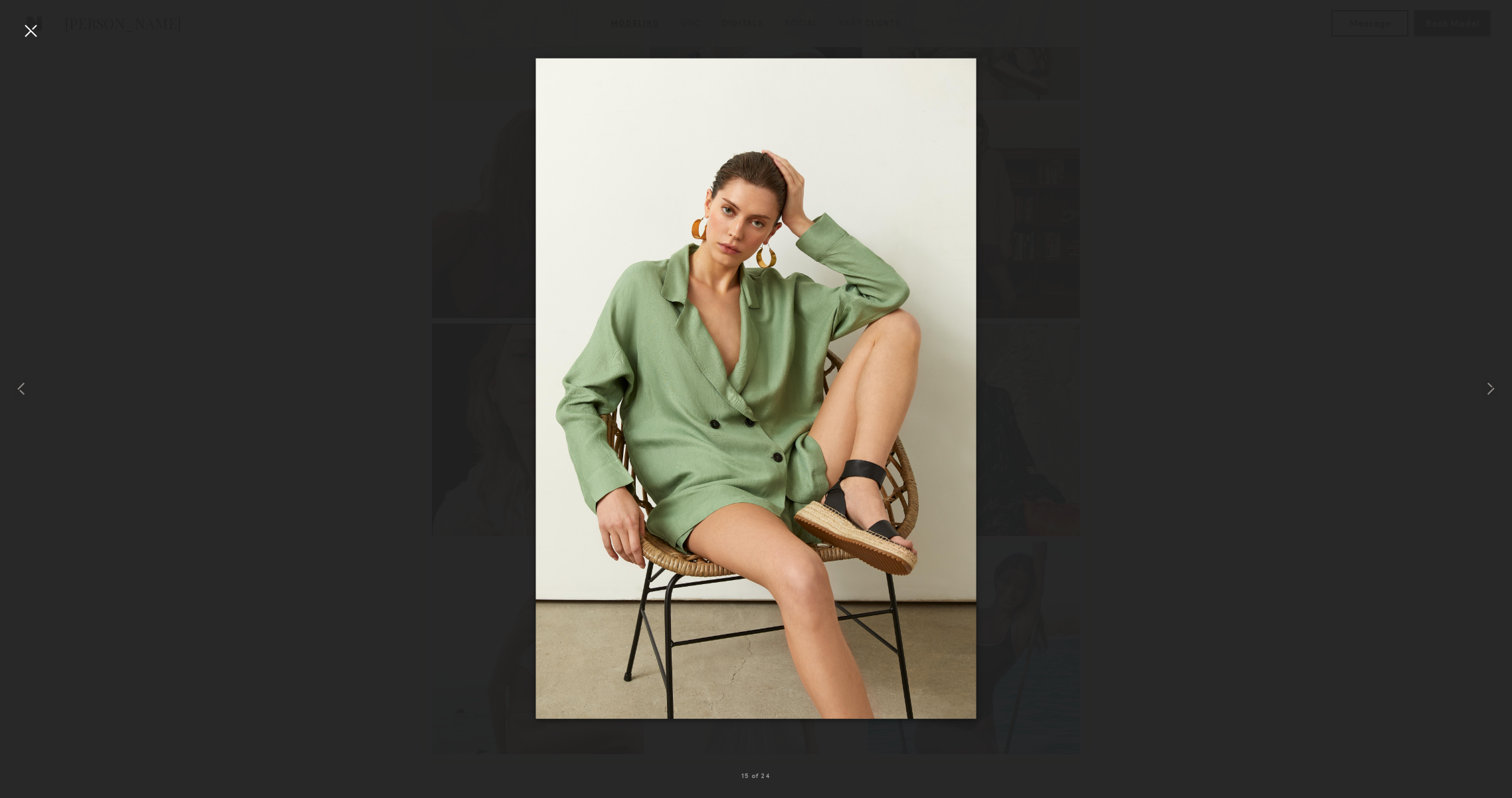
click at [26, 30] on div at bounding box center [30, 30] width 22 height 22
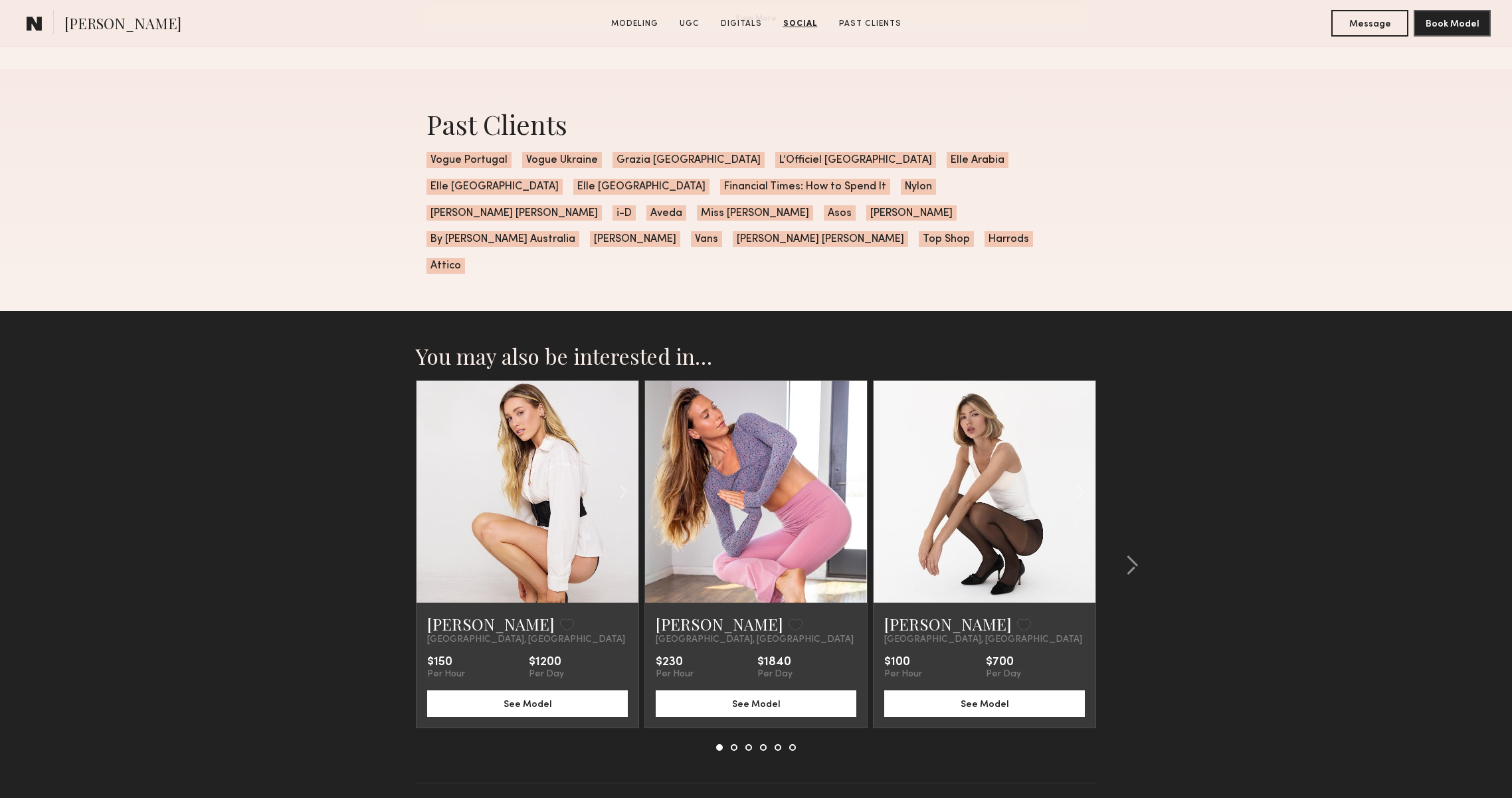
scroll to position [3874, 0]
click at [1144, 507] on div at bounding box center [1128, 565] width 64 height 370
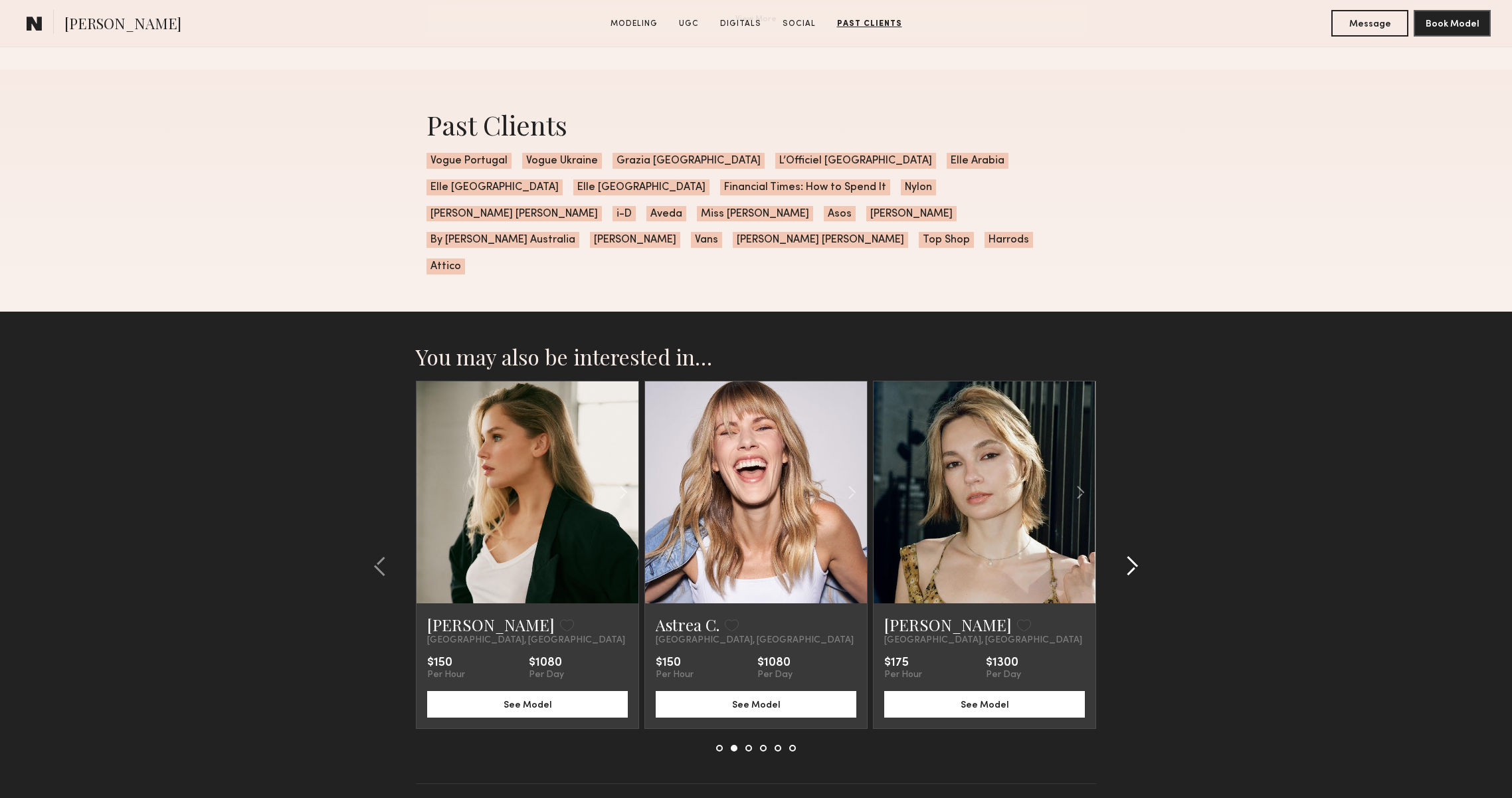
click at [1144, 507] on div at bounding box center [1128, 565] width 64 height 370
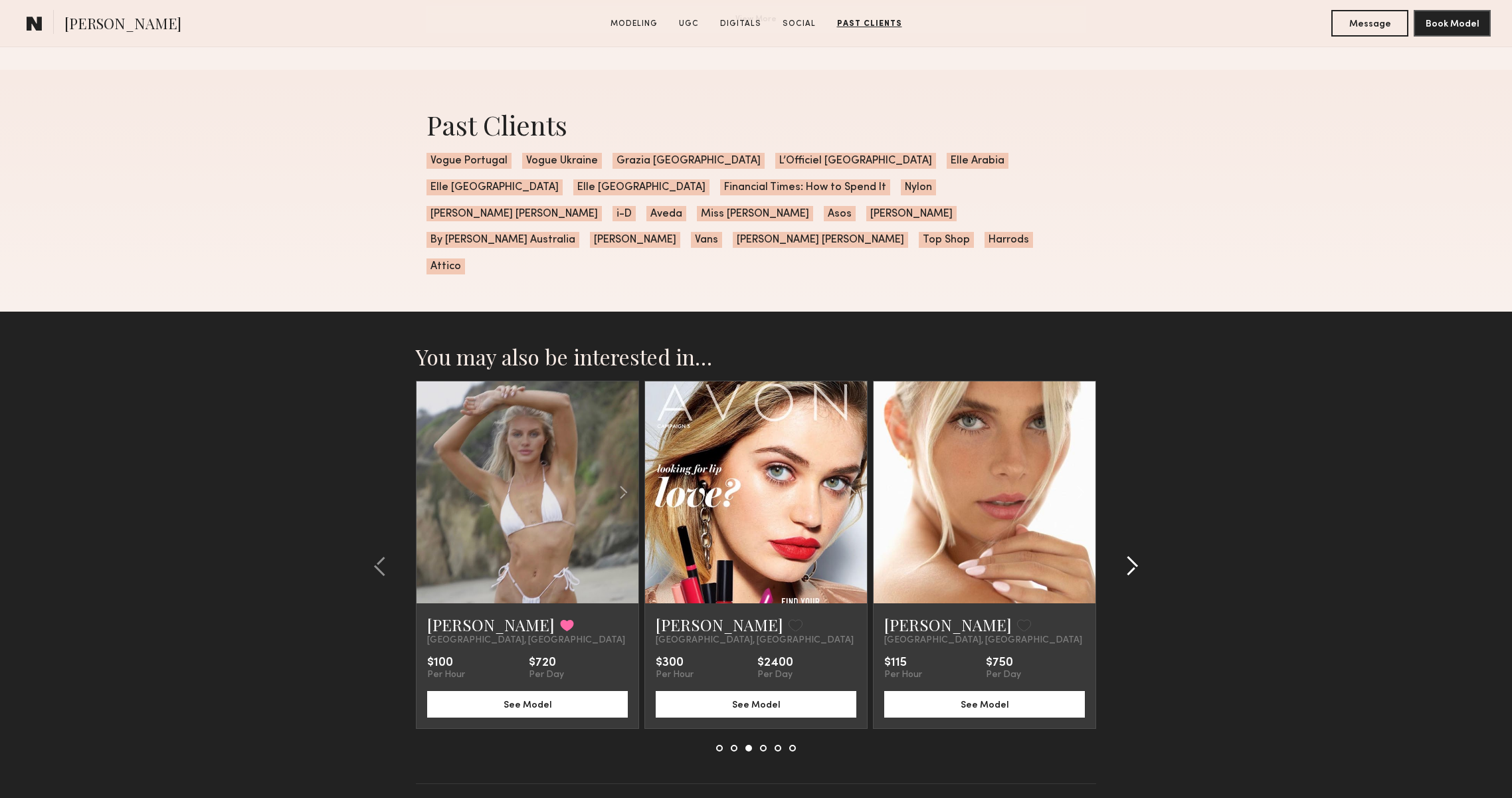
click at [1143, 507] on div at bounding box center [1128, 565] width 64 height 370
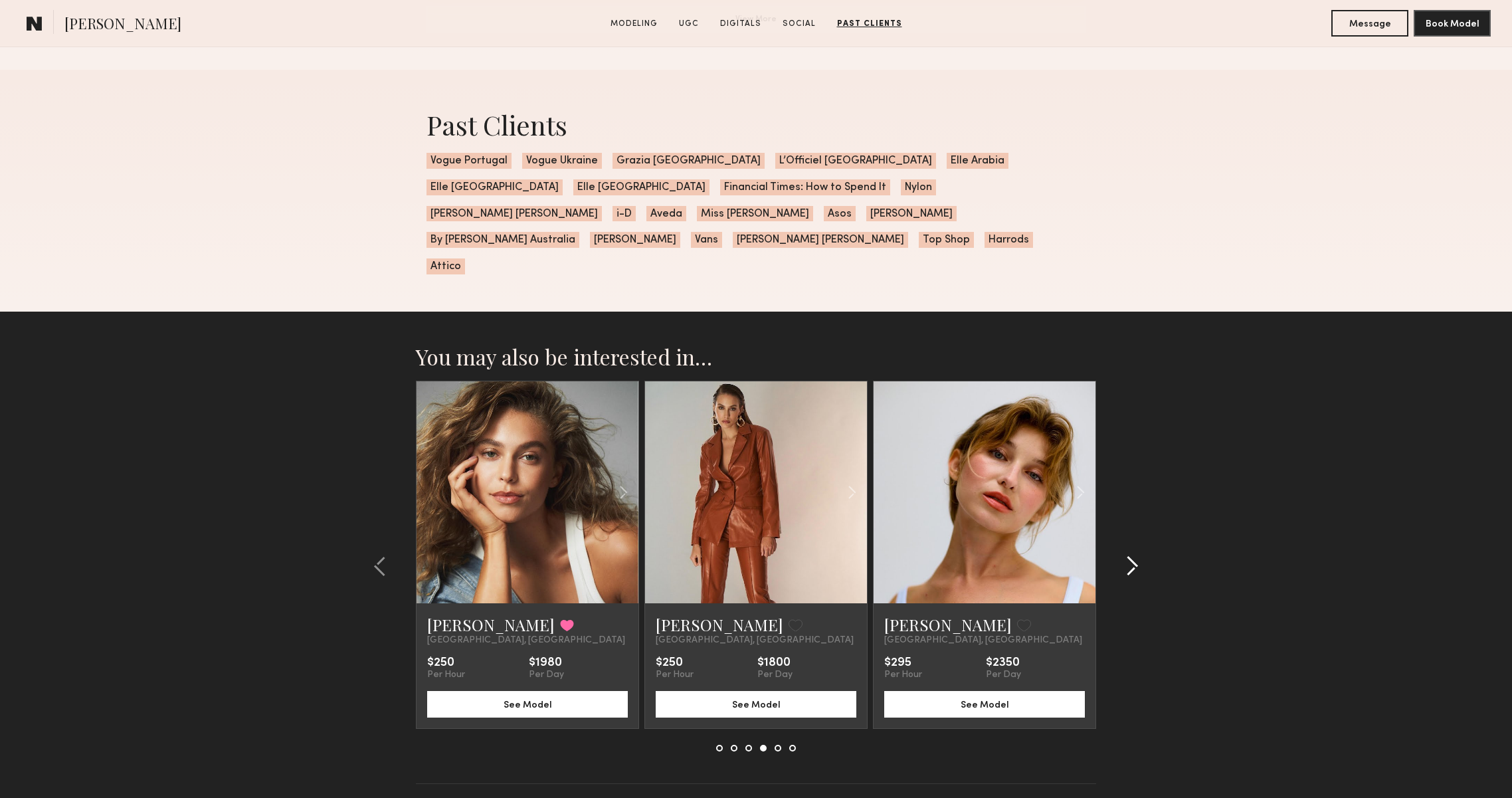
click at [1143, 507] on div at bounding box center [1128, 565] width 64 height 370
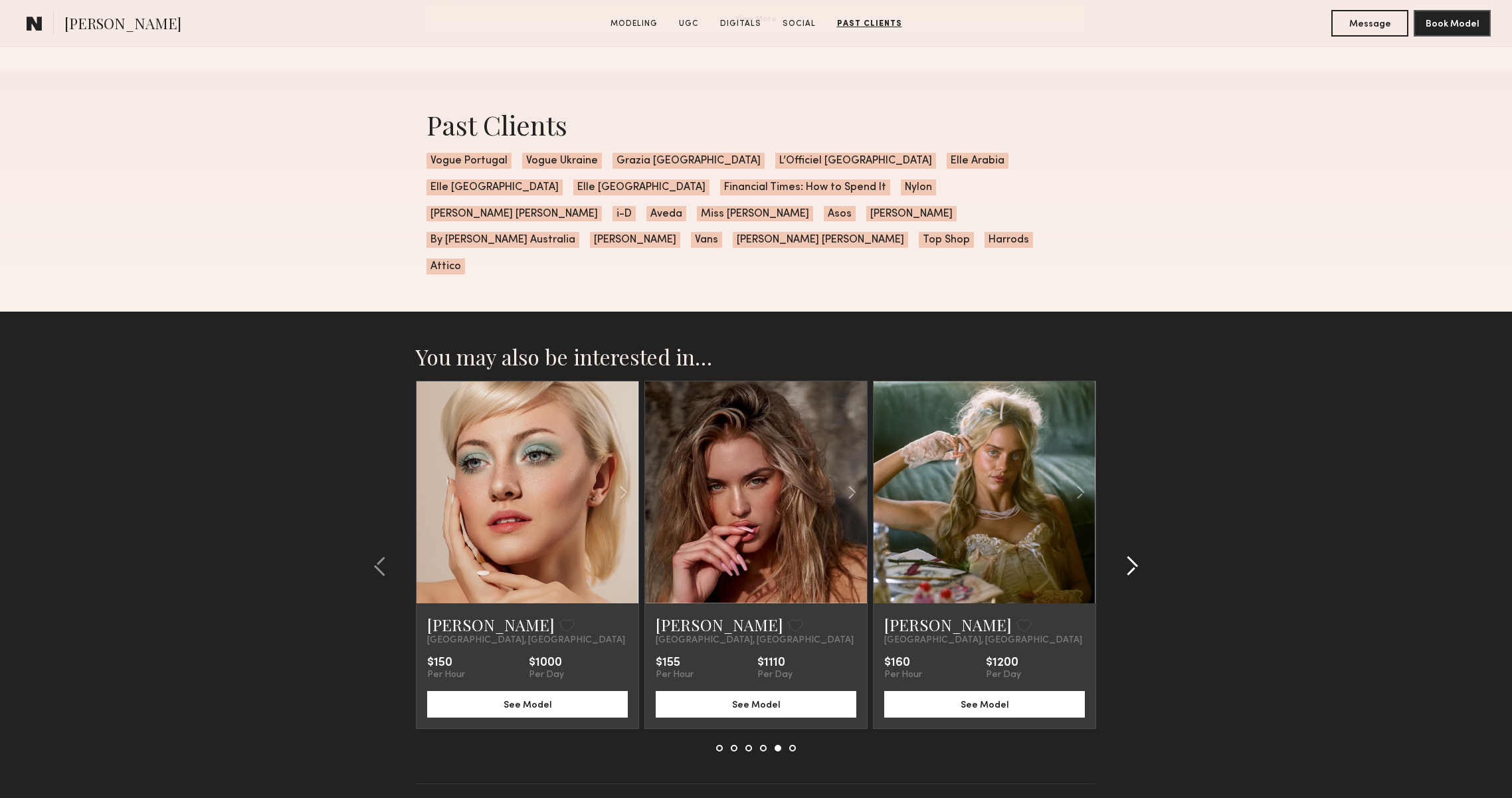
click at [1143, 508] on div at bounding box center [1128, 565] width 64 height 370
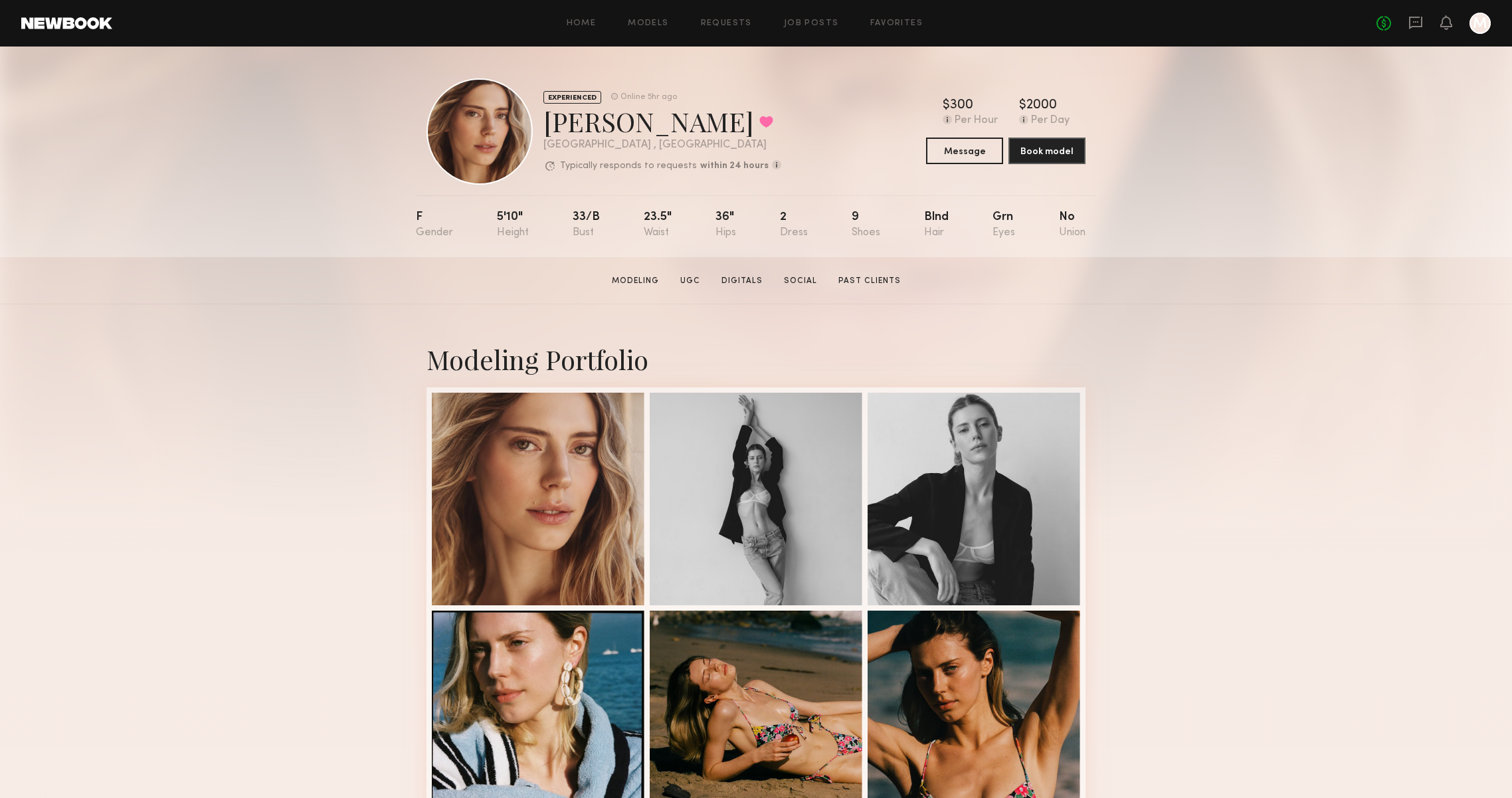
scroll to position [0, 0]
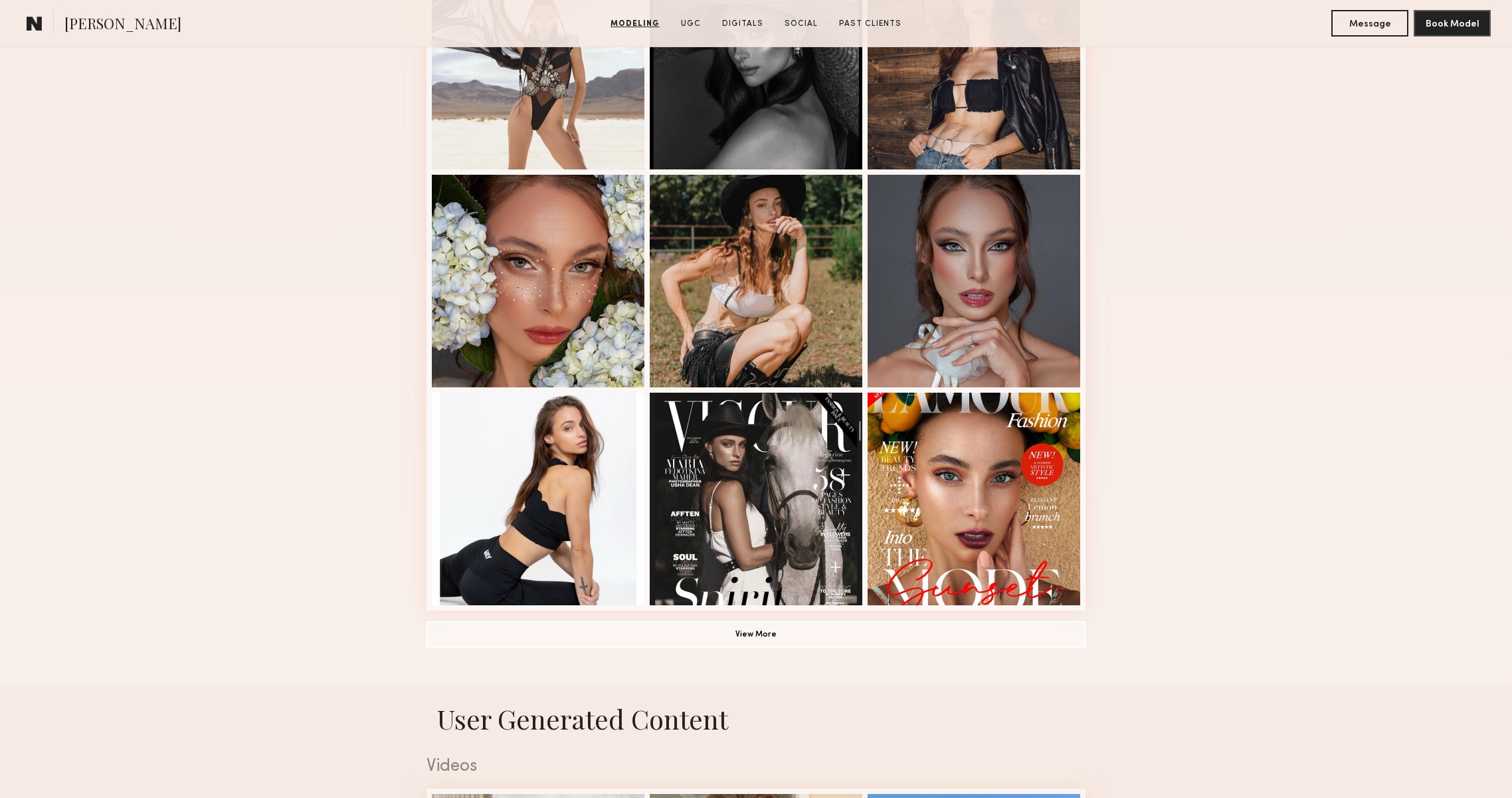
scroll to position [687, 0]
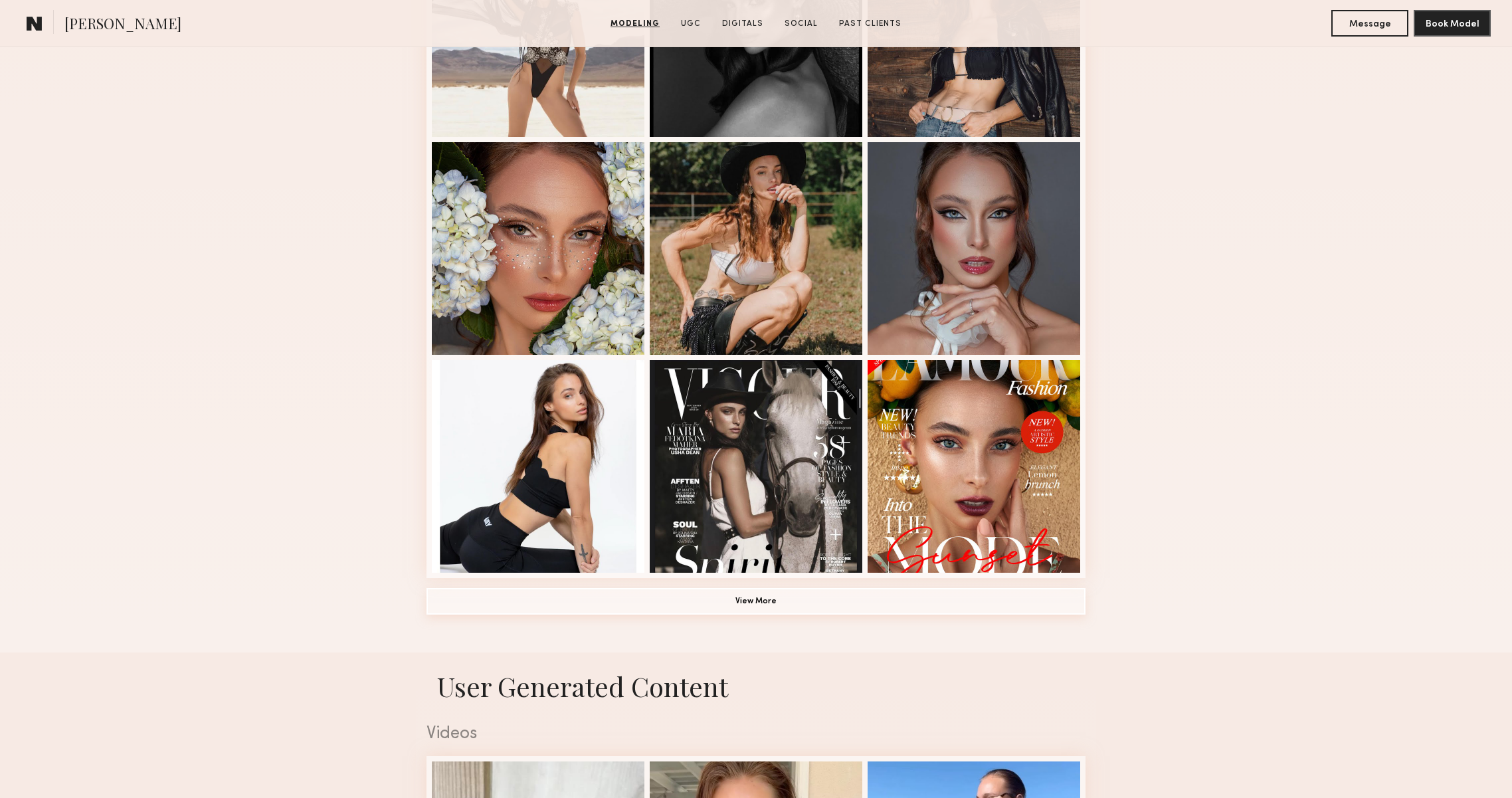
click at [959, 597] on button "View More" at bounding box center [755, 600] width 659 height 26
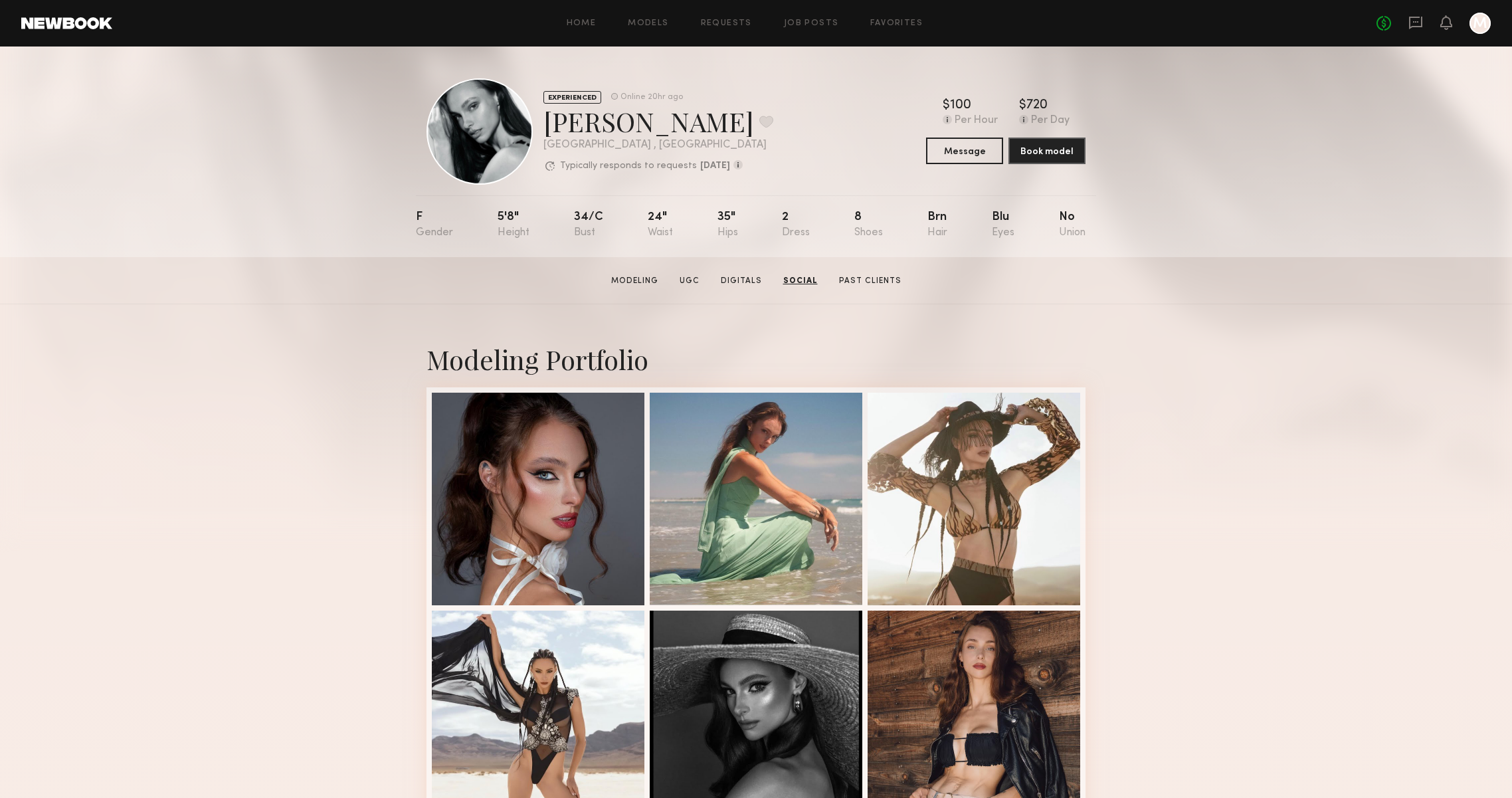
scroll to position [0, 0]
